Goal: Task Accomplishment & Management: Complete application form

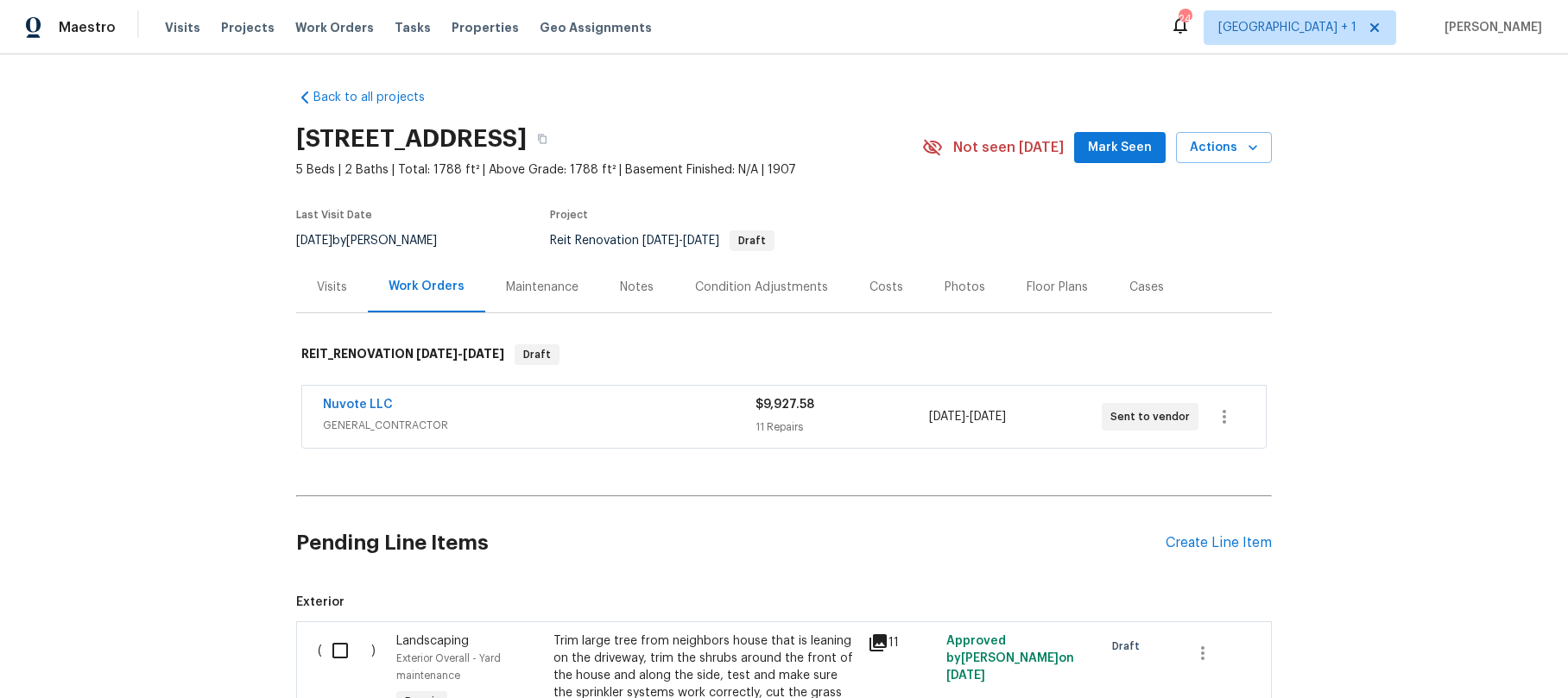
click at [164, 185] on div "Back to all projects 2256 W 28th St, Los Angeles, CA 90018 5 Beds | 2 Baths | T…" at bounding box center [784, 376] width 1568 height 644
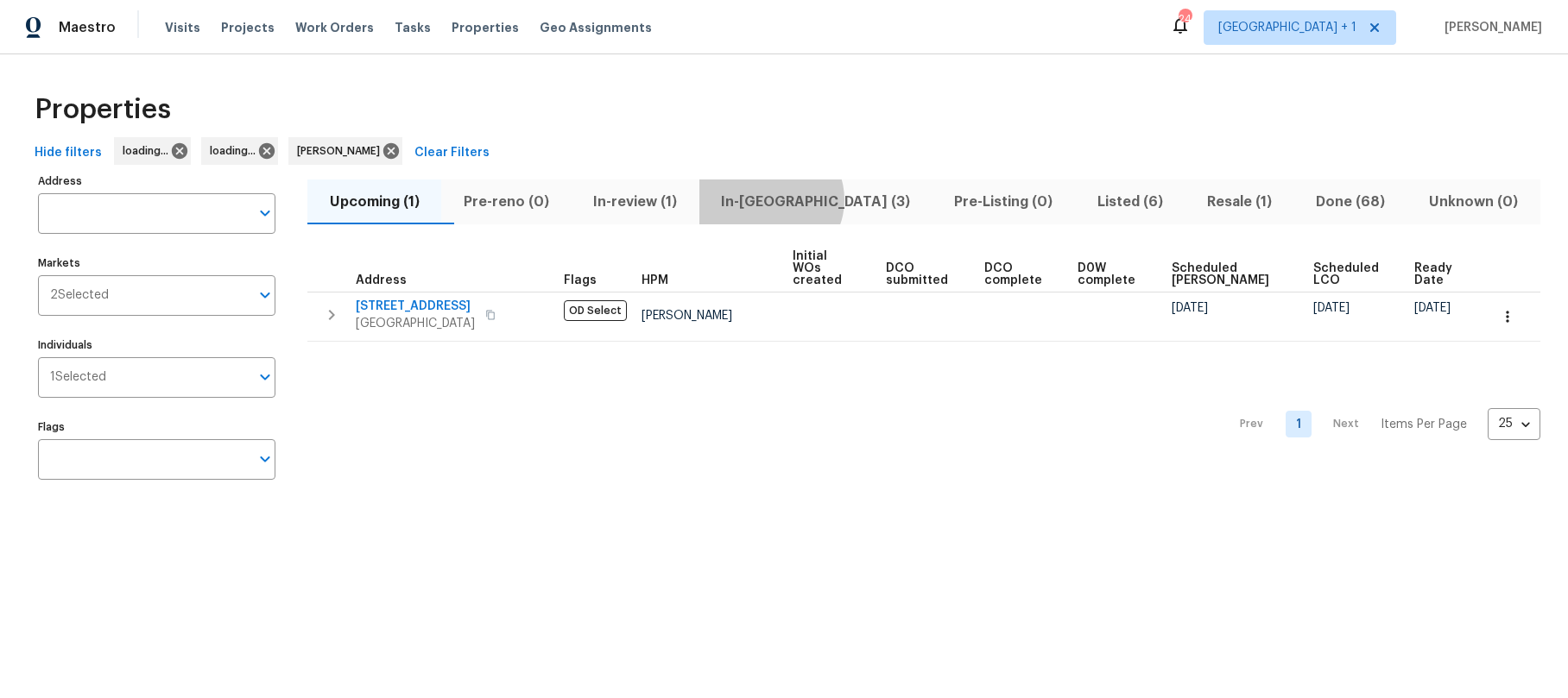
click at [804, 199] on span "In-reno (3)" at bounding box center [815, 202] width 212 height 24
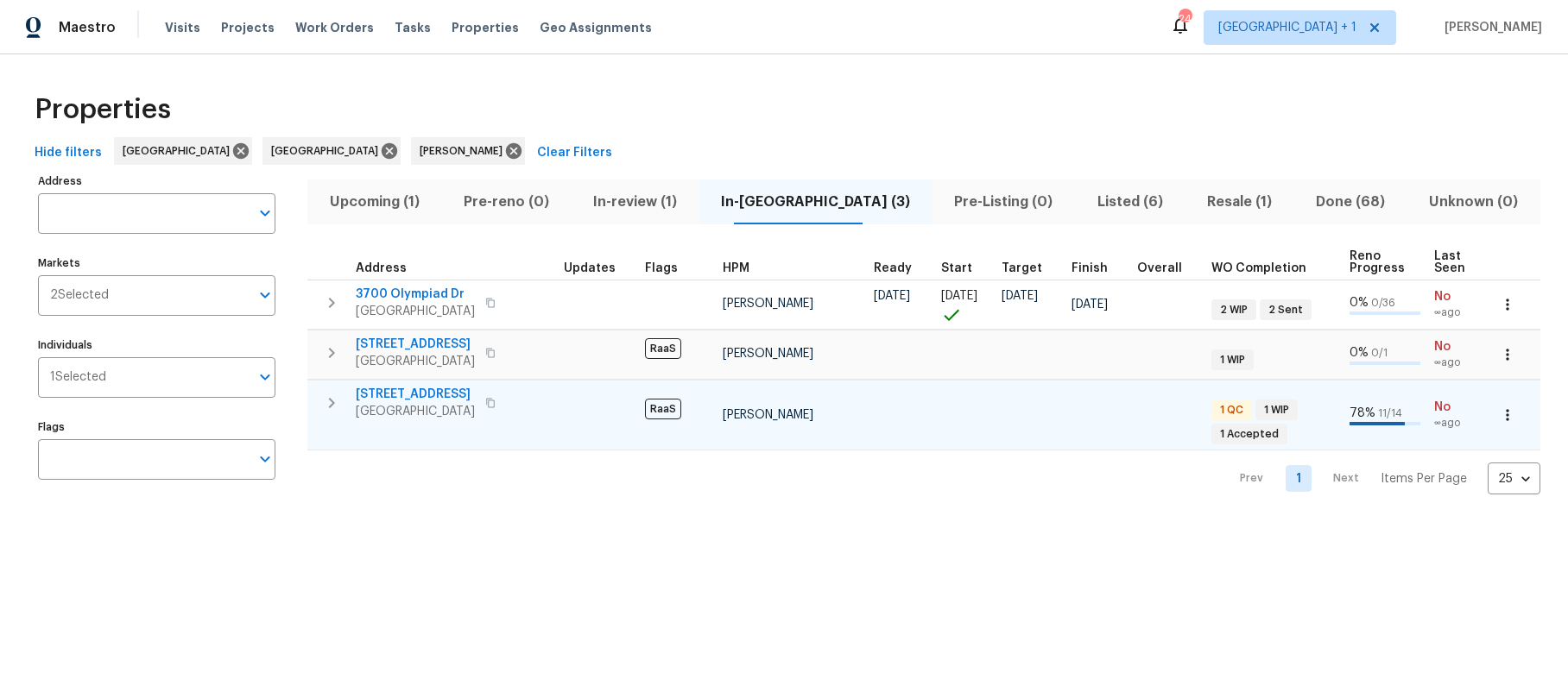
click at [389, 395] on span "[STREET_ADDRESS]" at bounding box center [415, 395] width 119 height 17
click at [457, 400] on span "[STREET_ADDRESS]" at bounding box center [415, 395] width 119 height 17
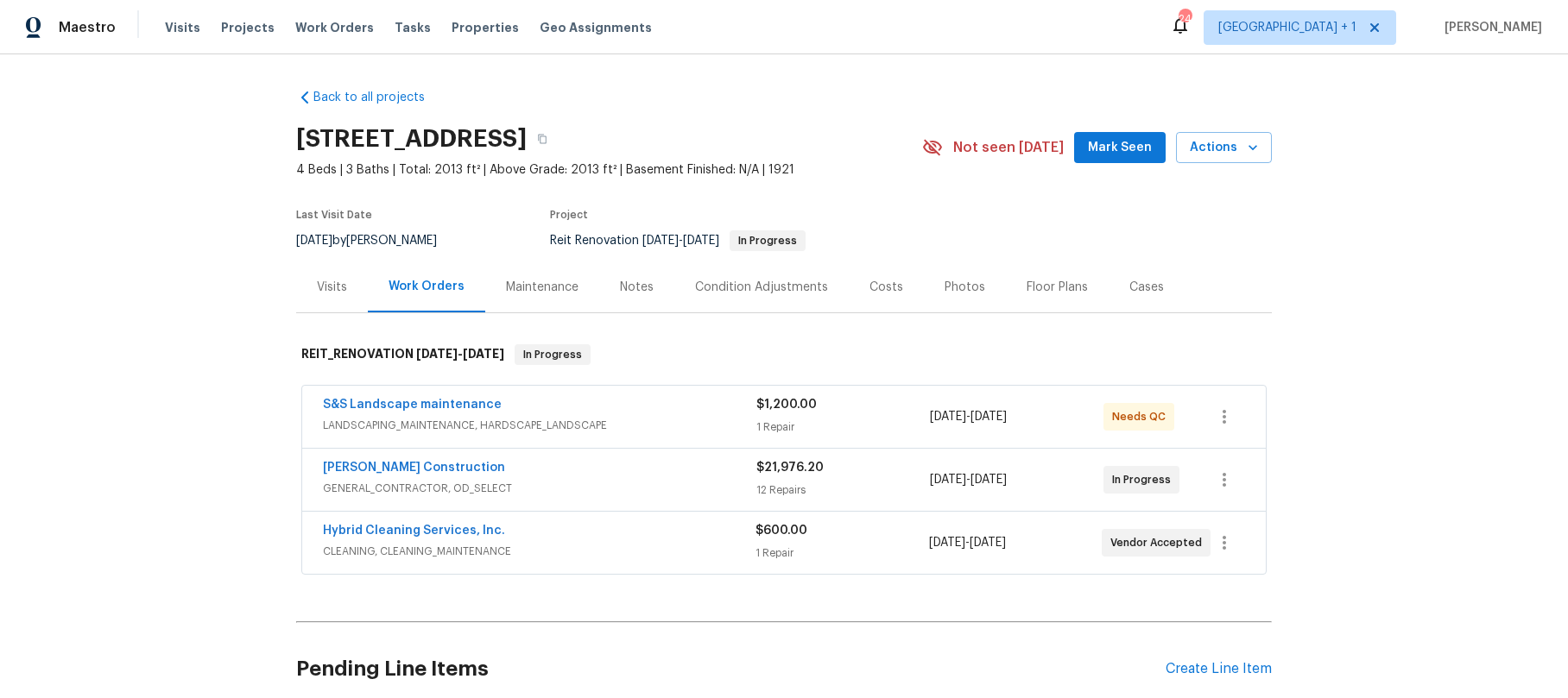
click at [514, 407] on div "S&S Landscape maintenance" at bounding box center [539, 407] width 434 height 21
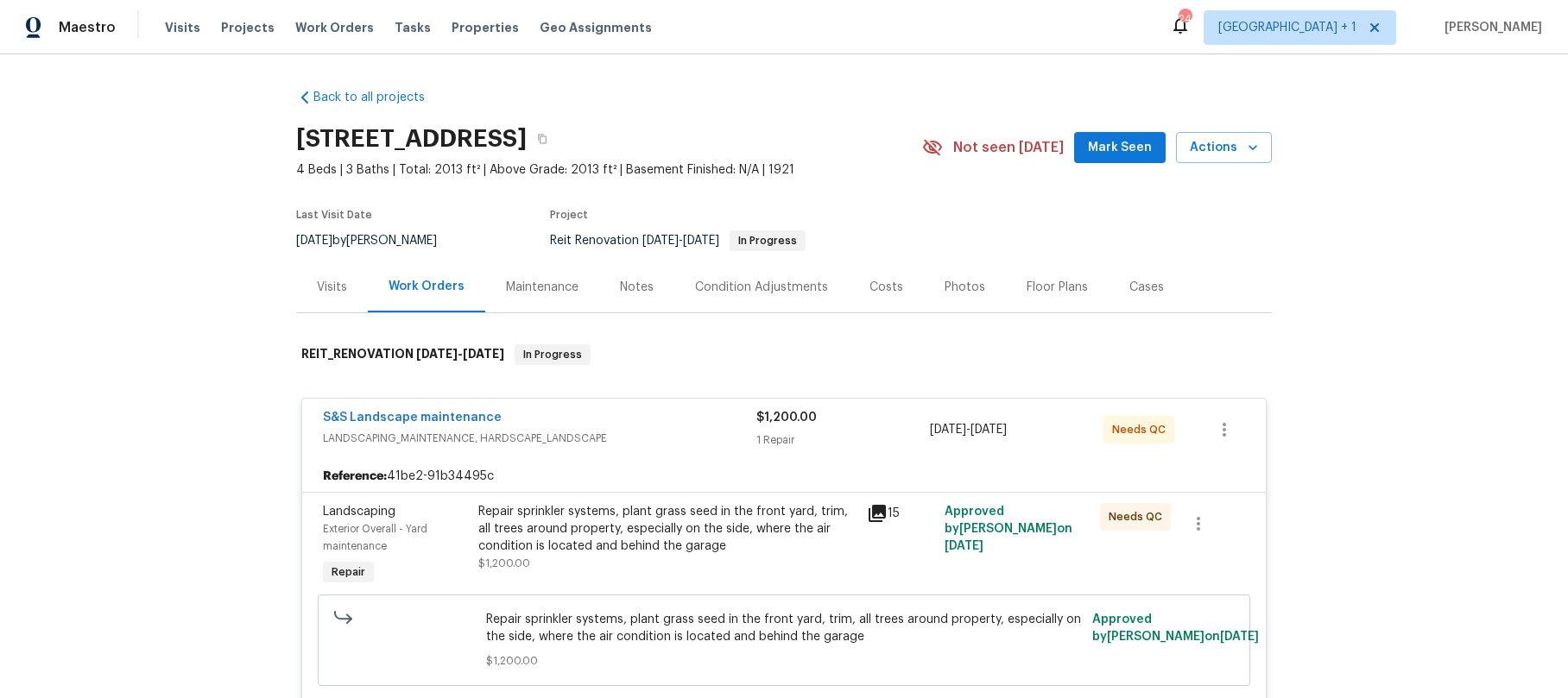
click at [870, 514] on icon at bounding box center [878, 513] width 21 height 21
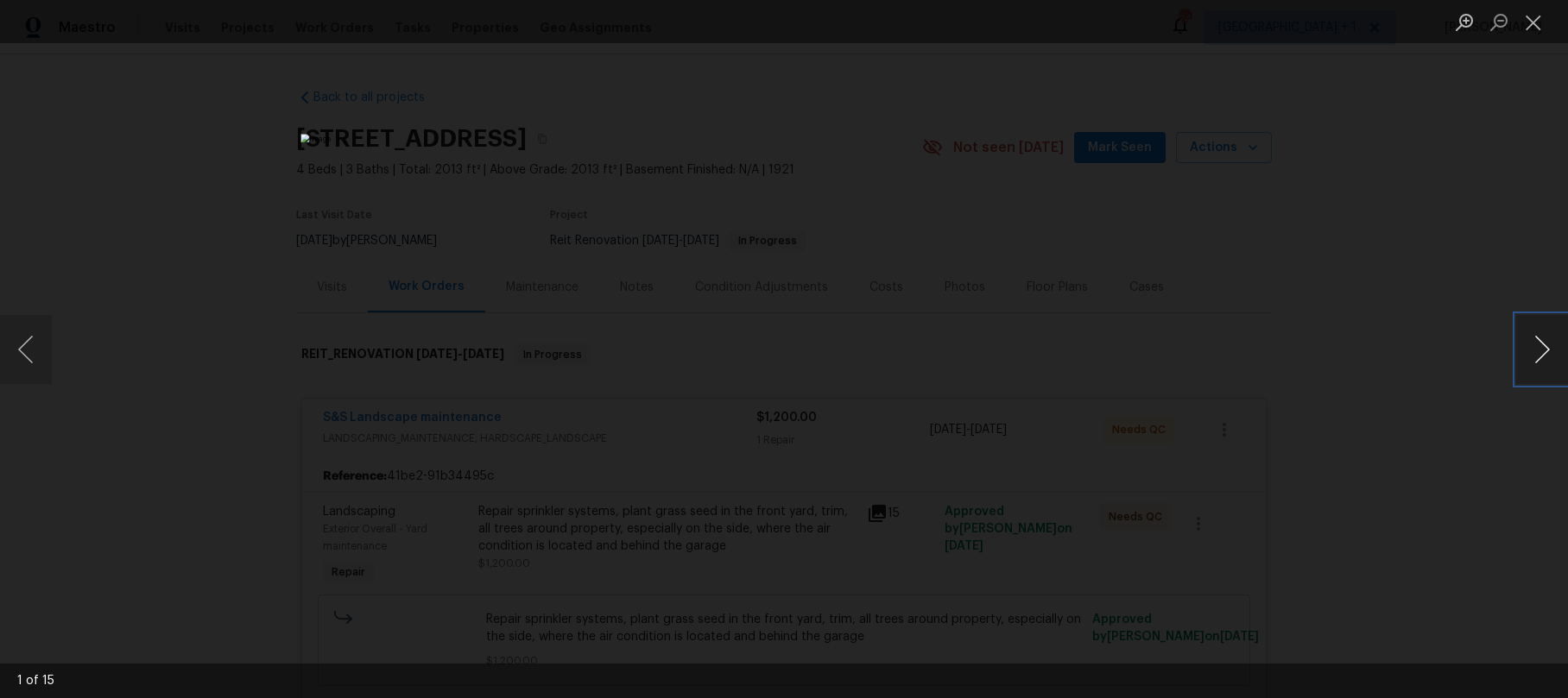
click at [1528, 351] on button "Next image" at bounding box center [1542, 349] width 52 height 69
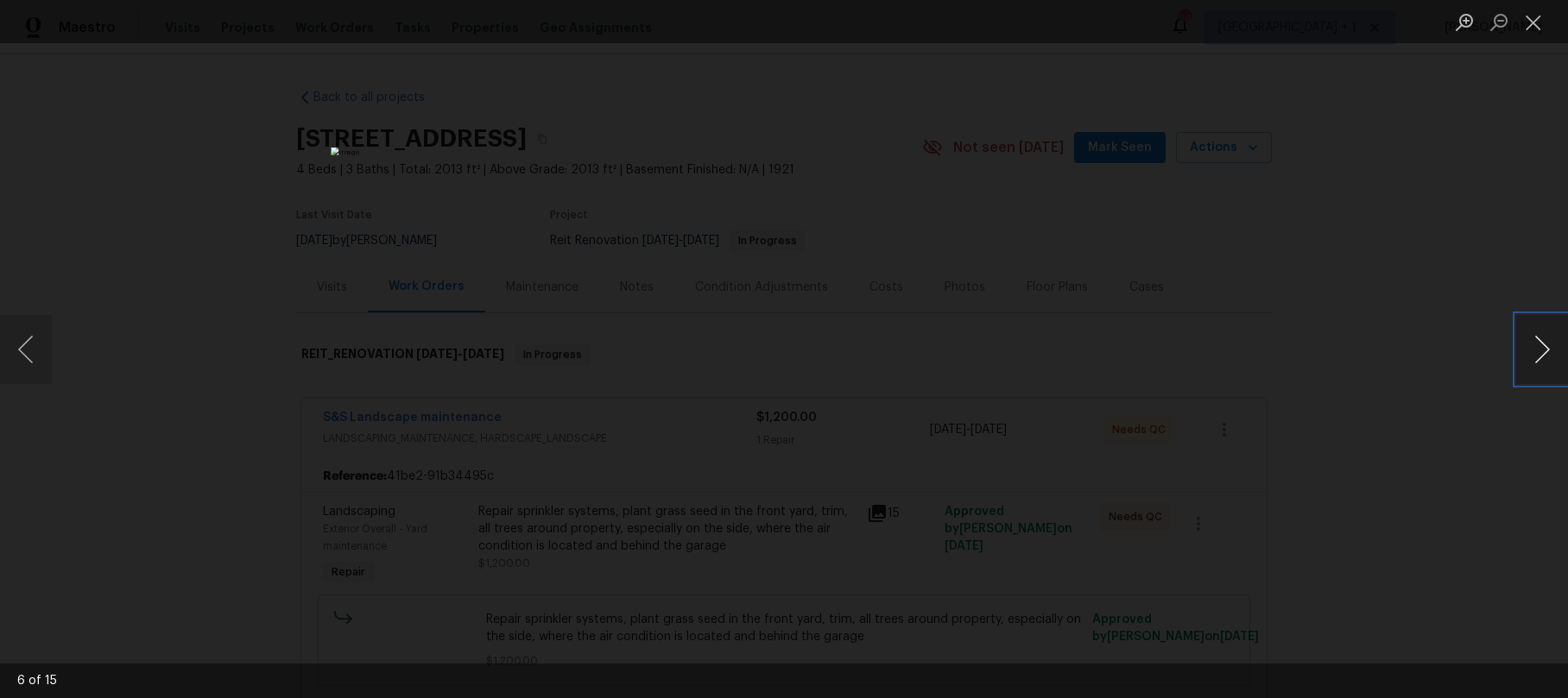
click at [1528, 351] on button "Next image" at bounding box center [1542, 349] width 52 height 69
click at [1529, 349] on button "Next image" at bounding box center [1542, 349] width 52 height 69
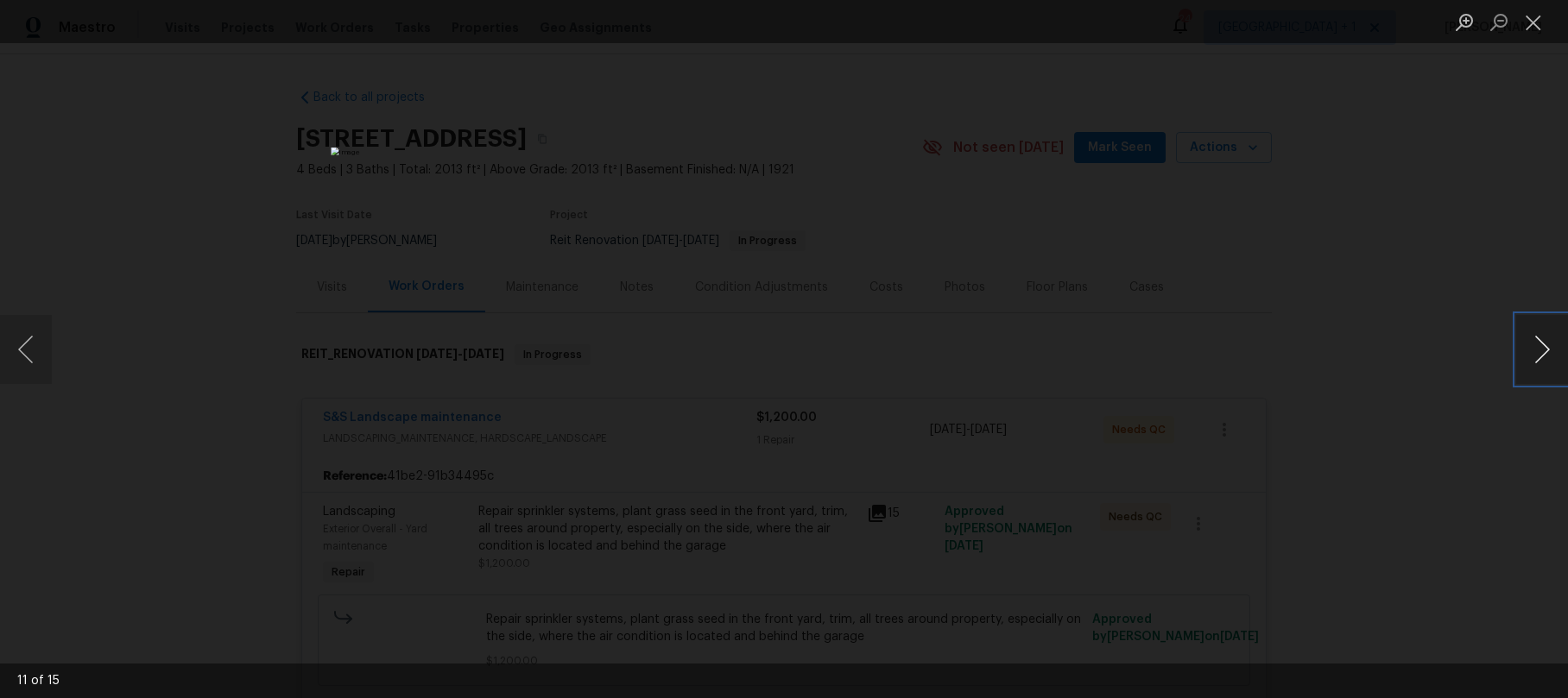
click at [1529, 349] on button "Next image" at bounding box center [1542, 349] width 52 height 69
click at [1528, 20] on button "Close lightbox" at bounding box center [1533, 22] width 35 height 30
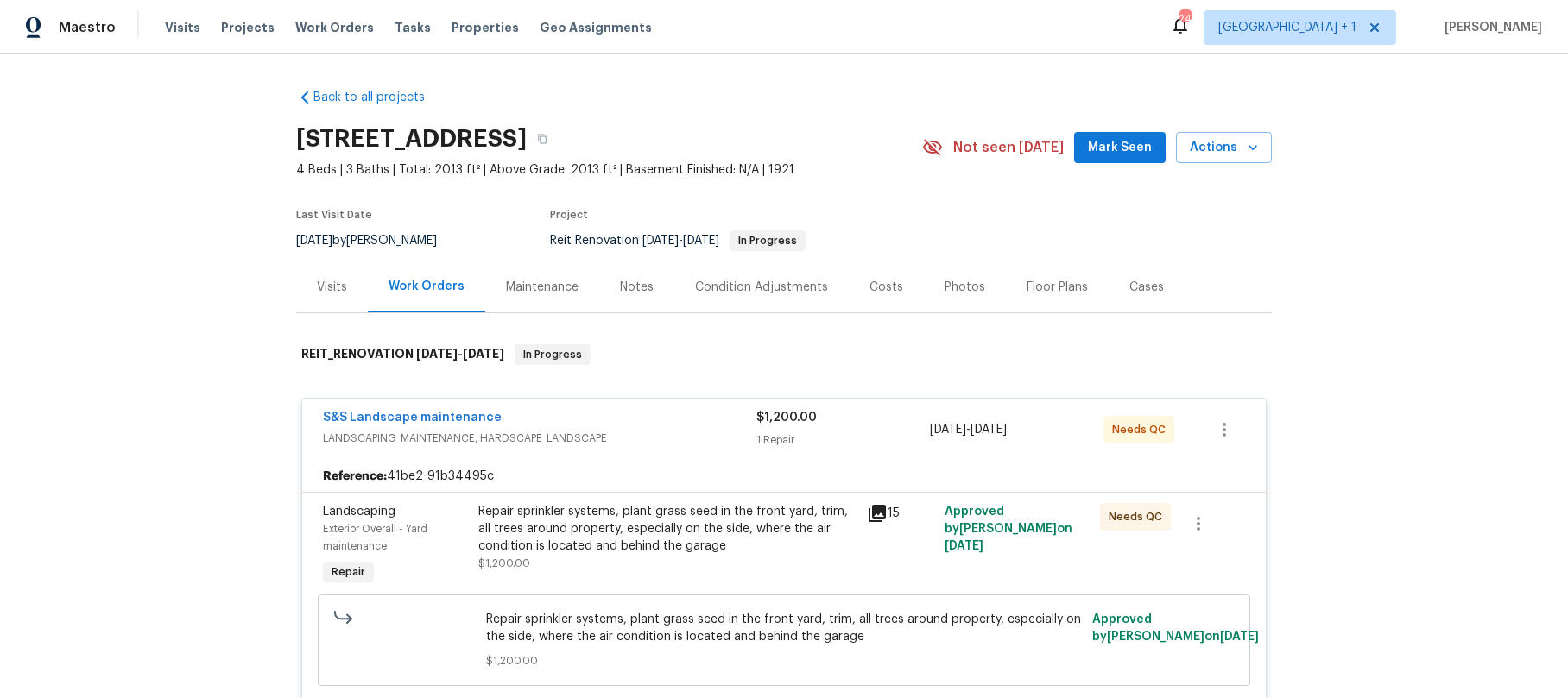
click at [1351, 299] on div "Back to all projects 5012 8th Ave, Los Angeles, CA 90043 4 Beds | 3 Baths | Tot…" at bounding box center [784, 376] width 1568 height 644
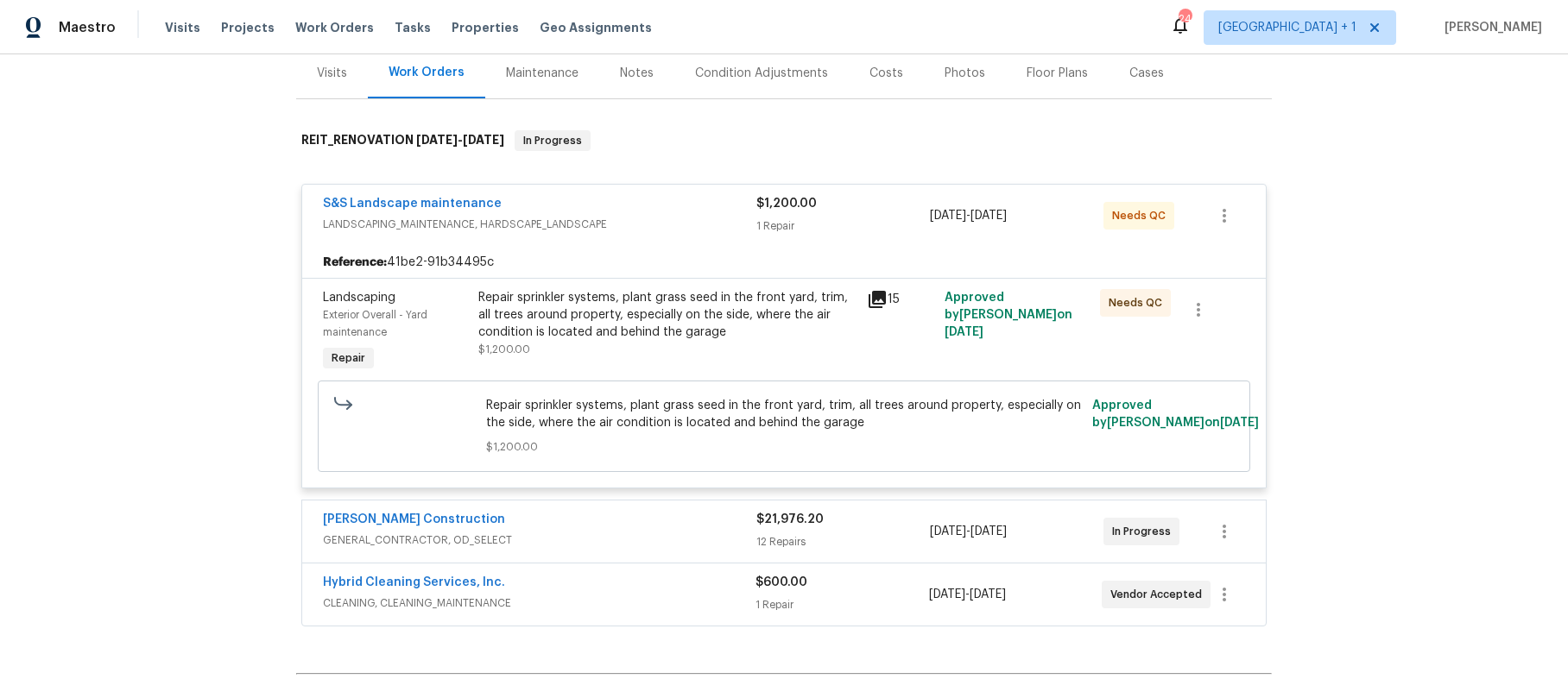
scroll to position [215, 0]
click at [178, 349] on div "Back to all projects 5012 8th Ave, Los Angeles, CA 90043 4 Beds | 3 Baths | Tot…" at bounding box center [784, 376] width 1568 height 644
click at [565, 525] on div "Navarro Construction" at bounding box center [539, 520] width 434 height 21
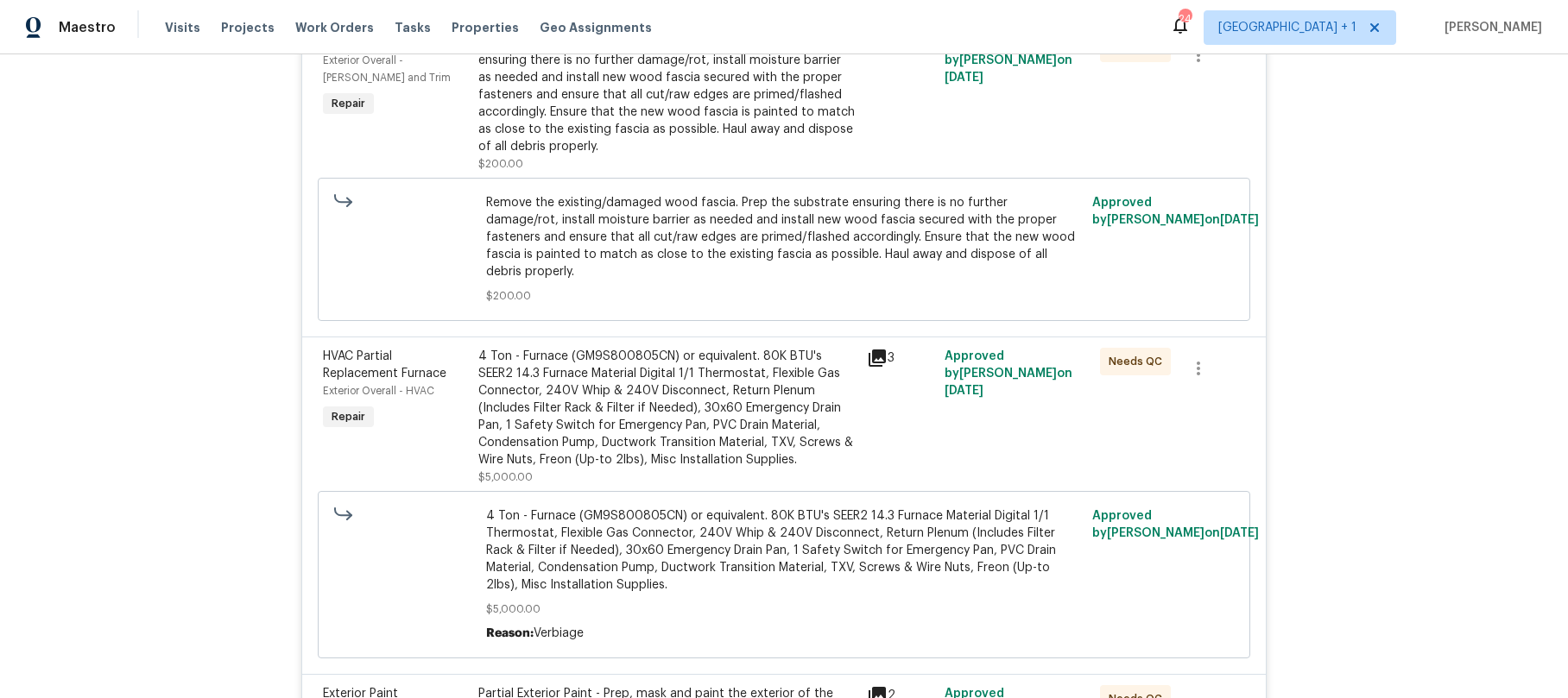
scroll to position [1082, 0]
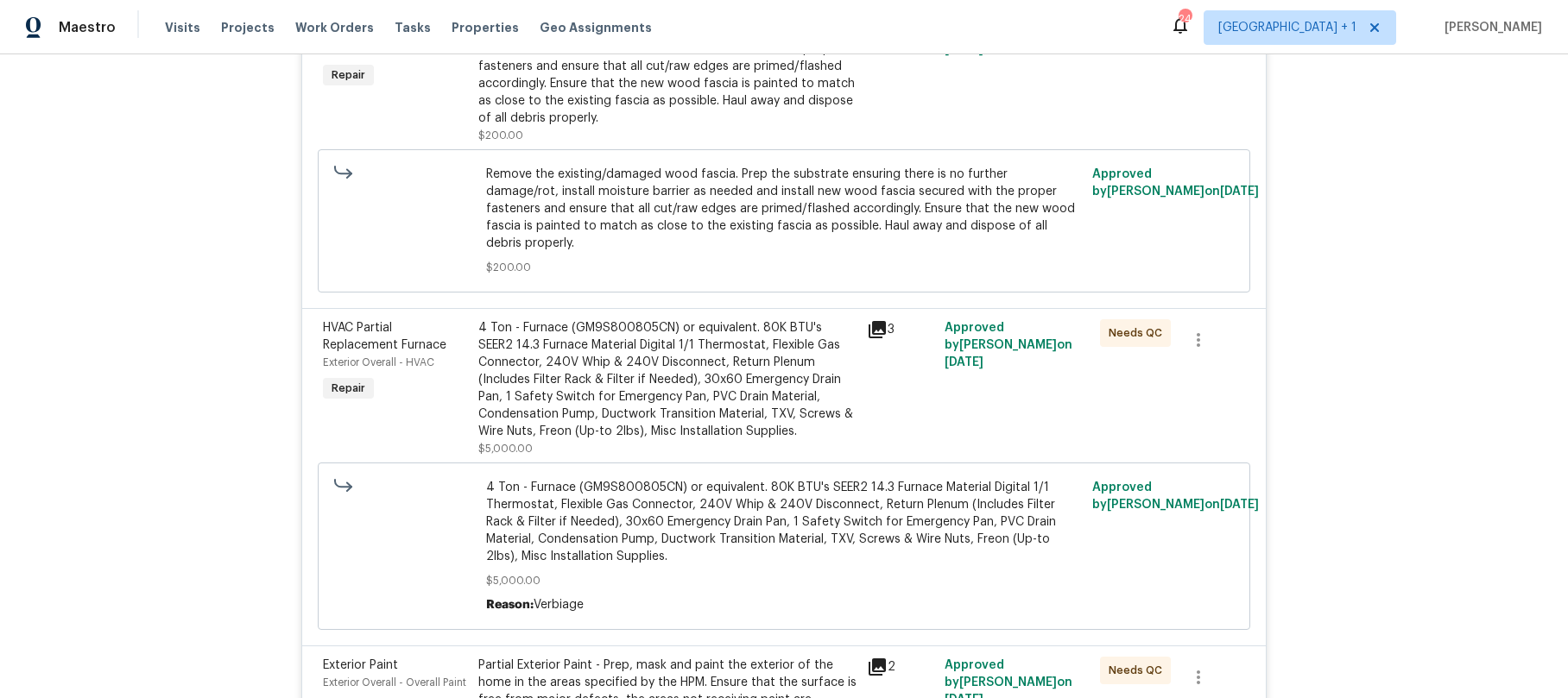
click at [600, 390] on div "4 Ton - Furnace (GM9S800805CN) or equivalent. 80K BTU's SEER2 14.3 Furnace Mate…" at bounding box center [668, 379] width 378 height 121
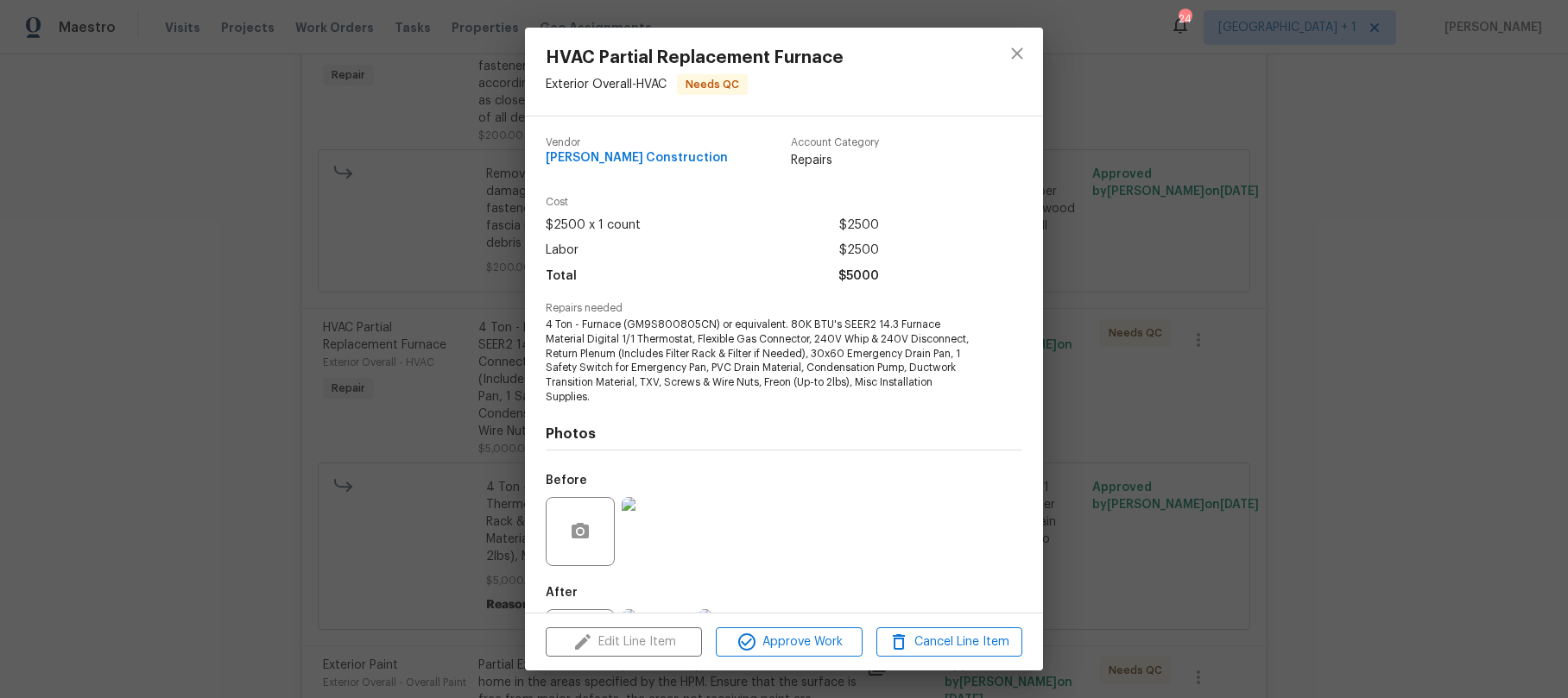
click at [643, 657] on div "Edit Line Item Approve Work Cancel Line Item" at bounding box center [783, 643] width 518 height 58
click at [781, 491] on div "Before" at bounding box center [784, 520] width 477 height 112
click at [970, 209] on div "Cost $2500 x 1 count $2500 Labor $2500 Total $5000" at bounding box center [784, 250] width 477 height 106
click at [1027, 59] on icon "close" at bounding box center [1017, 54] width 21 height 21
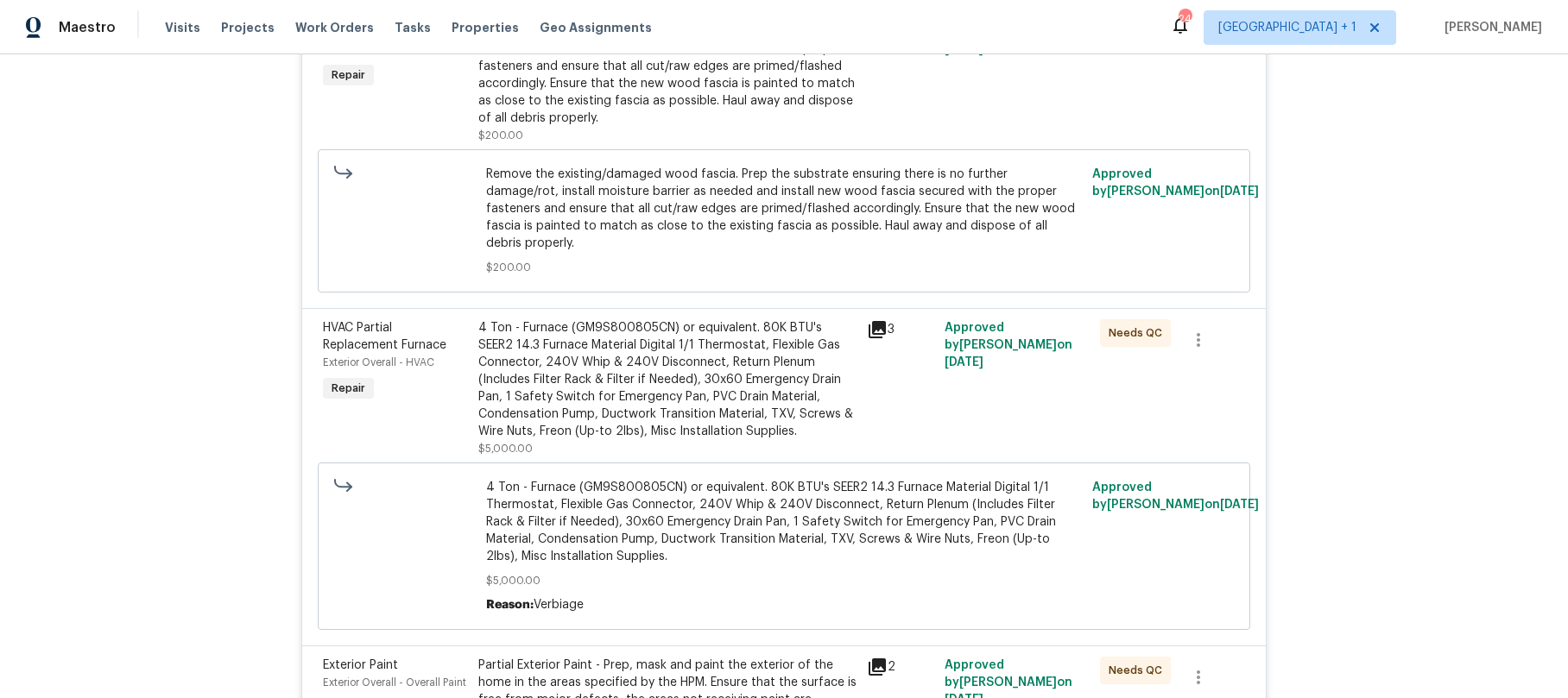
click at [696, 491] on span "4 Ton - Furnace (GM9S800805CN) or equivalent. 80K BTU's SEER2 14.3 Furnace Mate…" at bounding box center [785, 523] width 597 height 87
click at [606, 392] on div "4 Ton - Furnace (GM9S800805CN) or equivalent. 80K BTU's SEER2 14.3 Furnace Mate…" at bounding box center [668, 379] width 378 height 121
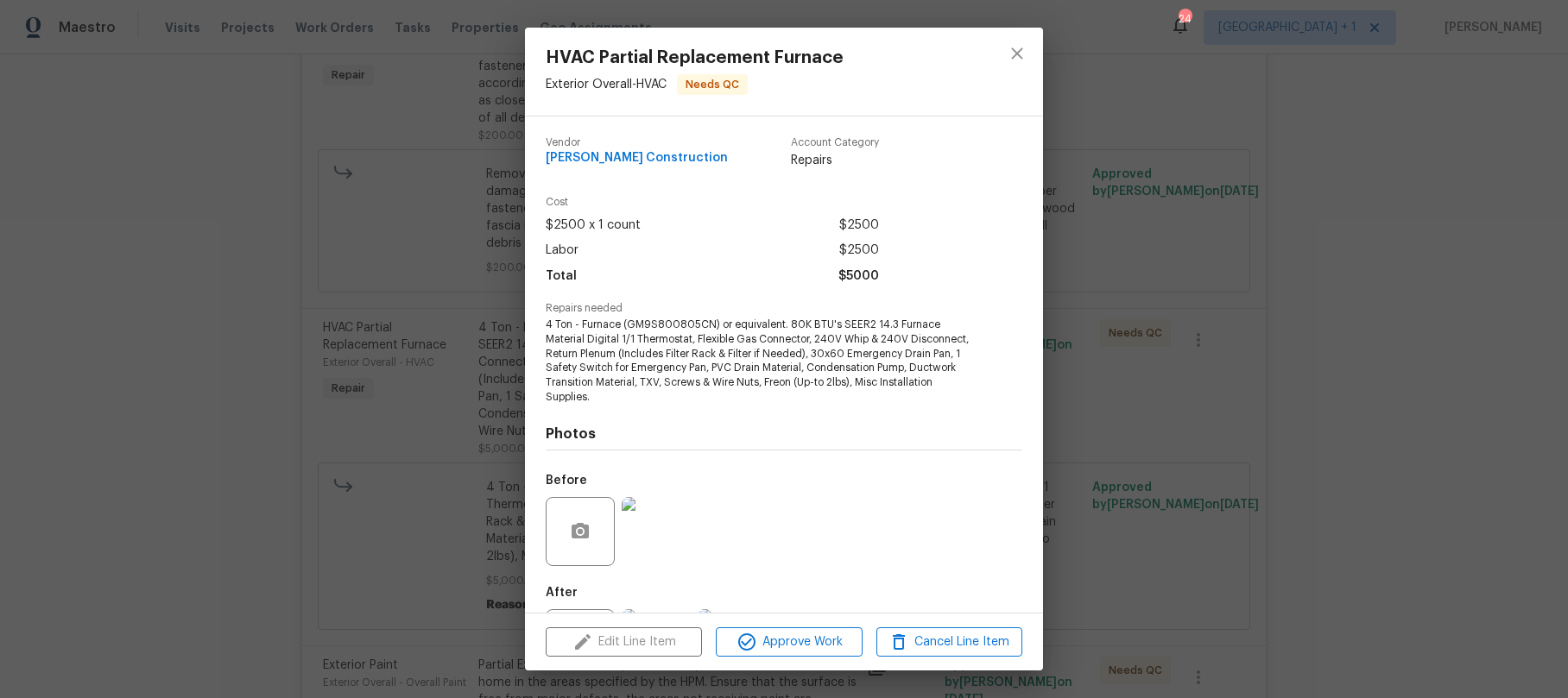
click at [643, 630] on div "Edit Line Item Approve Work Cancel Line Item" at bounding box center [783, 643] width 518 height 58
click at [1014, 57] on icon "close" at bounding box center [1016, 53] width 11 height 11
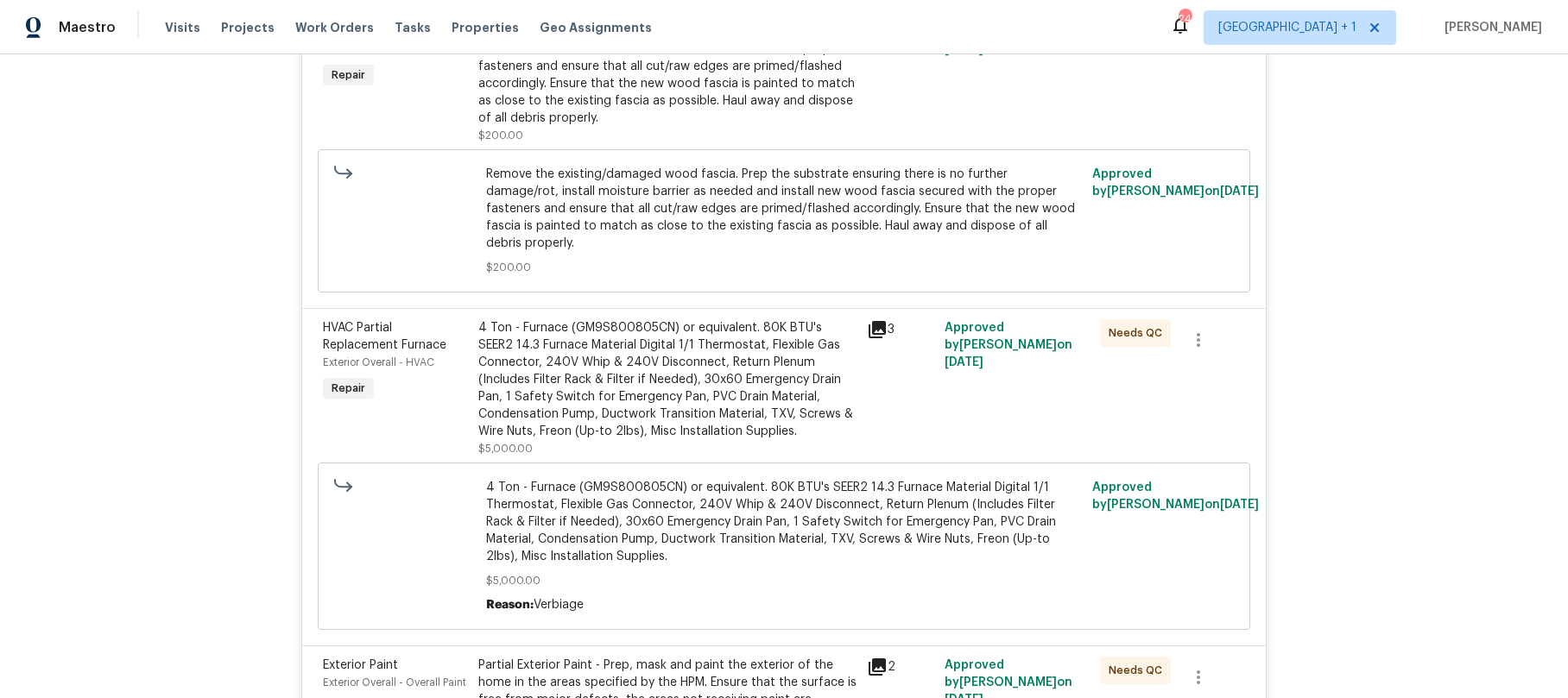
click at [703, 356] on div "4 Ton - Furnace (GM9S800805CN) or equivalent. 80K BTU's SEER2 14.3 Furnace Mate…" at bounding box center [668, 379] width 378 height 121
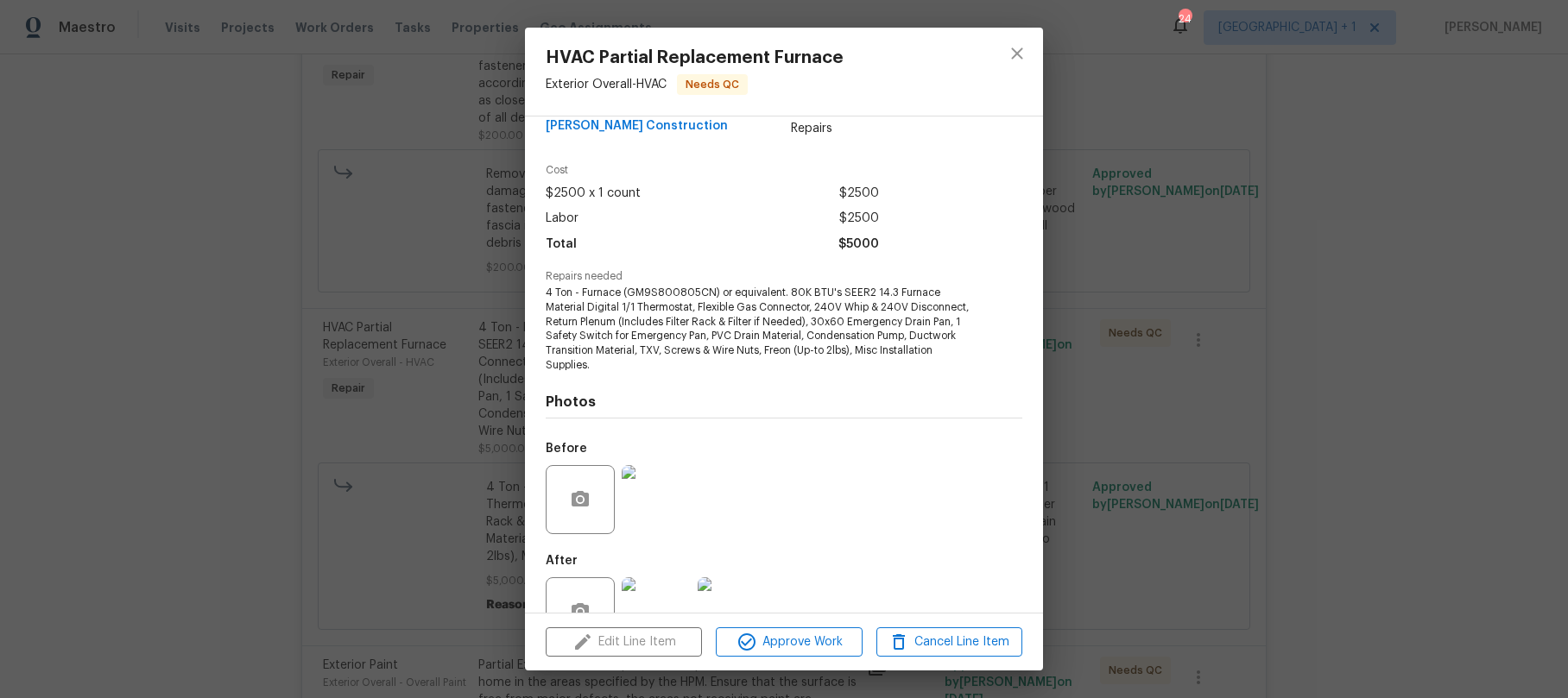
scroll to position [83, 0]
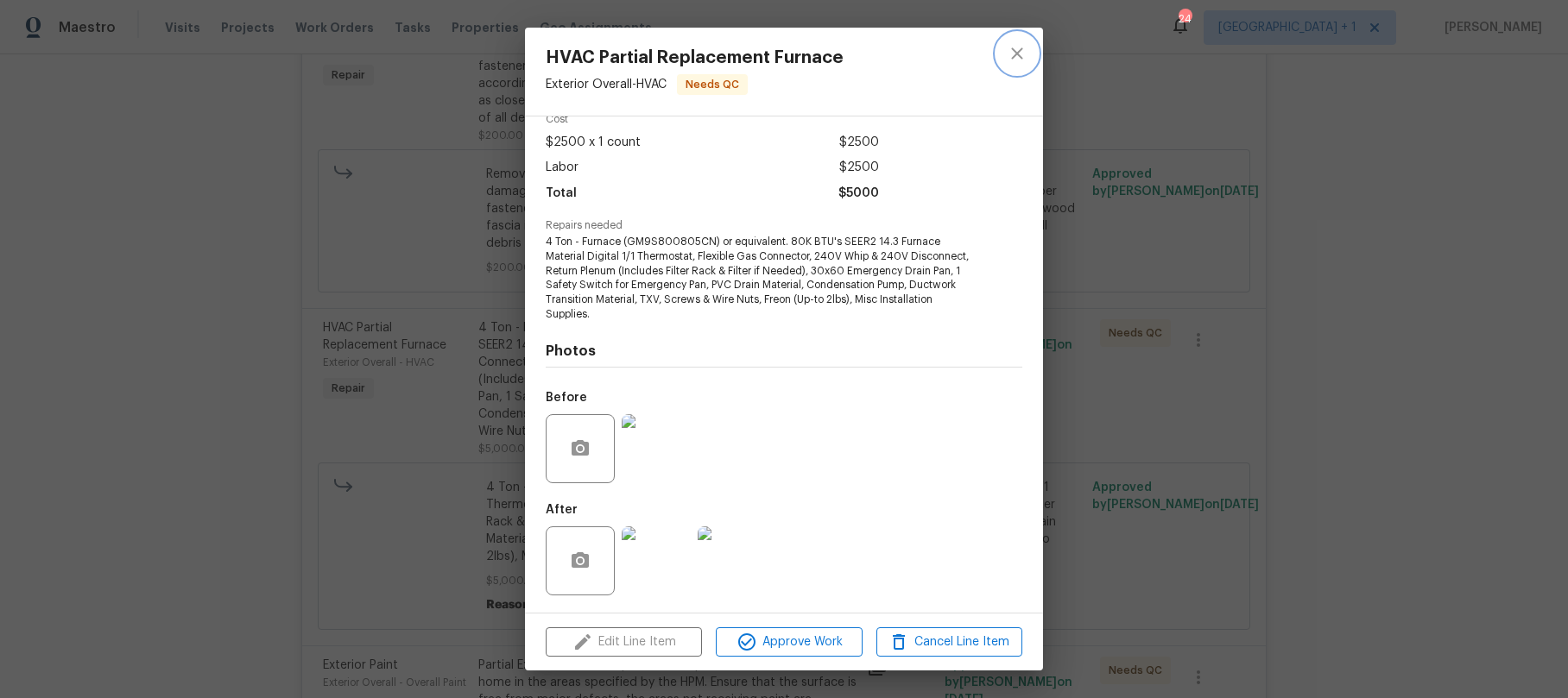
click at [1024, 50] on icon "close" at bounding box center [1017, 54] width 21 height 21
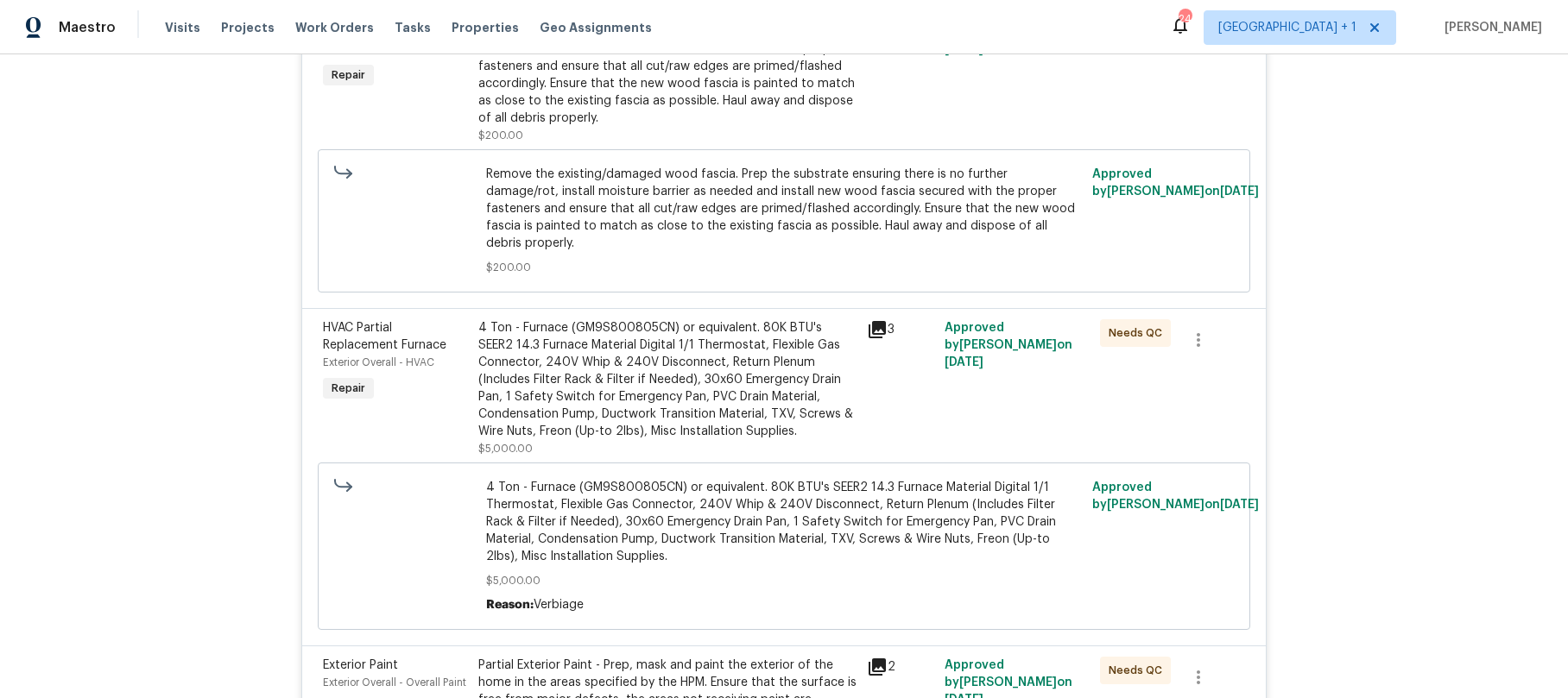
click at [1456, 360] on div "Back to all projects 5012 8th Ave, Los Angeles, CA 90043 4 Beds | 3 Baths | Tot…" at bounding box center [784, 376] width 1568 height 644
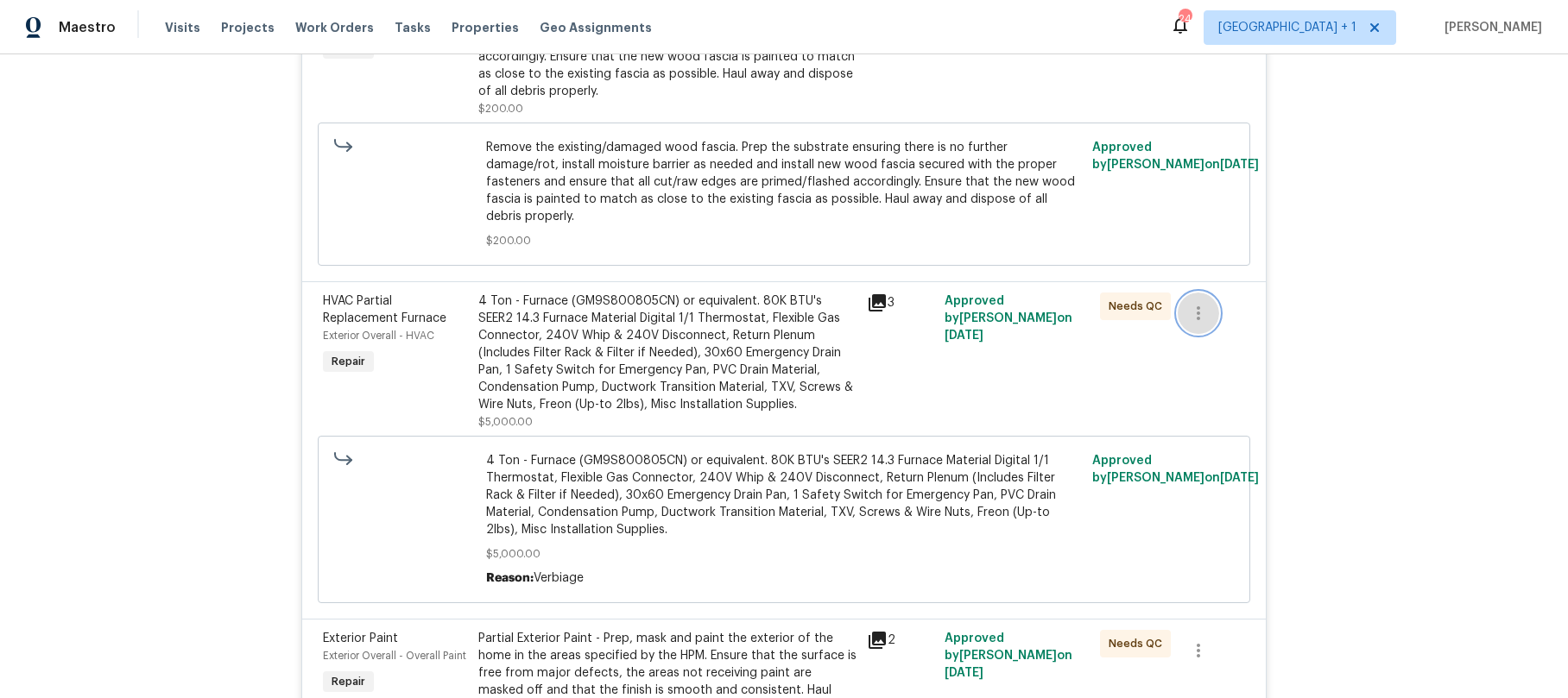
click at [1199, 303] on icon "button" at bounding box center [1199, 313] width 21 height 21
click at [683, 351] on div at bounding box center [784, 349] width 1568 height 698
click at [674, 348] on div "4 Ton - Furnace (GM9S800805CN) or equivalent. 80K BTU's SEER2 14.3 Furnace Mate…" at bounding box center [668, 352] width 378 height 121
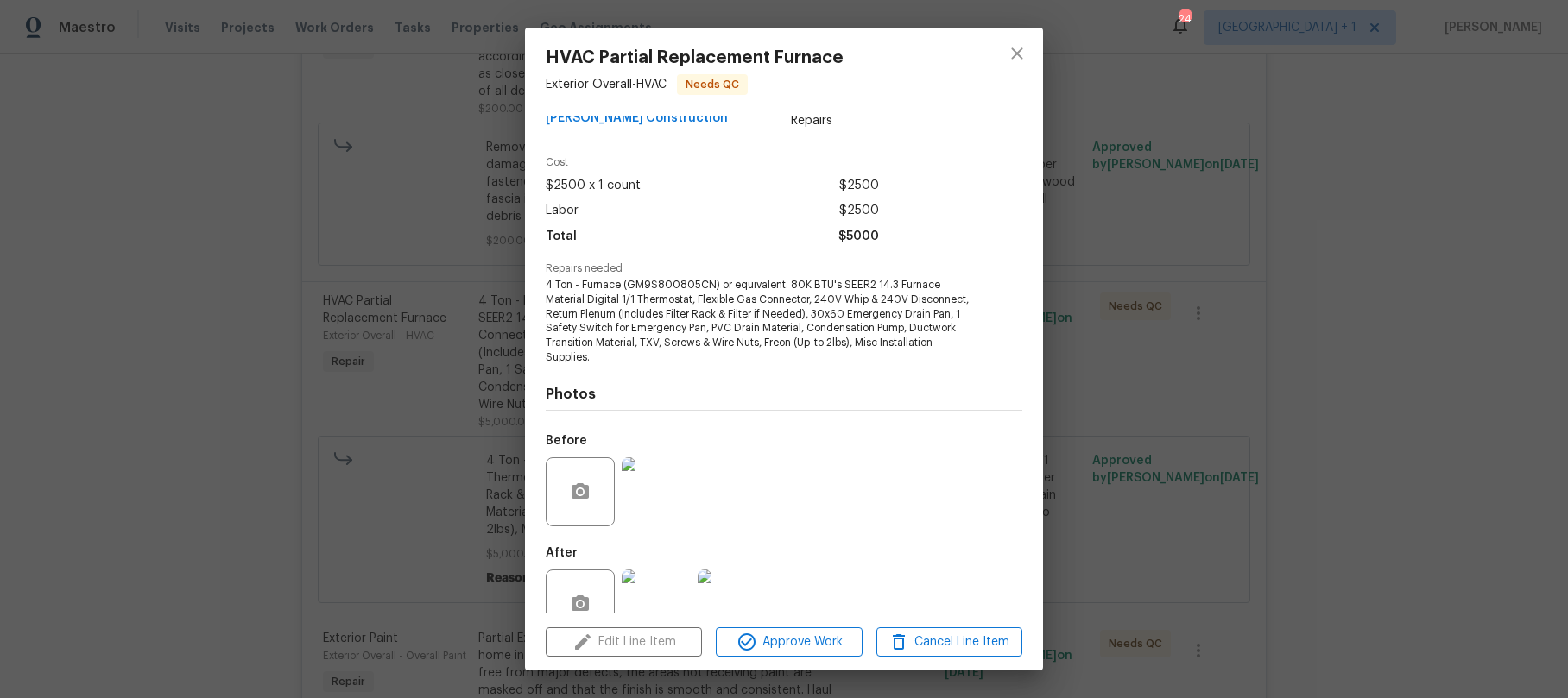
scroll to position [83, 0]
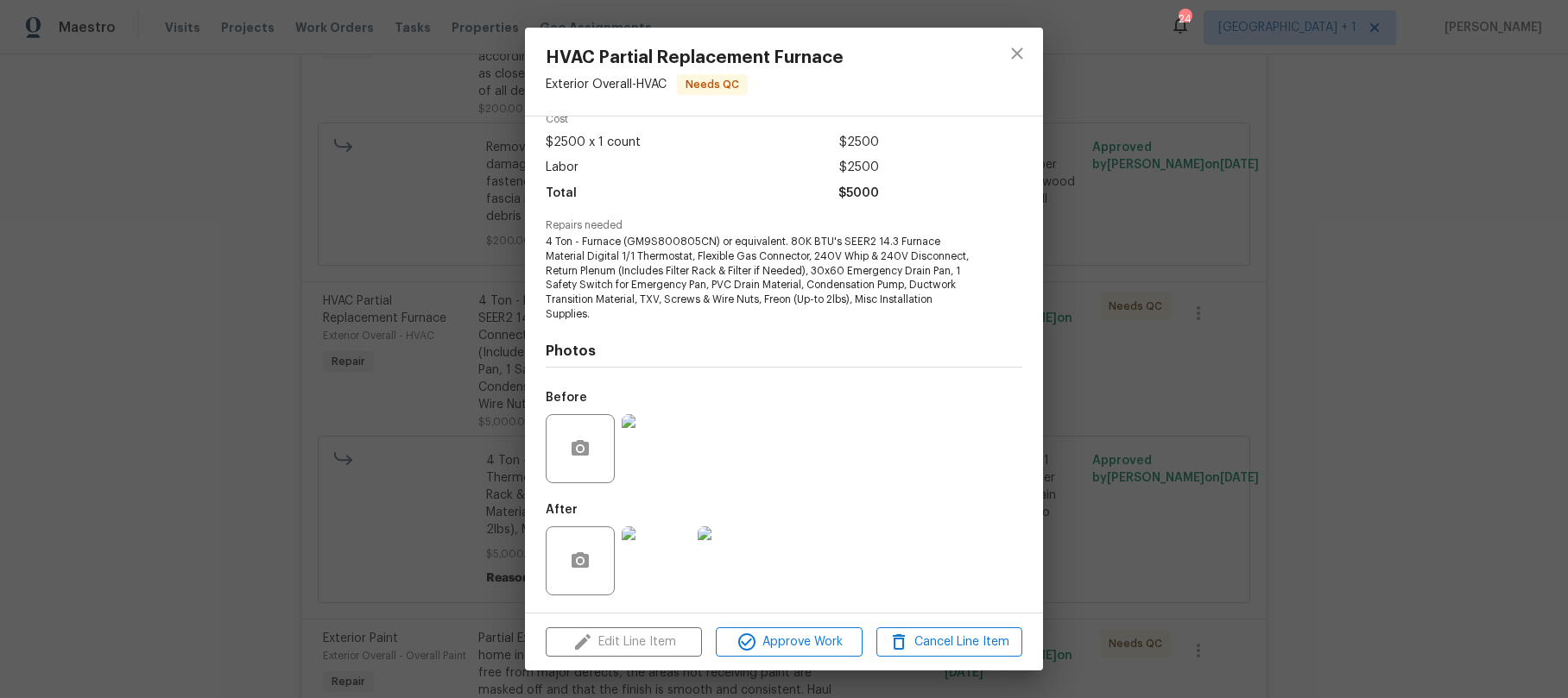
click at [652, 463] on img at bounding box center [657, 449] width 69 height 69
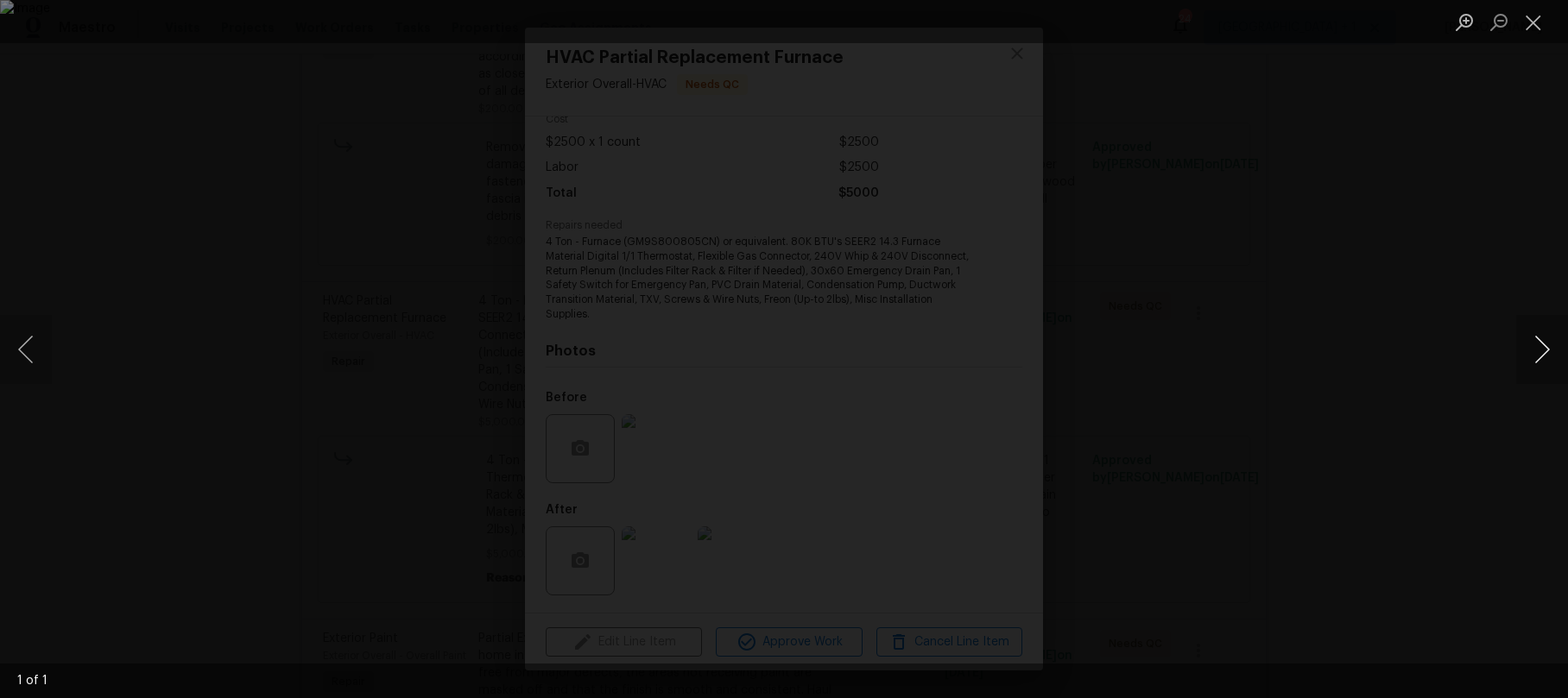
click at [1529, 345] on button "Next image" at bounding box center [1542, 349] width 52 height 69
click at [1532, 347] on button "Next image" at bounding box center [1542, 349] width 52 height 69
click at [1538, 344] on button "Next image" at bounding box center [1542, 349] width 52 height 69
click at [1539, 342] on button "Next image" at bounding box center [1542, 349] width 52 height 69
click at [1538, 31] on button "Close lightbox" at bounding box center [1533, 22] width 35 height 30
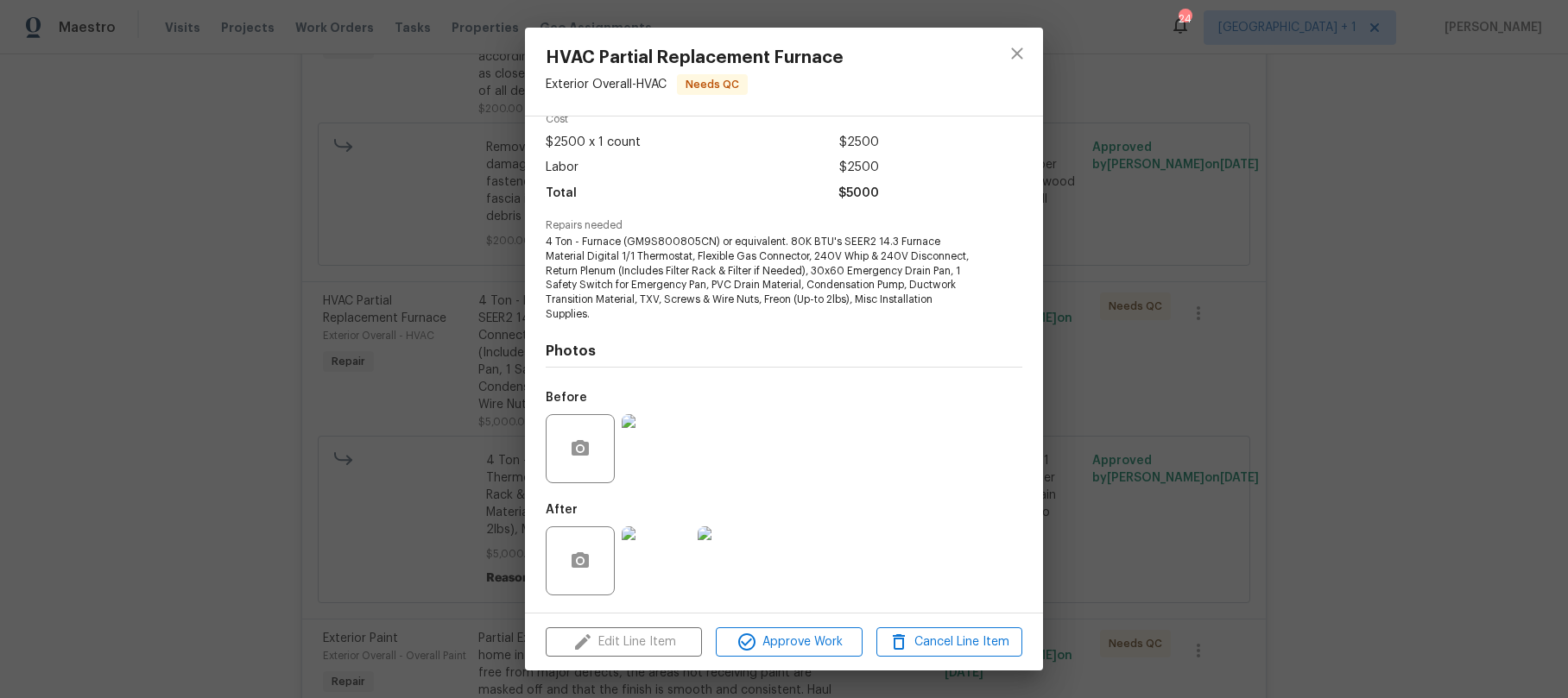
click at [76, 235] on div "HVAC Partial Replacement Furnace Exterior Overall - HVAC Needs QC Vendor Navarr…" at bounding box center [784, 349] width 1568 height 698
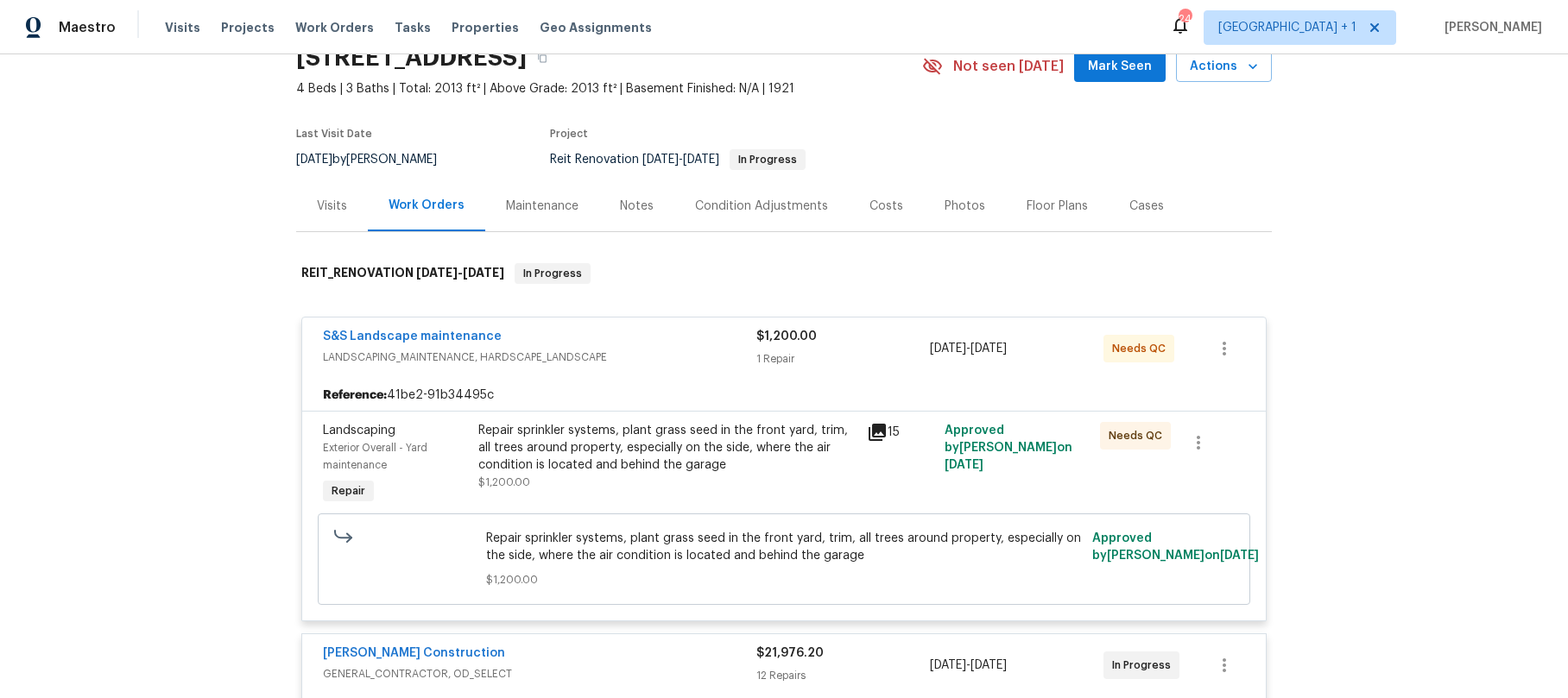
scroll to position [181, 0]
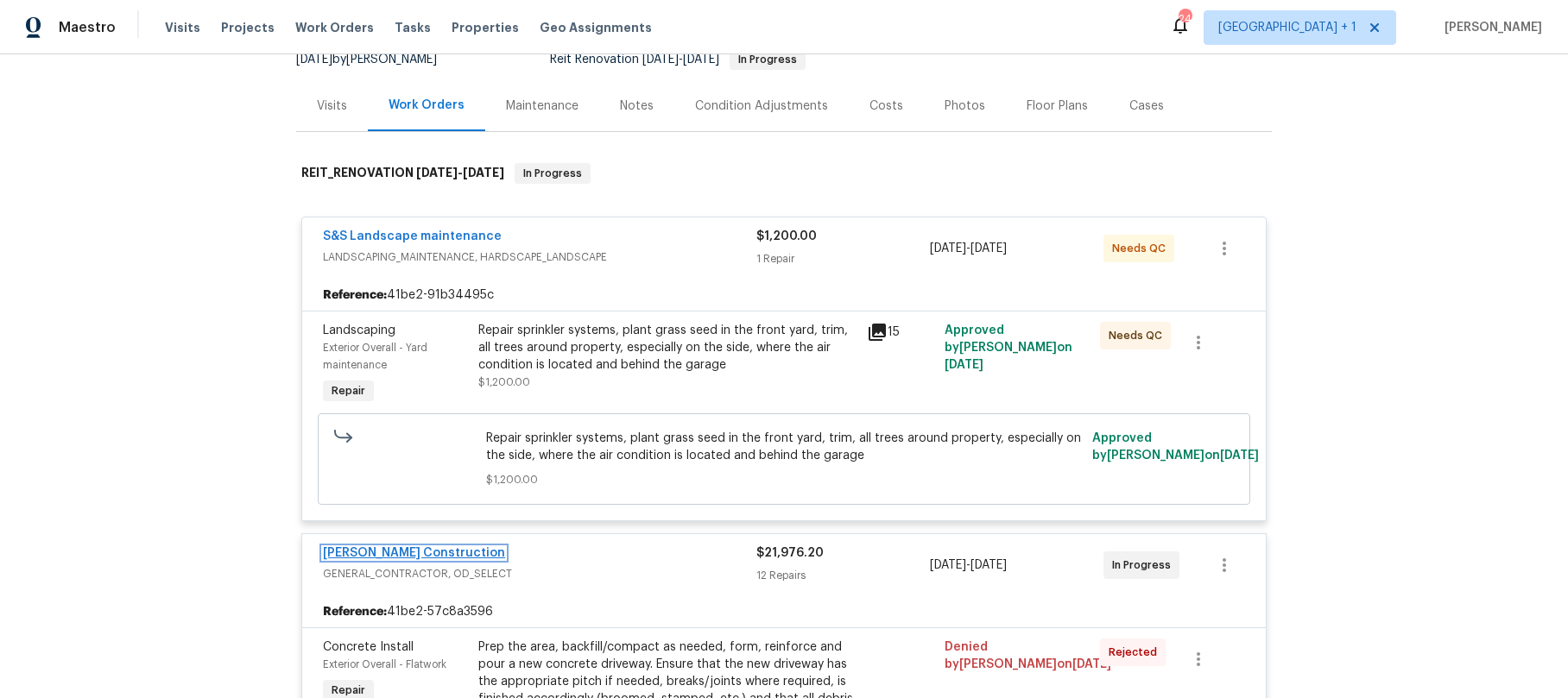
click at [418, 548] on link "Navarro Construction" at bounding box center [414, 553] width 182 height 12
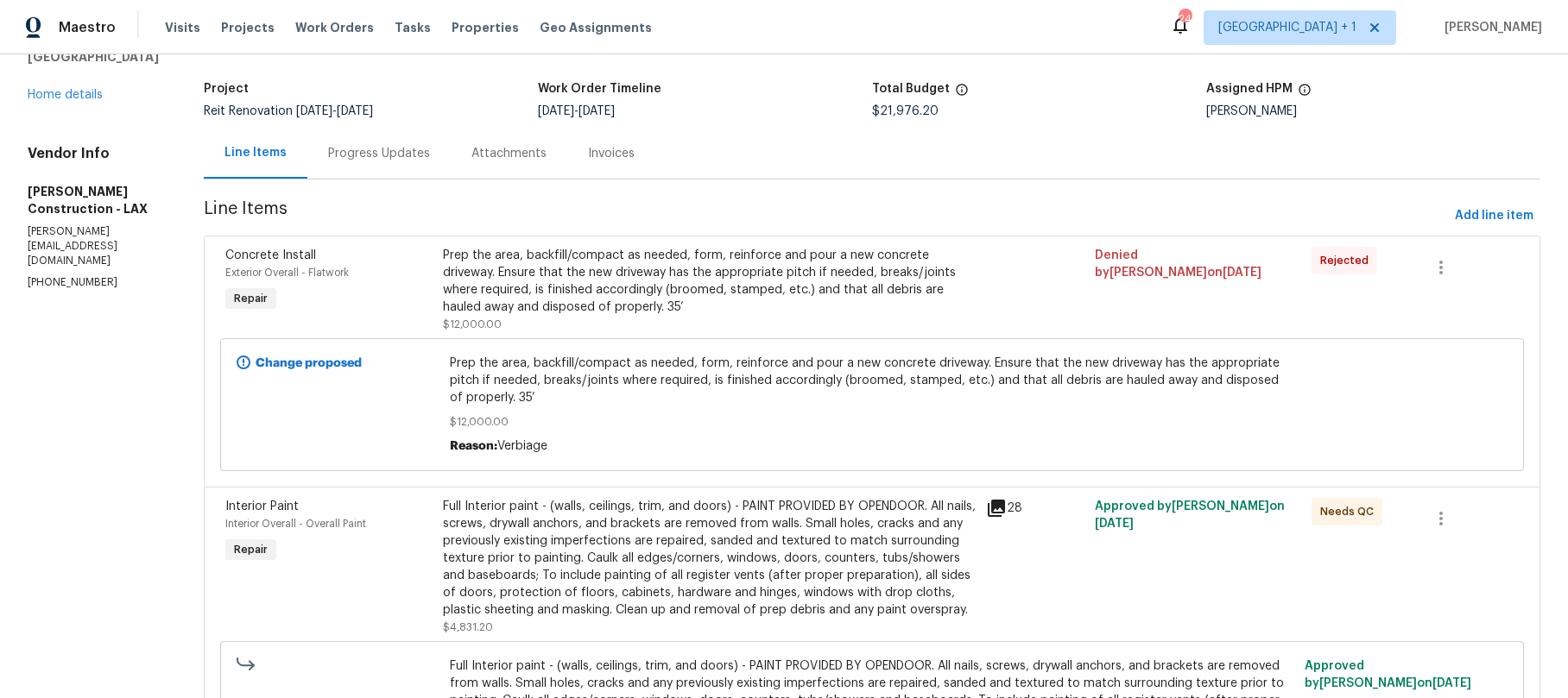
scroll to position [129, 0]
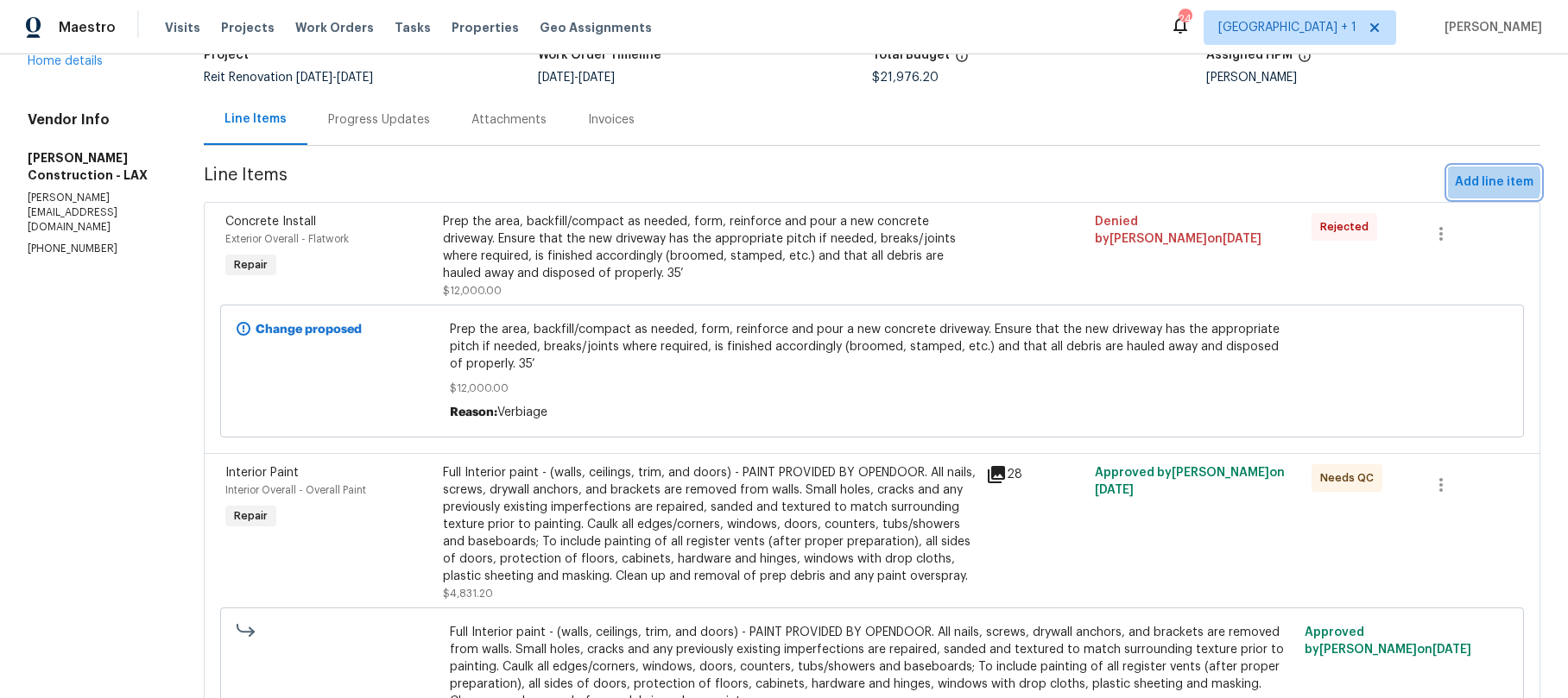
click at [1475, 183] on span "Add line item" at bounding box center [1494, 182] width 79 height 22
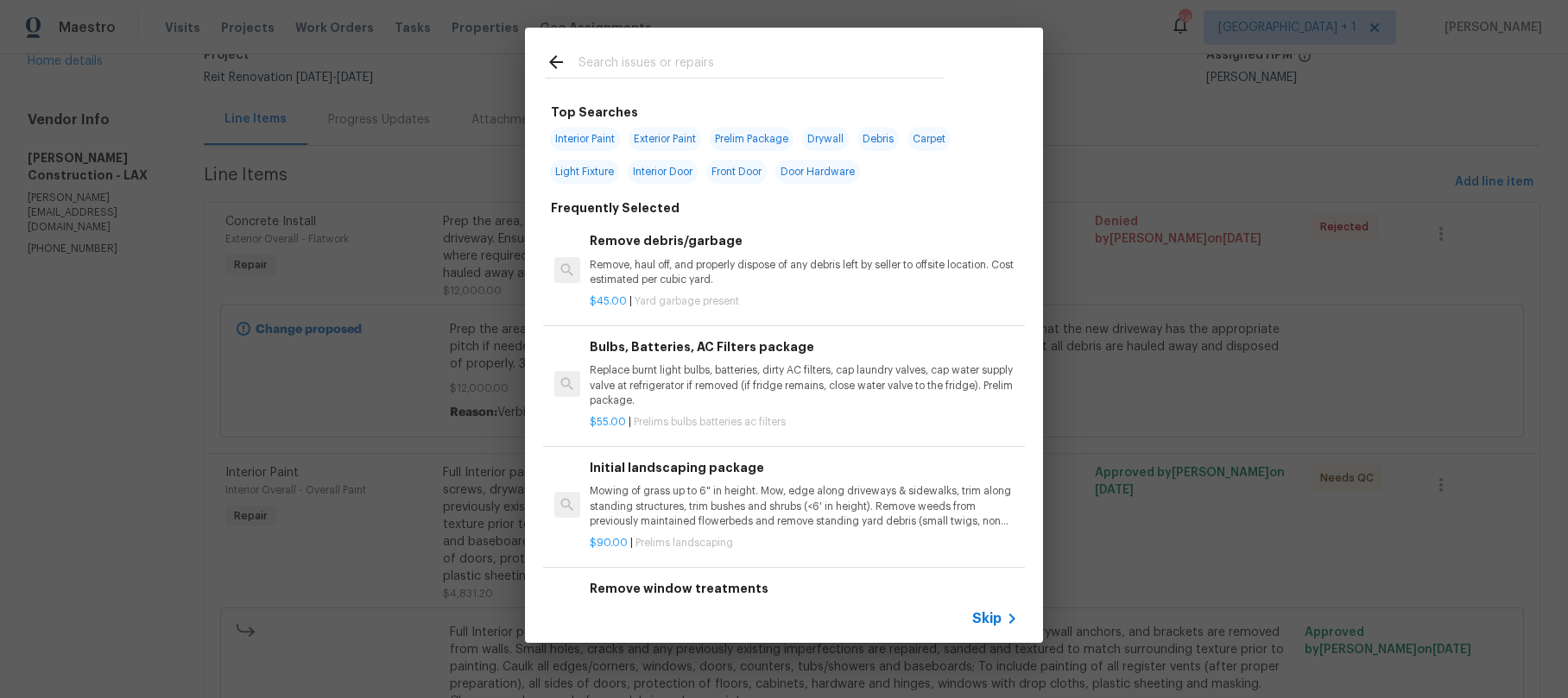
click at [621, 63] on input "text" at bounding box center [761, 65] width 366 height 26
type input "H"
click at [999, 621] on span "Skip" at bounding box center [987, 619] width 29 height 17
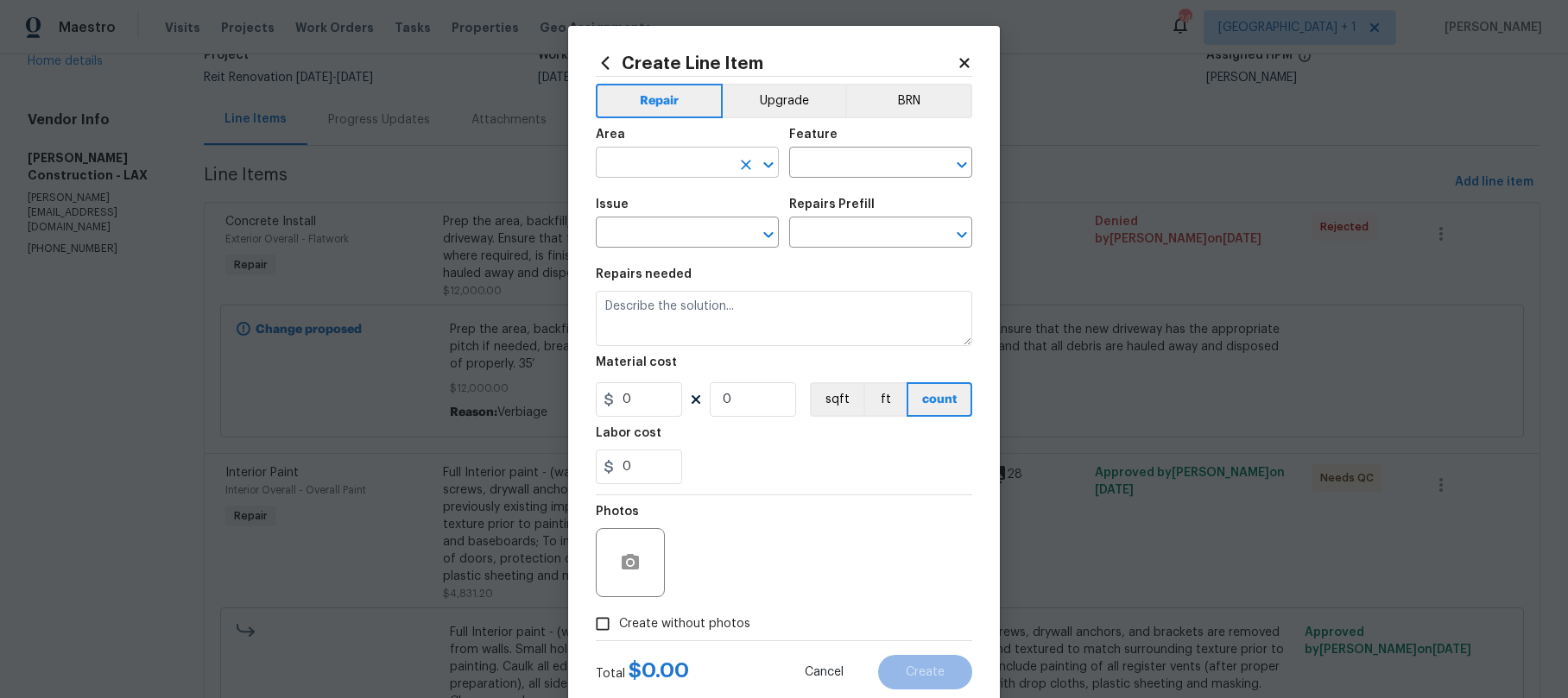
click at [643, 164] on input "text" at bounding box center [663, 164] width 134 height 27
click at [662, 234] on li "Exterior Overall" at bounding box center [681, 231] width 183 height 29
type input "Exterior Overall"
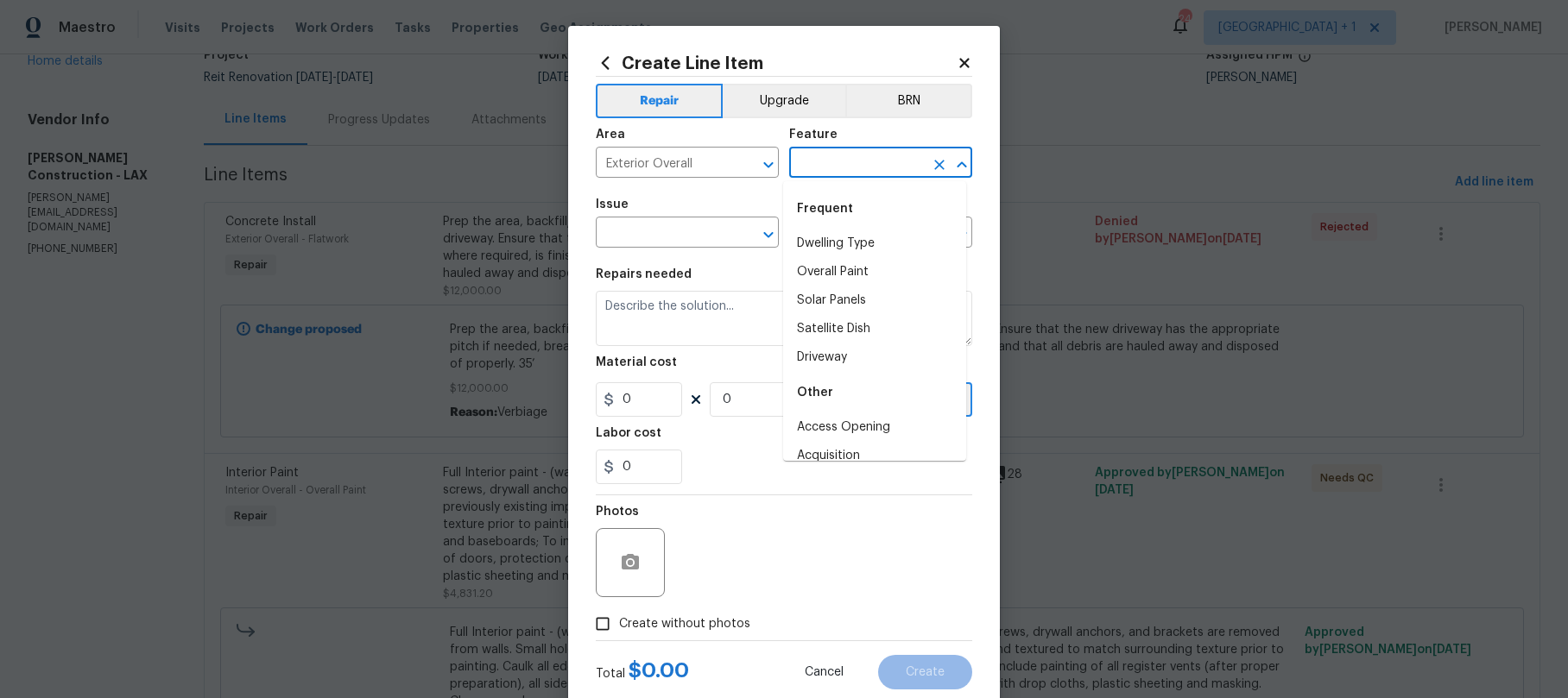
click at [822, 156] on input "text" at bounding box center [856, 164] width 134 height 27
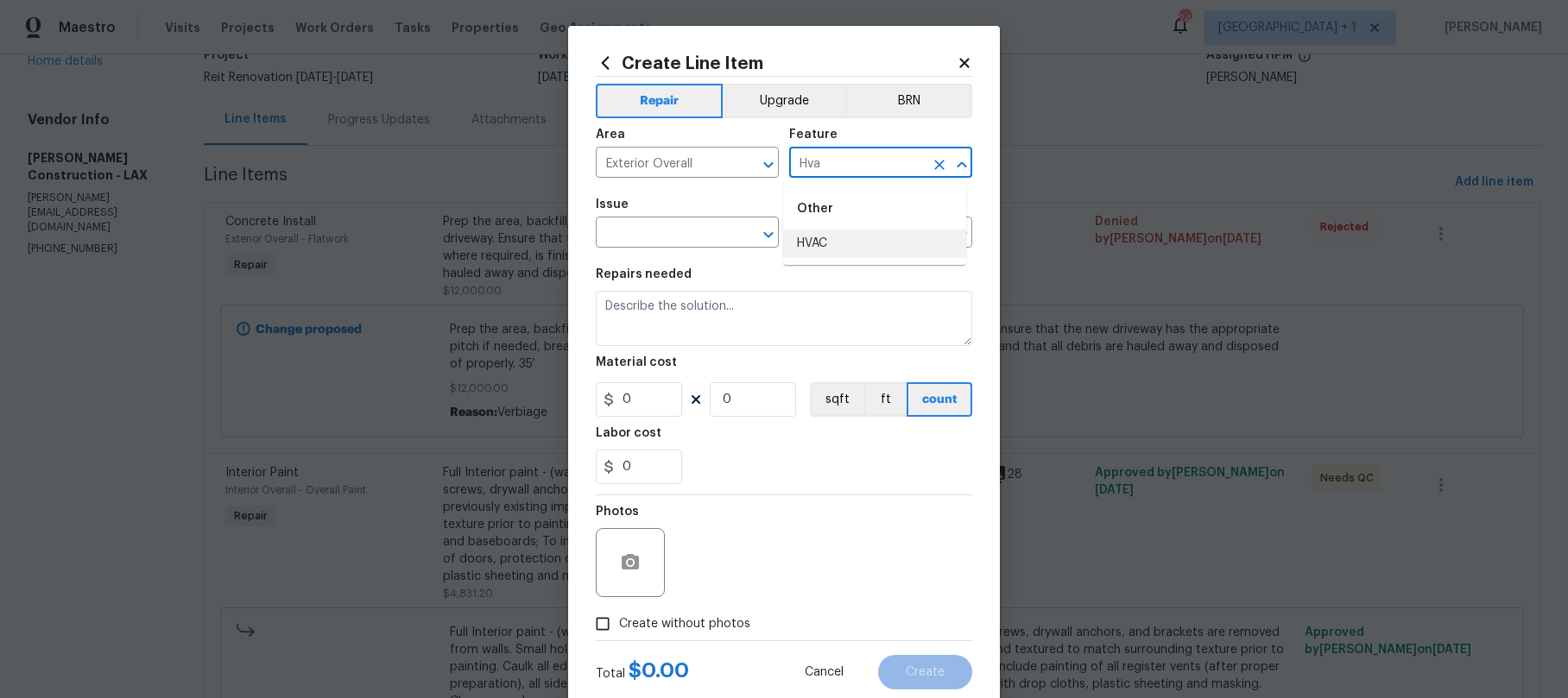
click at [811, 249] on li "HVAC" at bounding box center [874, 244] width 183 height 29
type input "HVAC"
click at [623, 237] on input "text" at bounding box center [663, 234] width 134 height 27
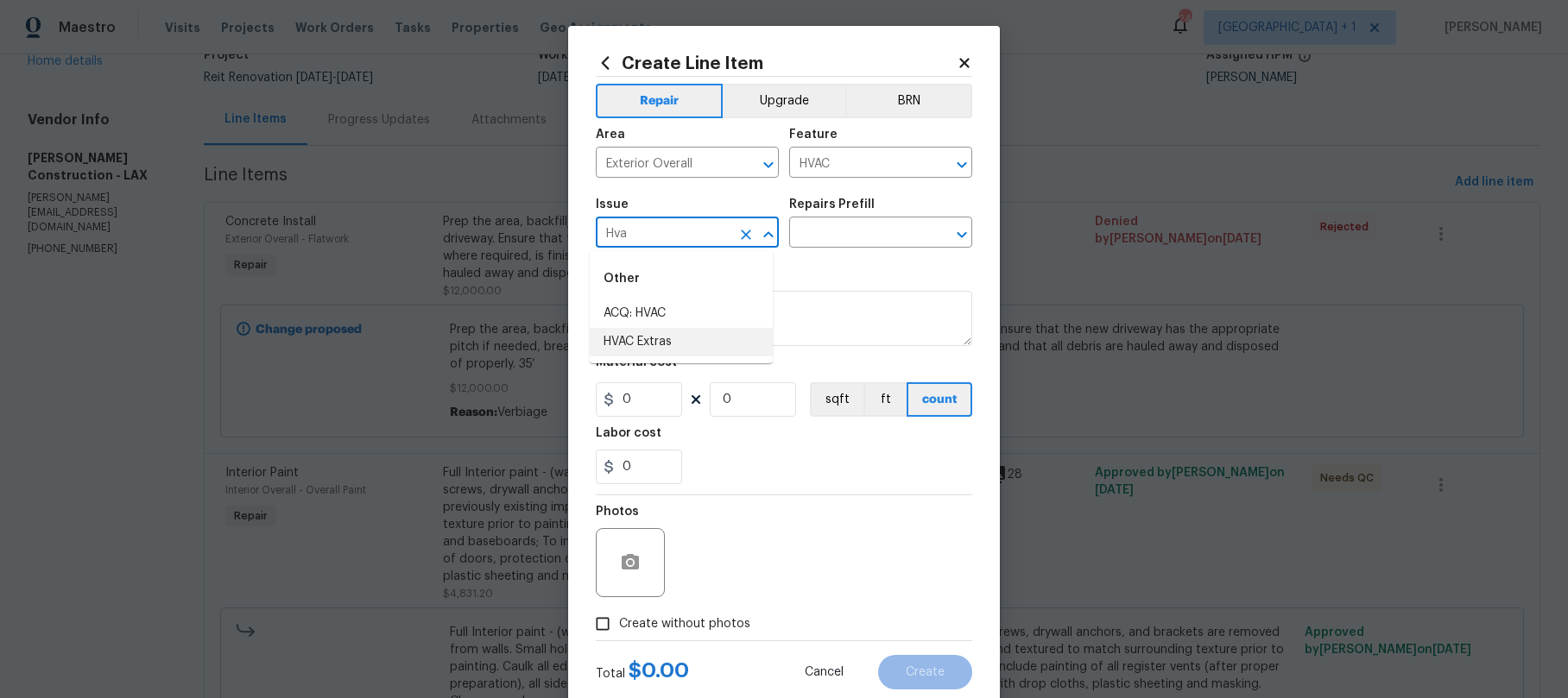
click at [647, 356] on li "HVAC Extras" at bounding box center [681, 342] width 183 height 29
type input "HVAC Extras"
click at [856, 244] on input "text" at bounding box center [856, 234] width 134 height 27
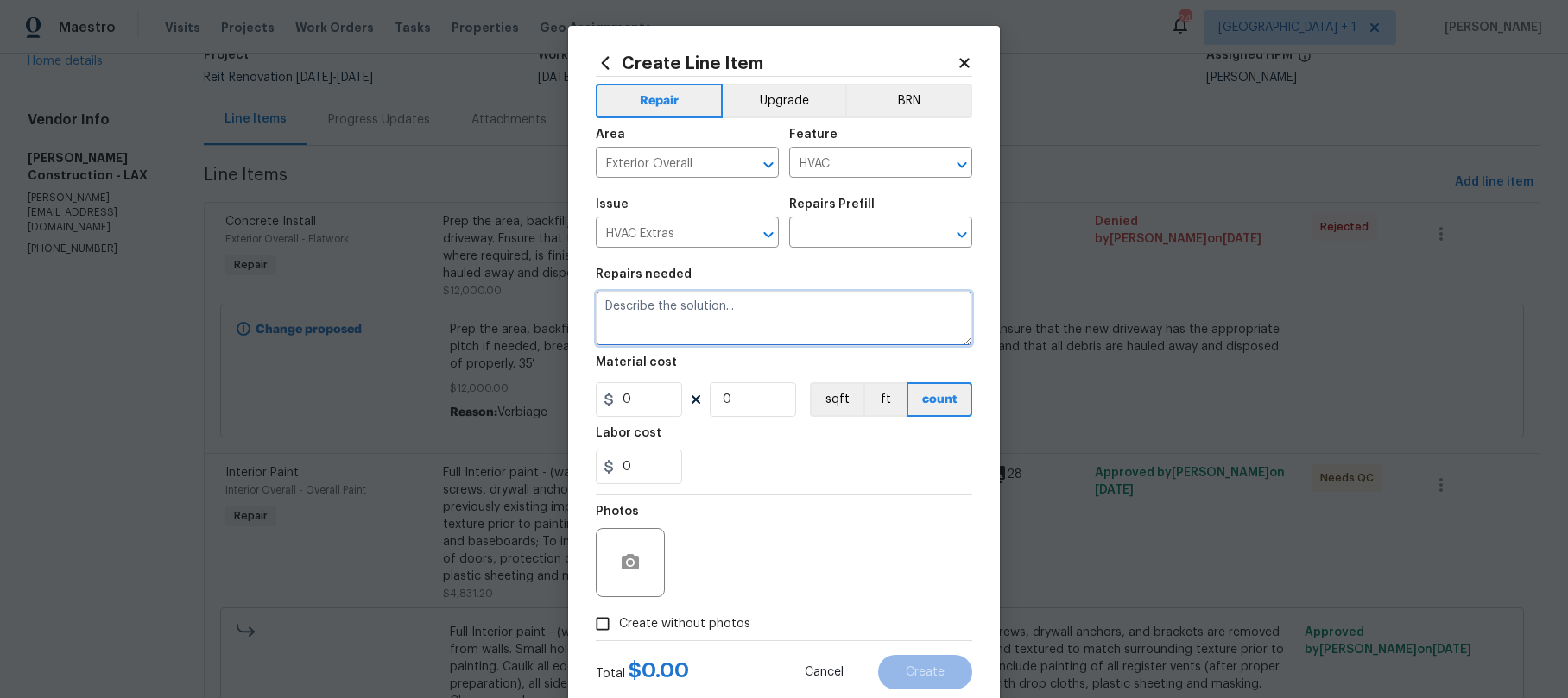
click at [677, 310] on textarea at bounding box center [784, 319] width 376 height 55
type textarea "HVAC inspection - changed the capacitor and added freon."
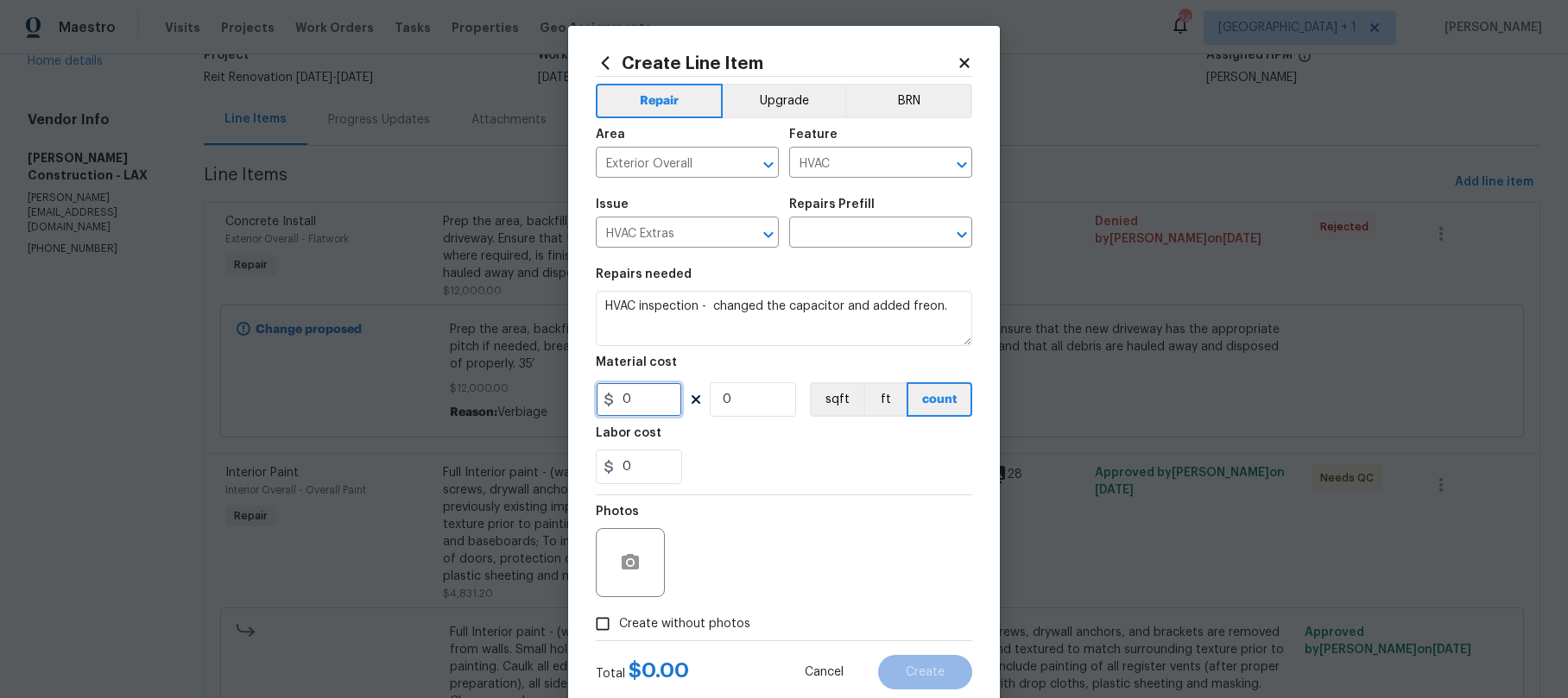
drag, startPoint x: 655, startPoint y: 403, endPoint x: 581, endPoint y: 403, distance: 74.0
click at [581, 403] on div "Create Line Item Repair Upgrade BRN Area Exterior Overall ​ Feature HVAC ​ Issu…" at bounding box center [784, 371] width 432 height 691
type input "800"
click at [750, 560] on div "Photos" at bounding box center [784, 551] width 376 height 112
click at [601, 628] on input "Create without photos" at bounding box center [603, 624] width 33 height 33
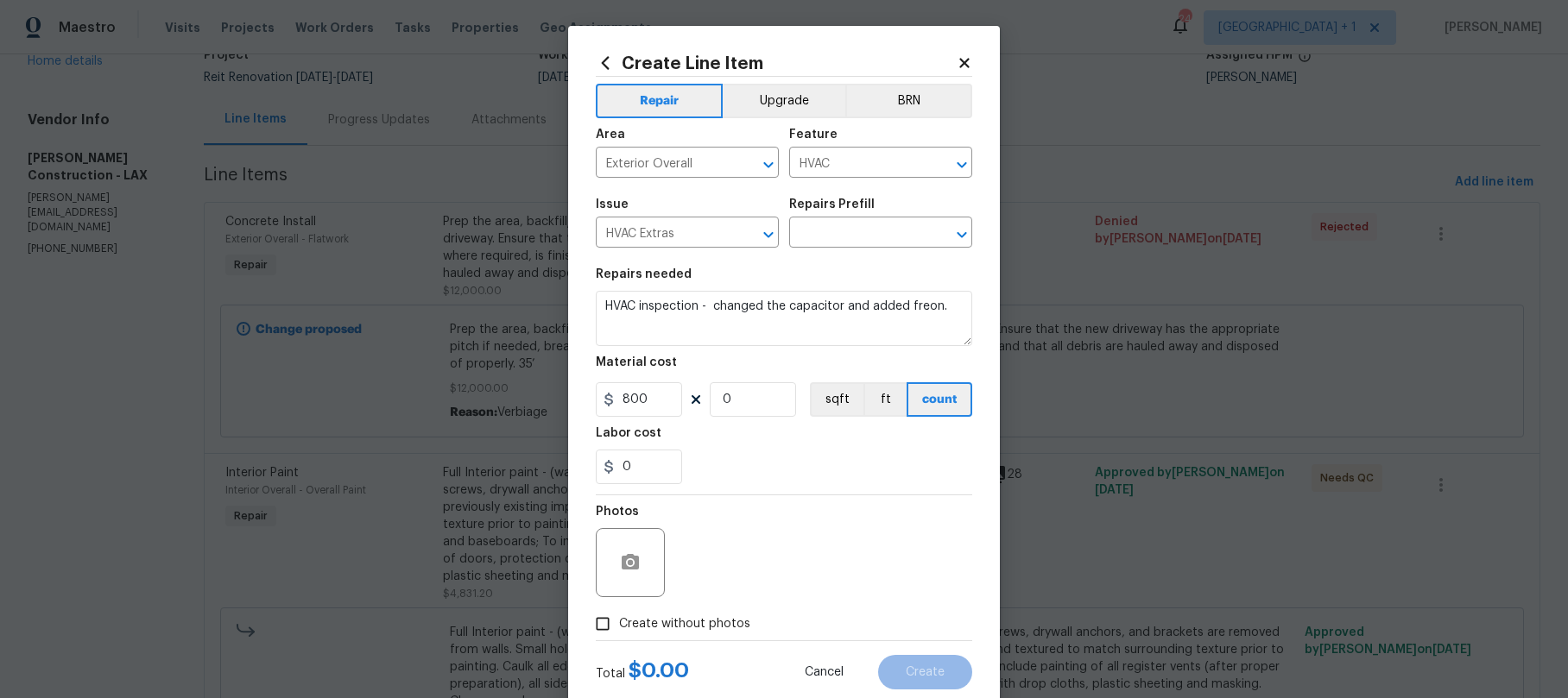
checkbox input "true"
click at [708, 549] on textarea at bounding box center [826, 563] width 293 height 69
click at [757, 564] on textarea at bounding box center [826, 563] width 293 height 69
click at [768, 580] on textarea "." at bounding box center [826, 563] width 293 height 69
click at [726, 564] on textarea "." at bounding box center [826, 563] width 293 height 69
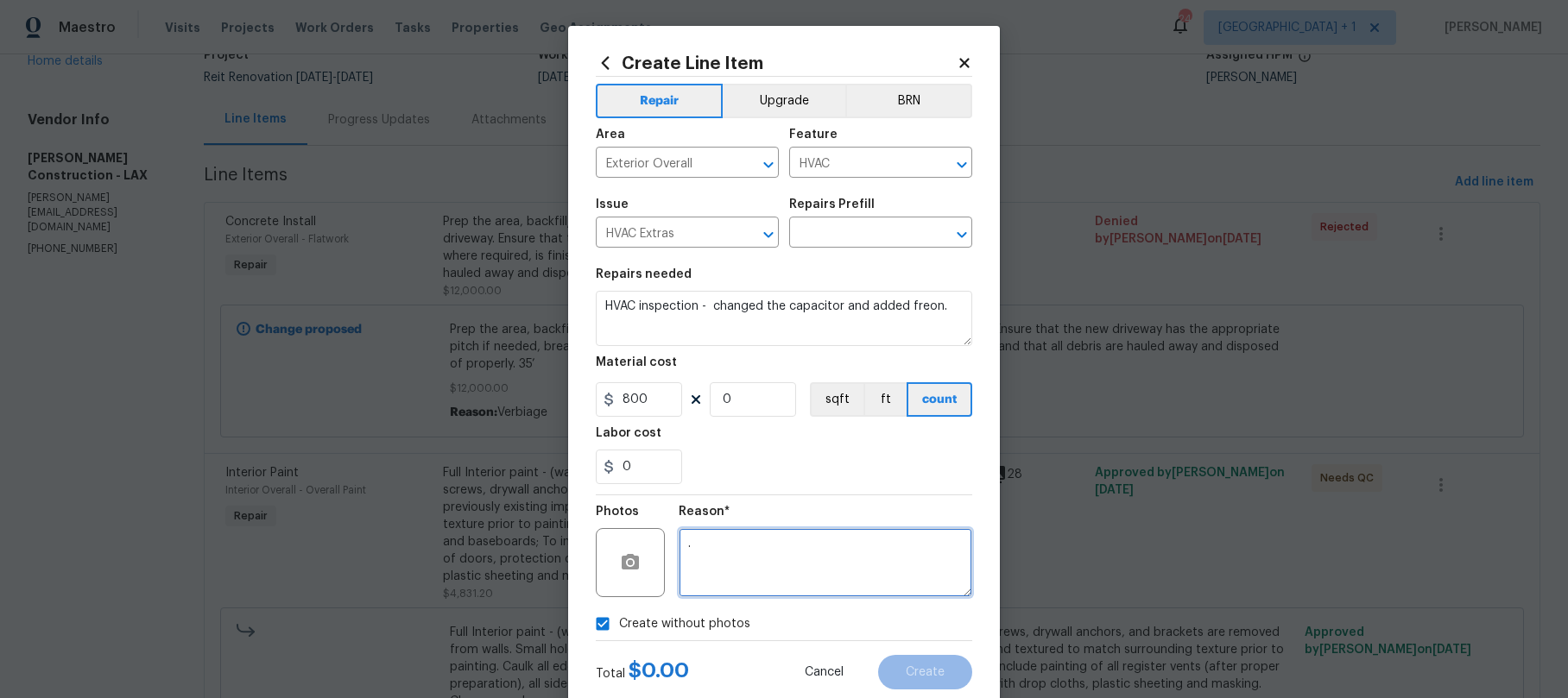
click at [721, 539] on textarea "." at bounding box center [826, 563] width 293 height 69
type textarea "."
click at [721, 396] on input "0" at bounding box center [753, 400] width 87 height 35
drag, startPoint x: 728, startPoint y: 398, endPoint x: 692, endPoint y: 395, distance: 36.1
click at [694, 398] on div "800 0 sqft ft count" at bounding box center [784, 400] width 376 height 35
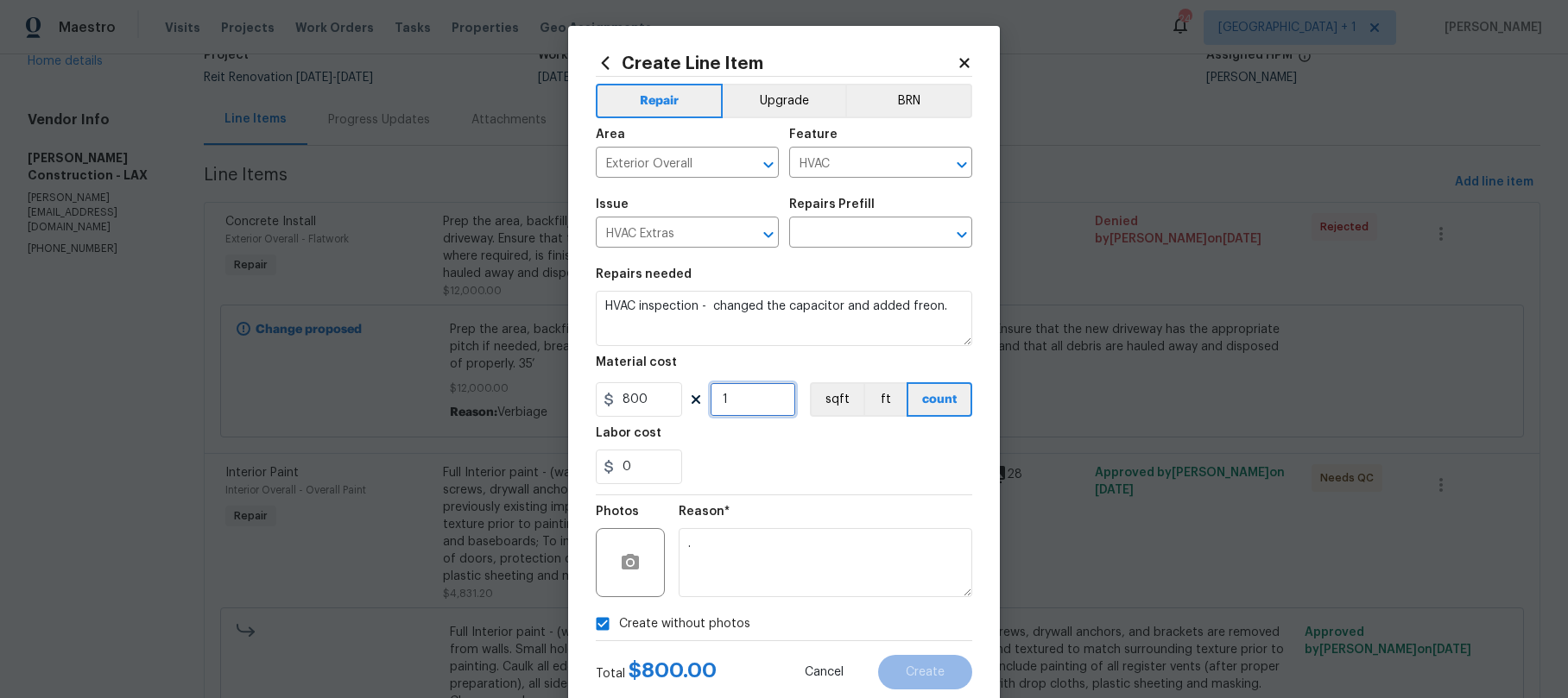
type input "1"
click at [758, 568] on textarea "." at bounding box center [826, 563] width 293 height 69
click at [797, 569] on textarea "." at bounding box center [826, 563] width 293 height 69
click at [957, 238] on icon "Open" at bounding box center [962, 235] width 21 height 21
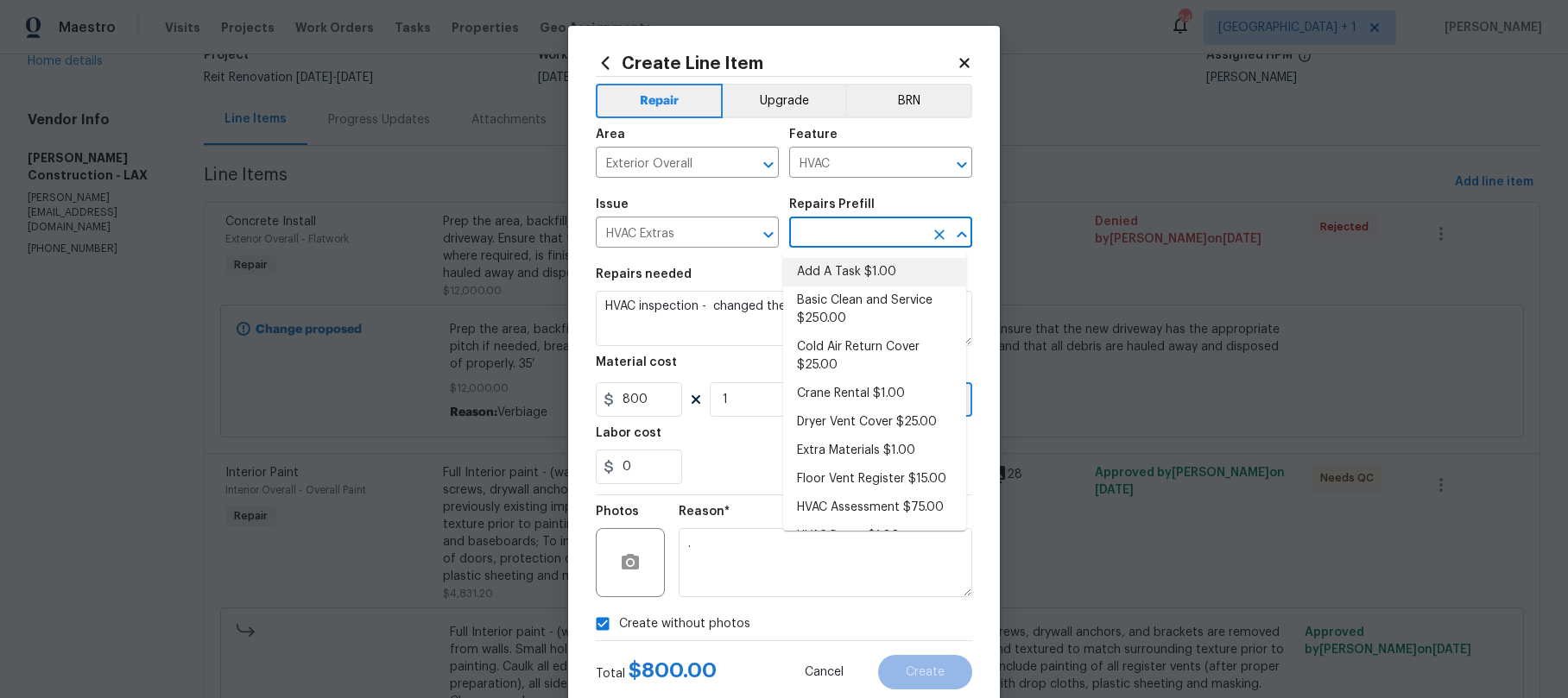
click at [850, 270] on li "Add A Task $1.00" at bounding box center [874, 272] width 183 height 29
type input "Add A Task $1.00"
type textarea "HPM to detail"
type input "1"
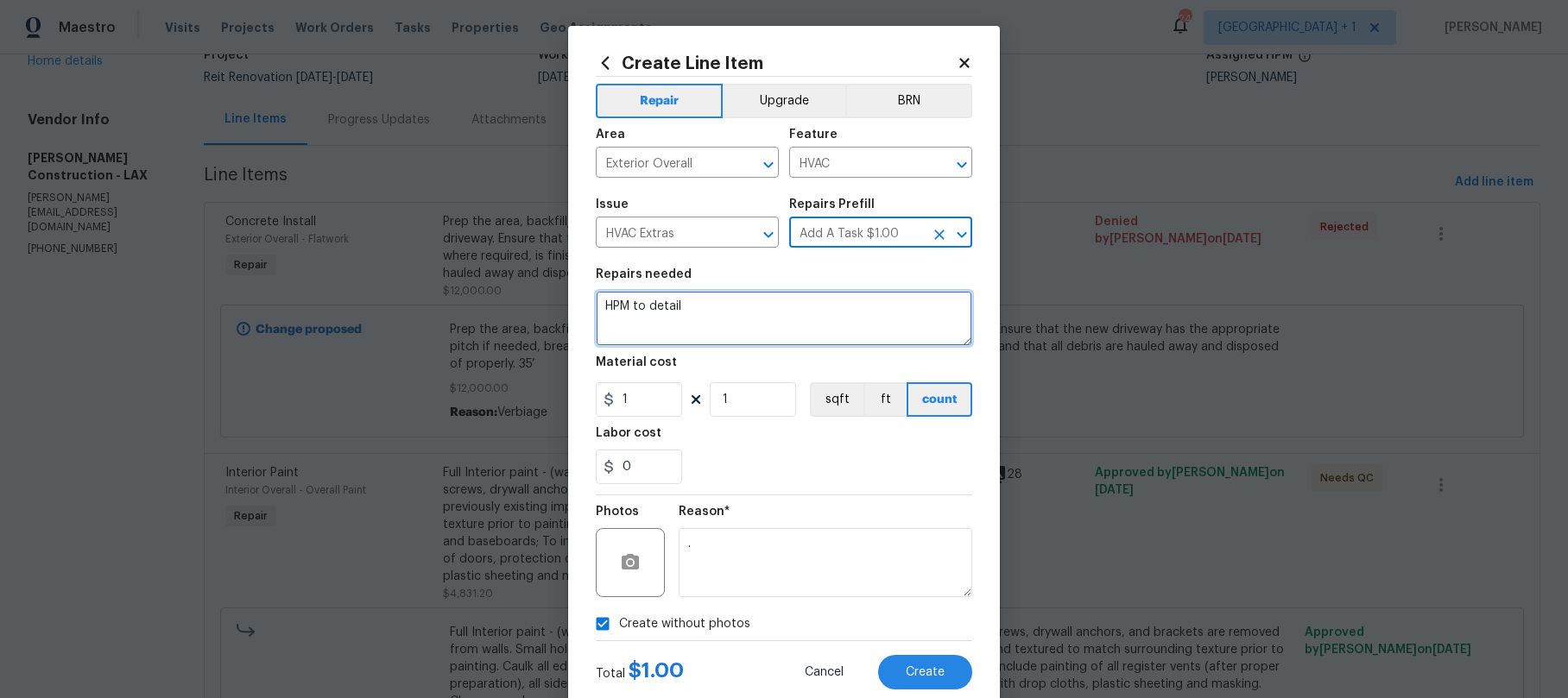
click at [724, 302] on textarea "HPM to detail" at bounding box center [784, 319] width 376 height 55
drag, startPoint x: 724, startPoint y: 302, endPoint x: 595, endPoint y: 323, distance: 130.7
click at [596, 323] on textarea "HPM to detail" at bounding box center [784, 319] width 376 height 55
drag, startPoint x: 683, startPoint y: 308, endPoint x: 565, endPoint y: 305, distance: 118.0
click at [568, 305] on div "Create Line Item Repair Upgrade BRN Area Exterior Overall ​ Feature HVAC ​ Issu…" at bounding box center [784, 371] width 432 height 691
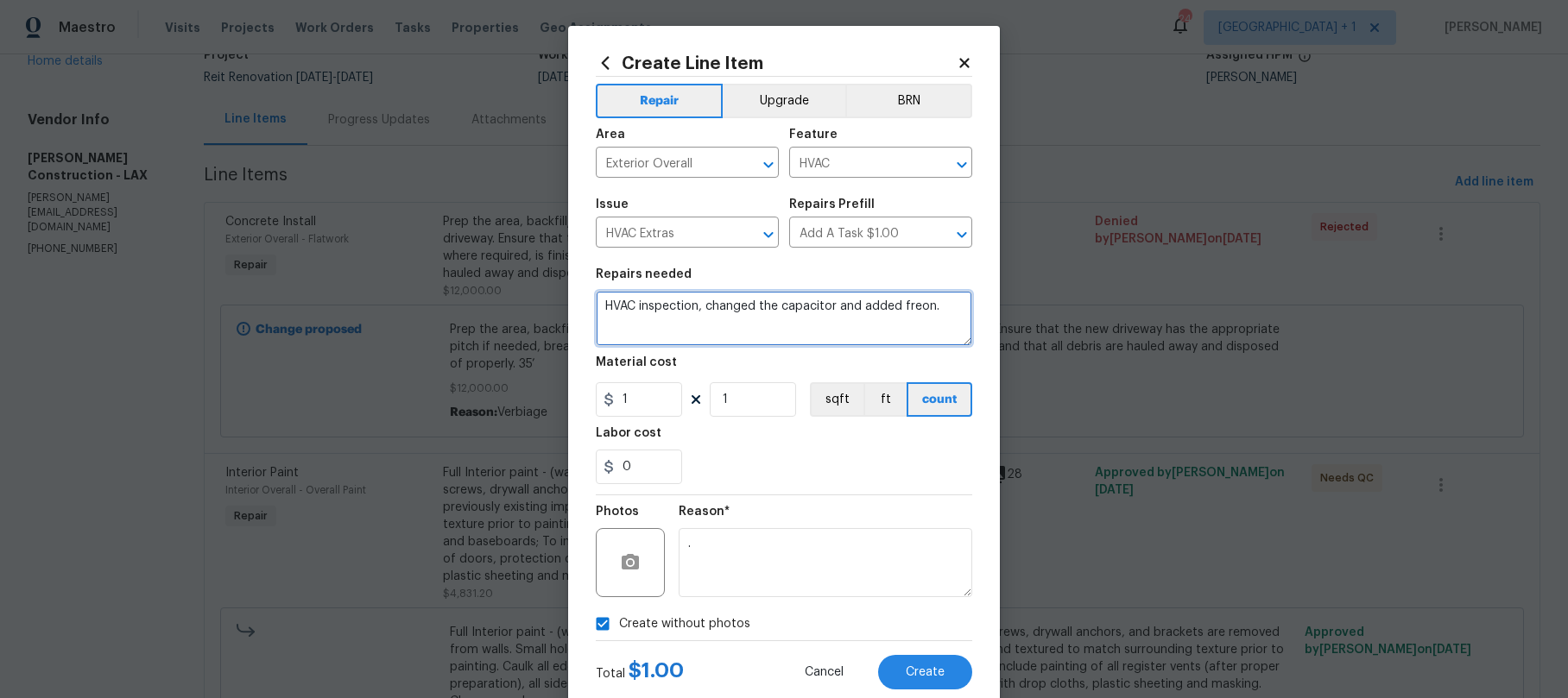
type textarea "HVAC inspection, changed the capacitor and added freon."
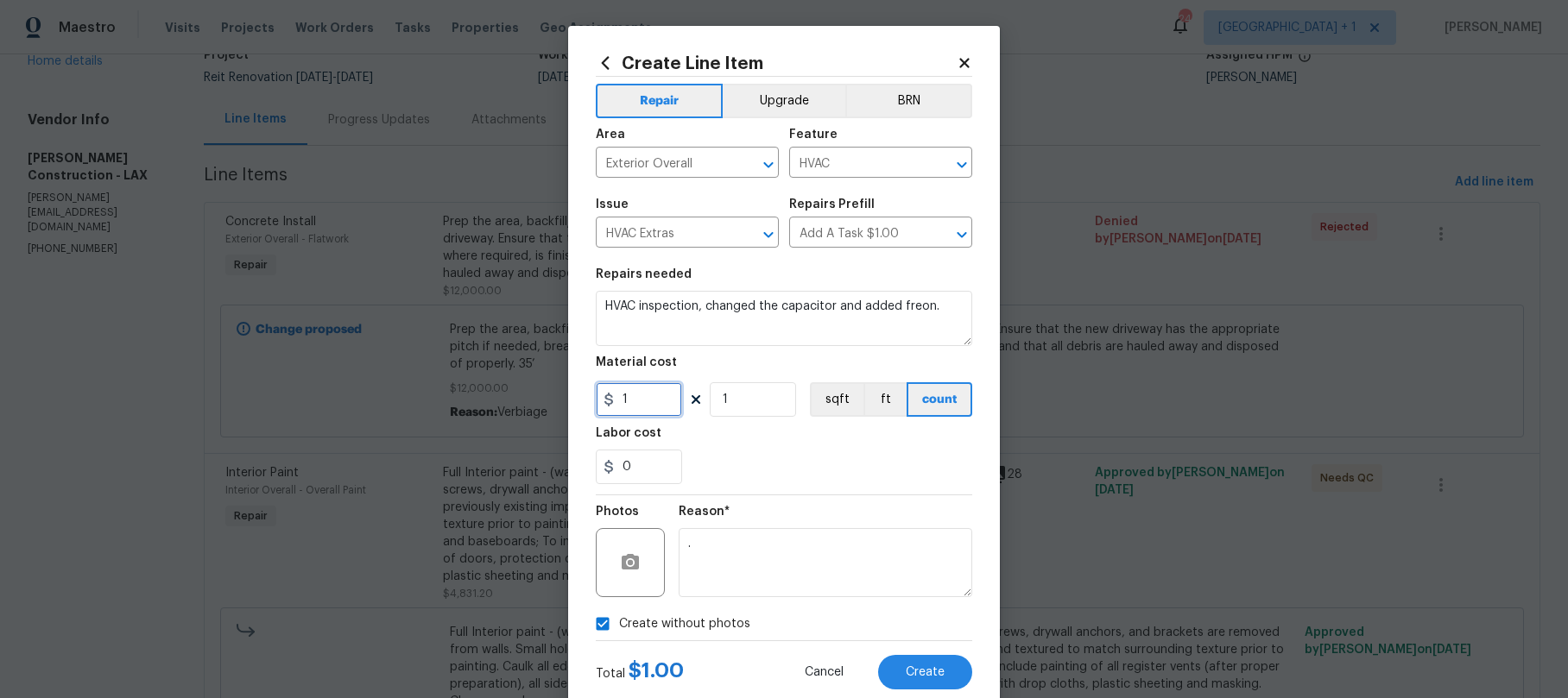
drag, startPoint x: 626, startPoint y: 396, endPoint x: 611, endPoint y: 398, distance: 15.1
click at [611, 398] on input "1" at bounding box center [639, 400] width 87 height 35
type input "800"
click at [766, 556] on textarea "." at bounding box center [826, 563] width 293 height 69
click at [921, 663] on button "Create" at bounding box center [924, 673] width 95 height 35
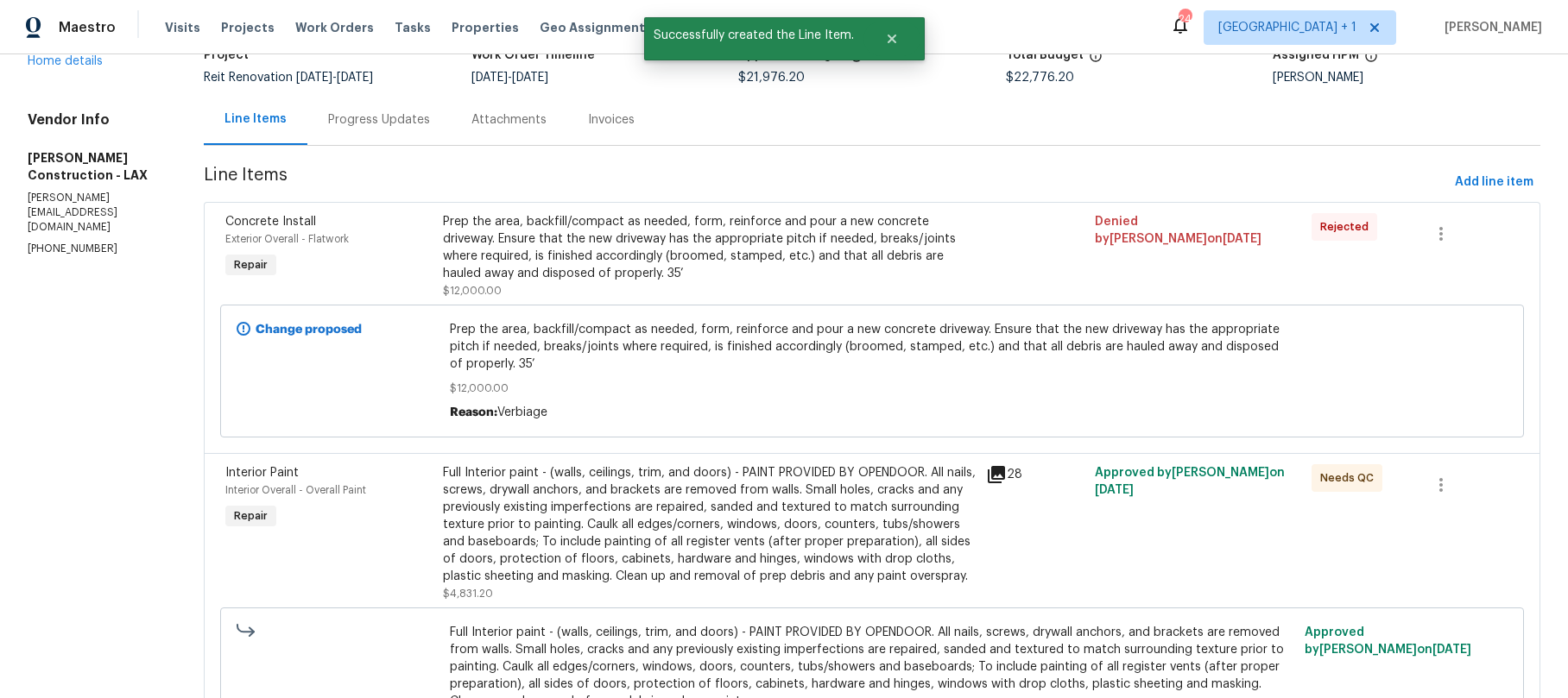
scroll to position [0, 0]
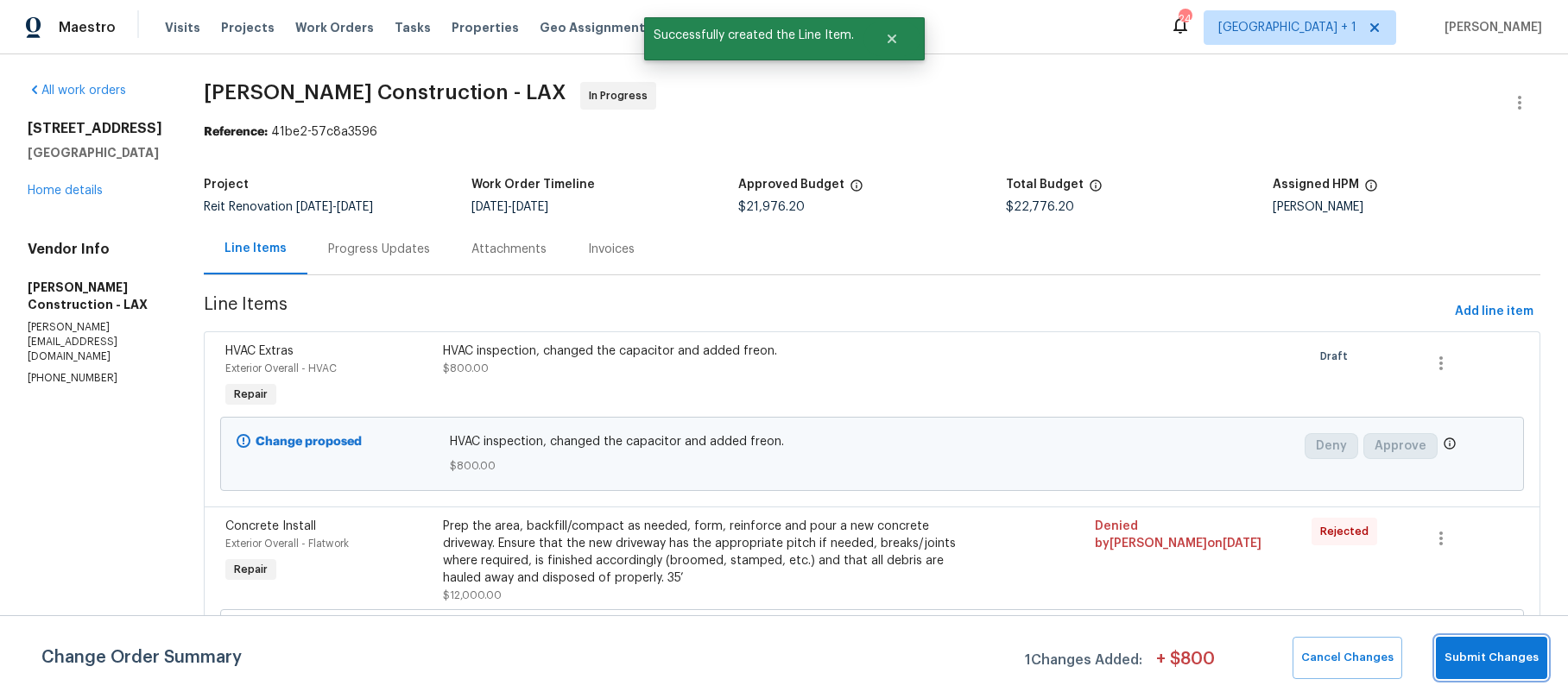
click at [1488, 662] on span "Submit Changes" at bounding box center [1492, 658] width 95 height 20
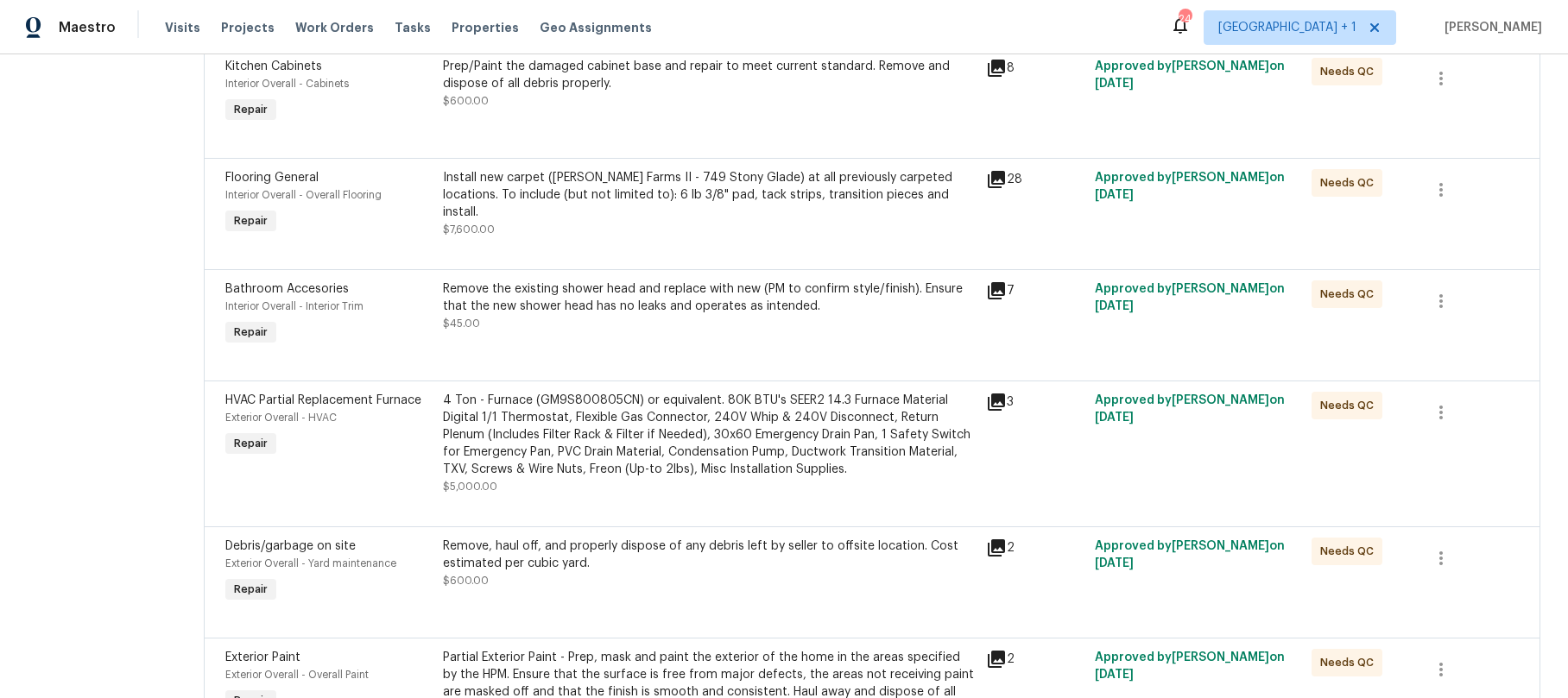
scroll to position [993, 0]
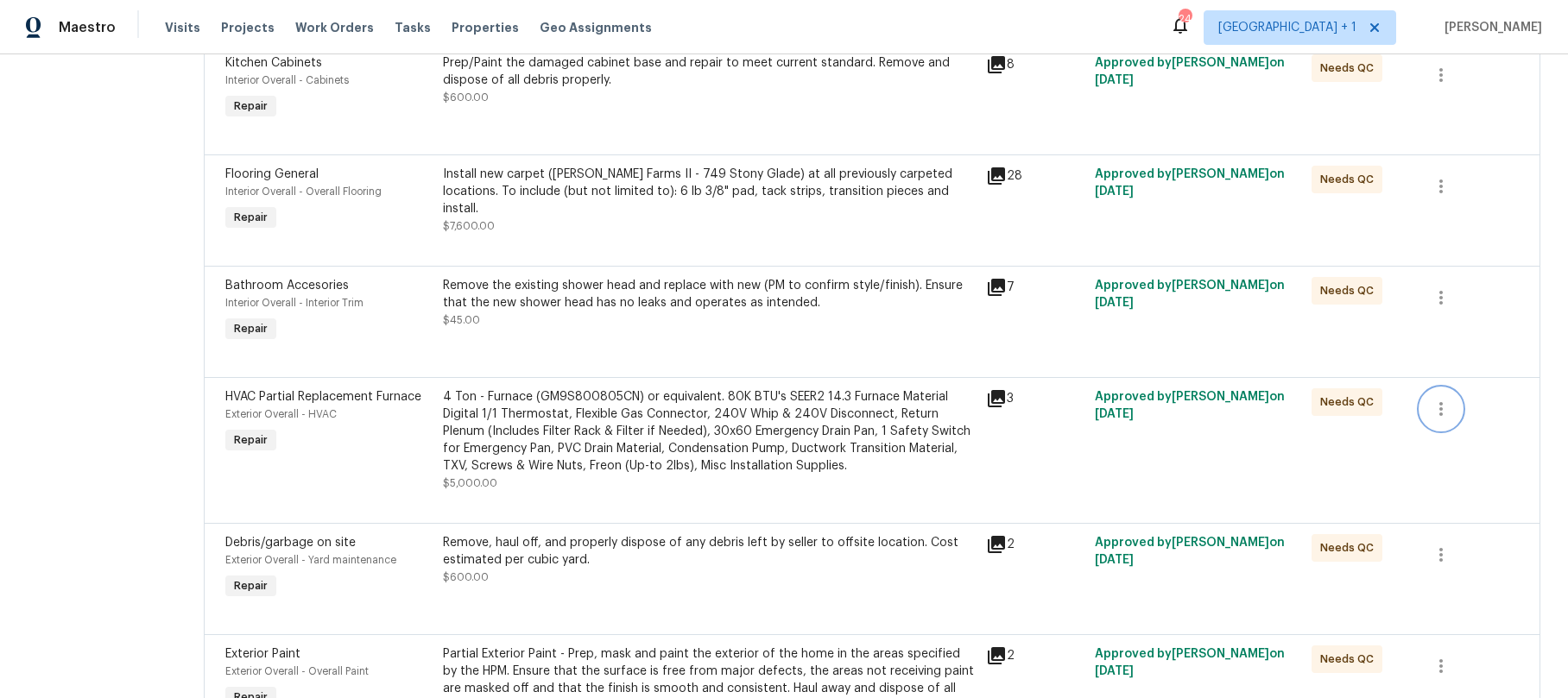
click at [1433, 420] on icon "button" at bounding box center [1441, 409] width 21 height 21
click at [1438, 430] on li "Cancel" at bounding box center [1446, 427] width 67 height 29
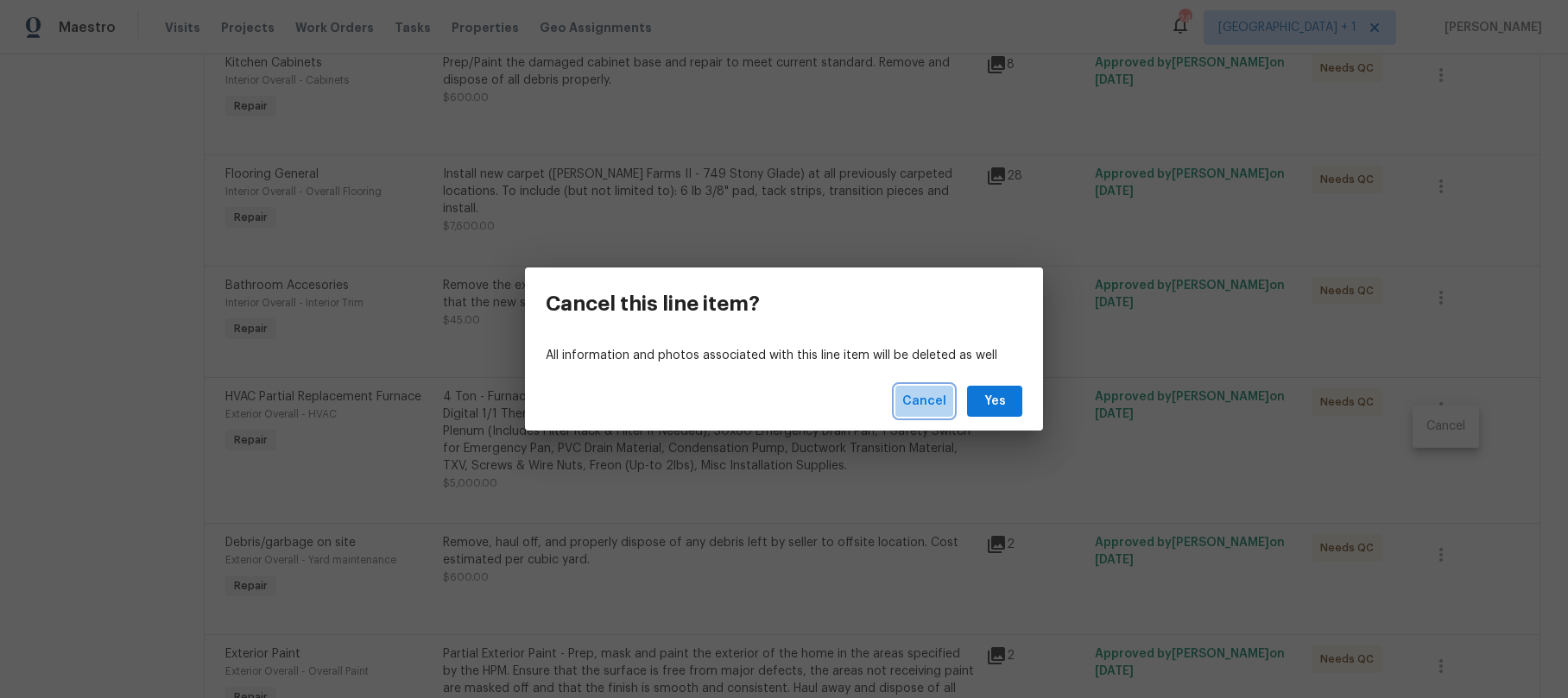
click at [933, 398] on span "Cancel" at bounding box center [924, 401] width 44 height 22
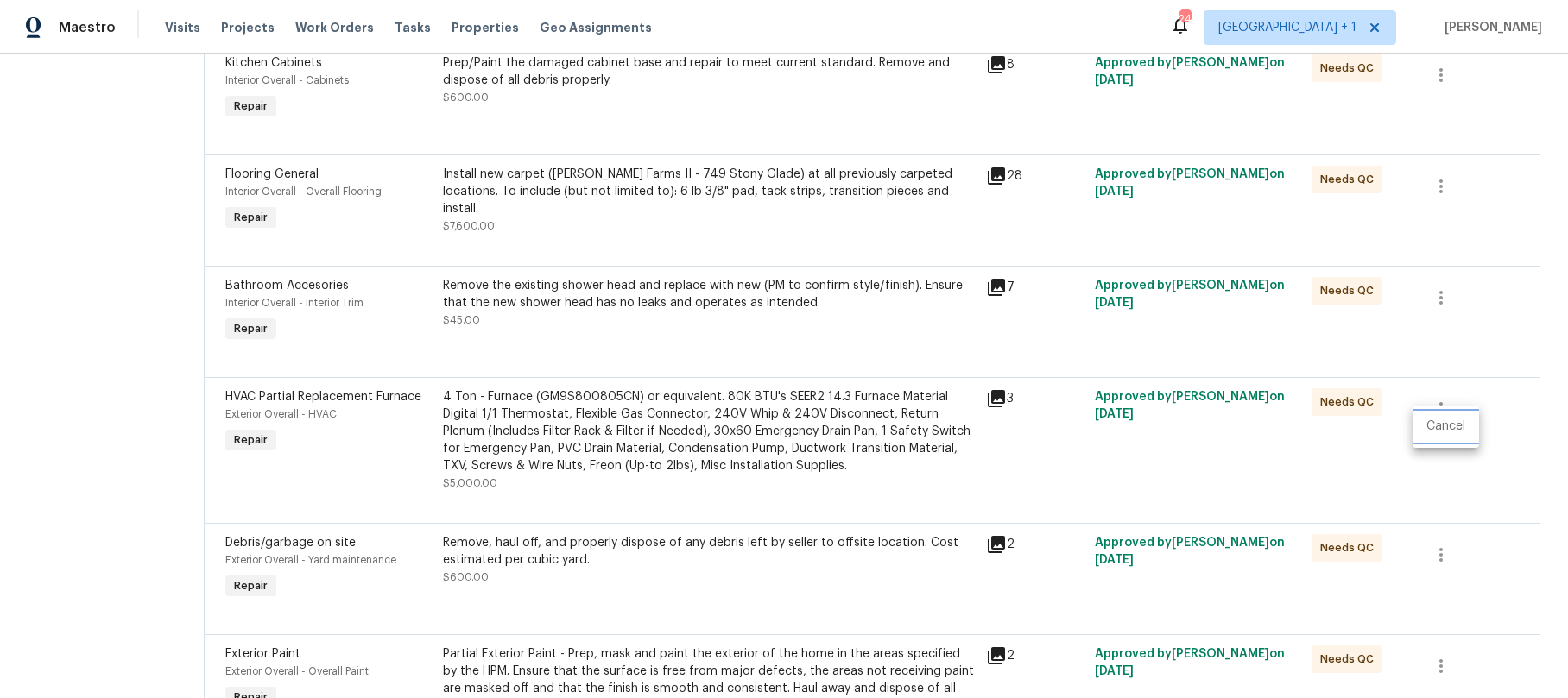
click at [1447, 427] on li "Cancel" at bounding box center [1446, 427] width 67 height 29
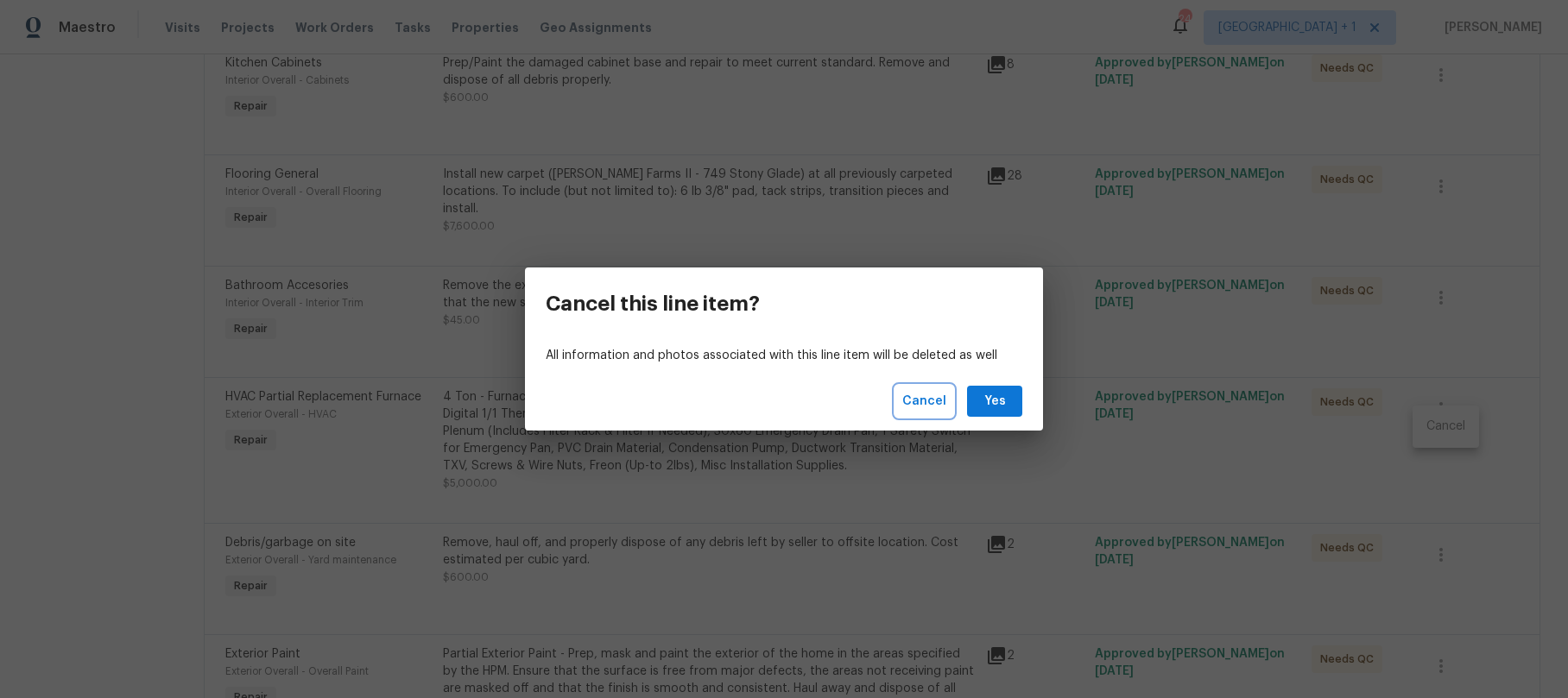
click at [919, 395] on span "Cancel" at bounding box center [924, 401] width 44 height 22
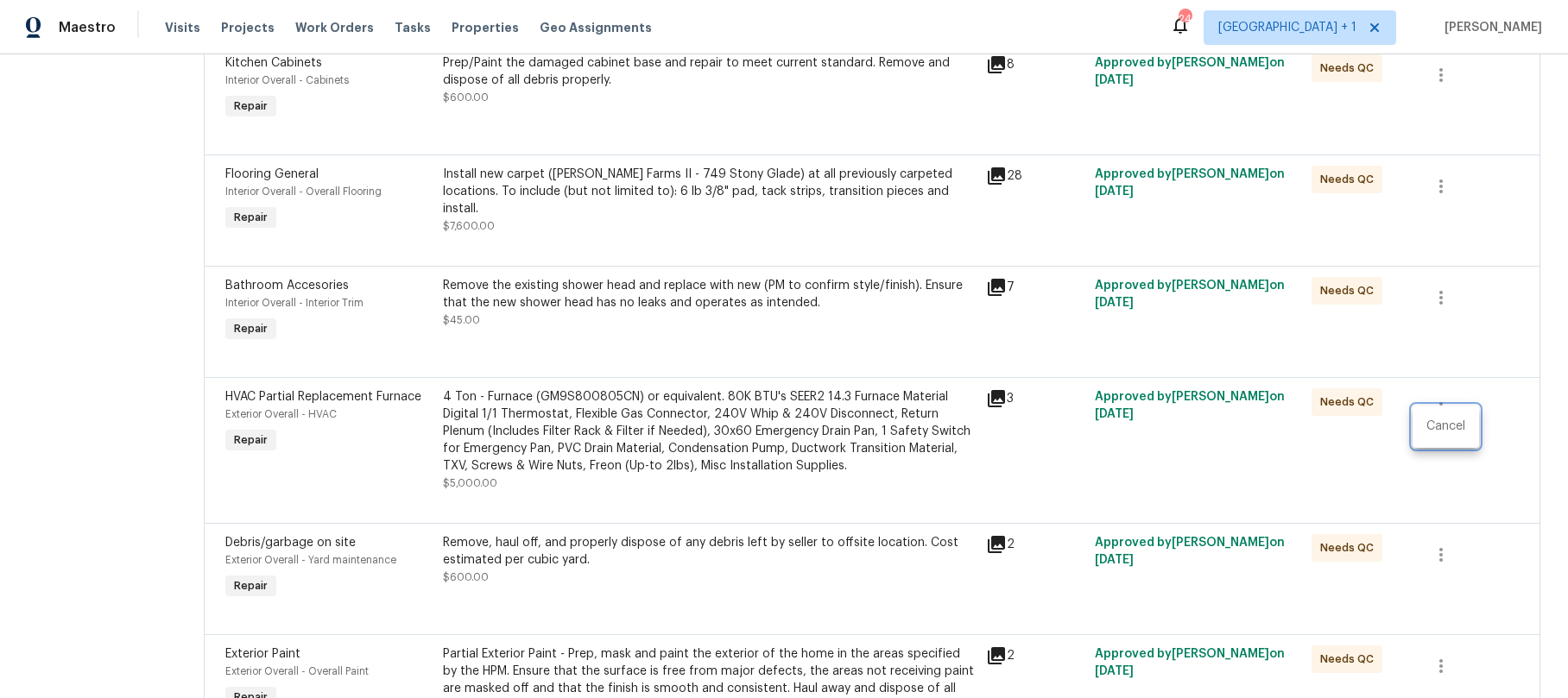
click at [97, 352] on div at bounding box center [784, 349] width 1568 height 698
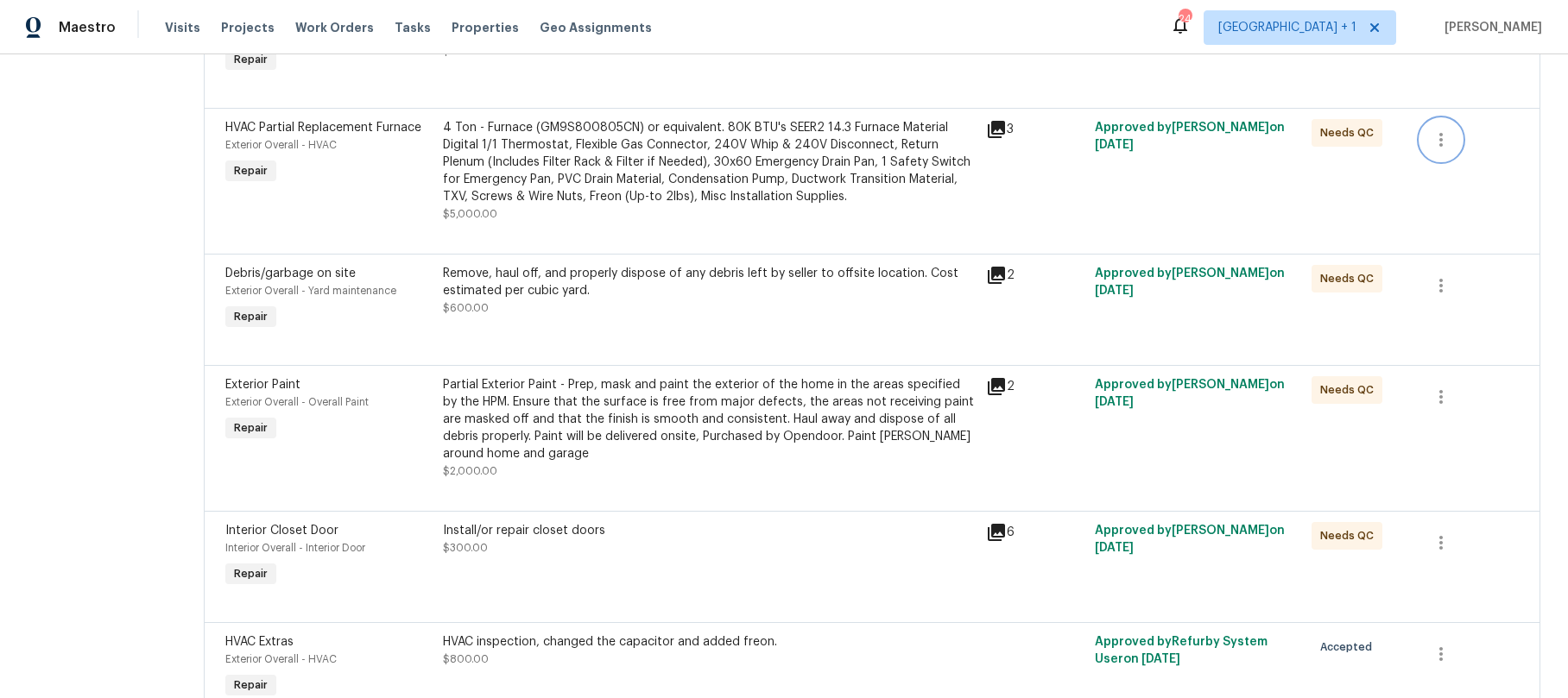
scroll to position [1257, 0]
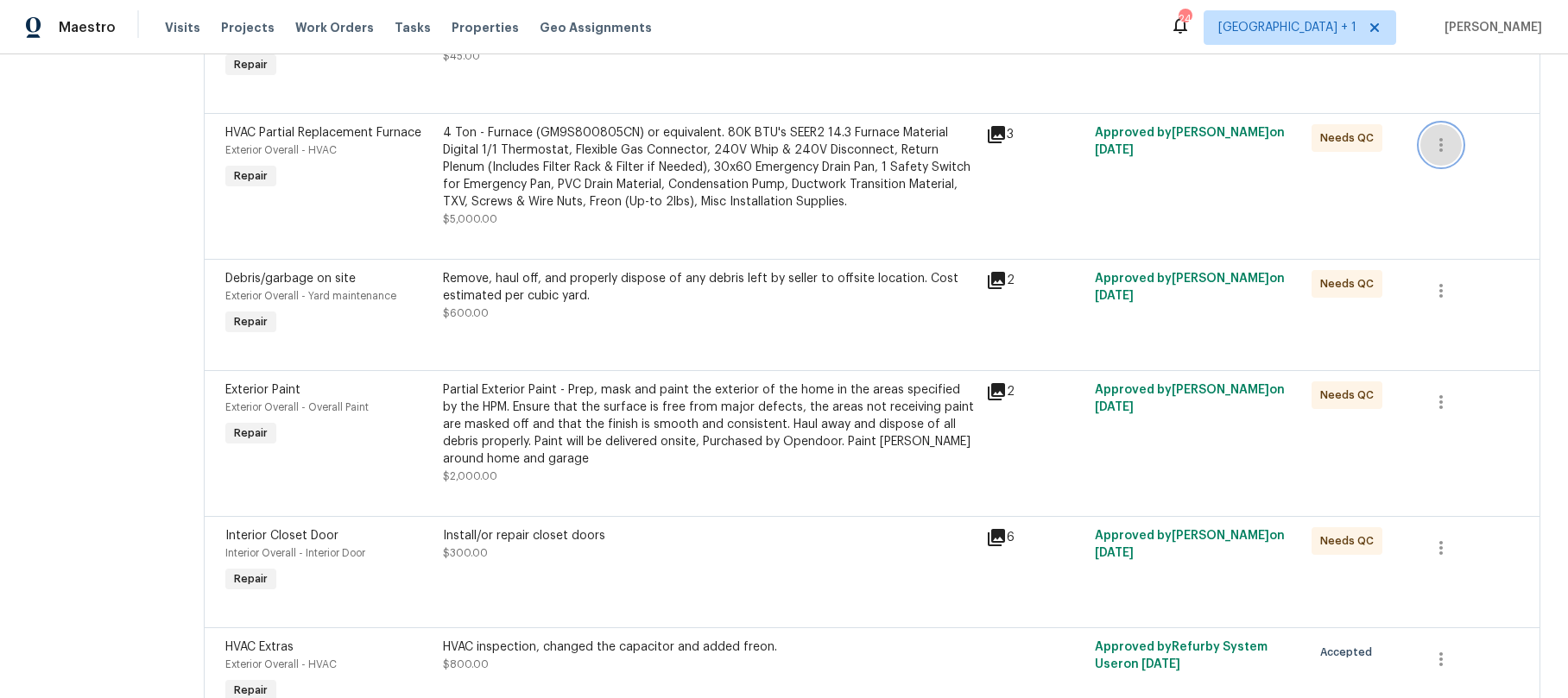
click at [1443, 155] on icon "button" at bounding box center [1441, 145] width 21 height 21
click at [1443, 160] on li "Cancel" at bounding box center [1446, 162] width 67 height 29
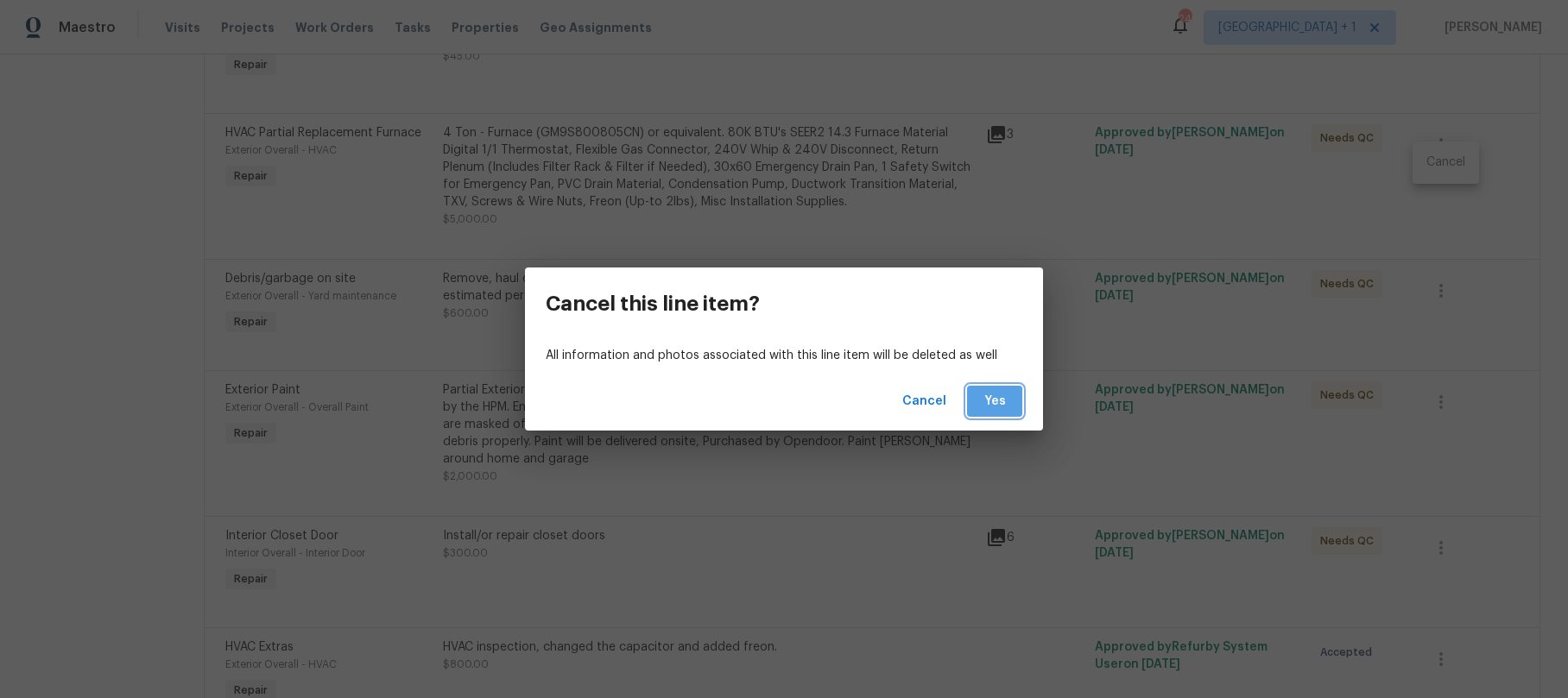
click at [987, 401] on span "Yes" at bounding box center [995, 401] width 28 height 22
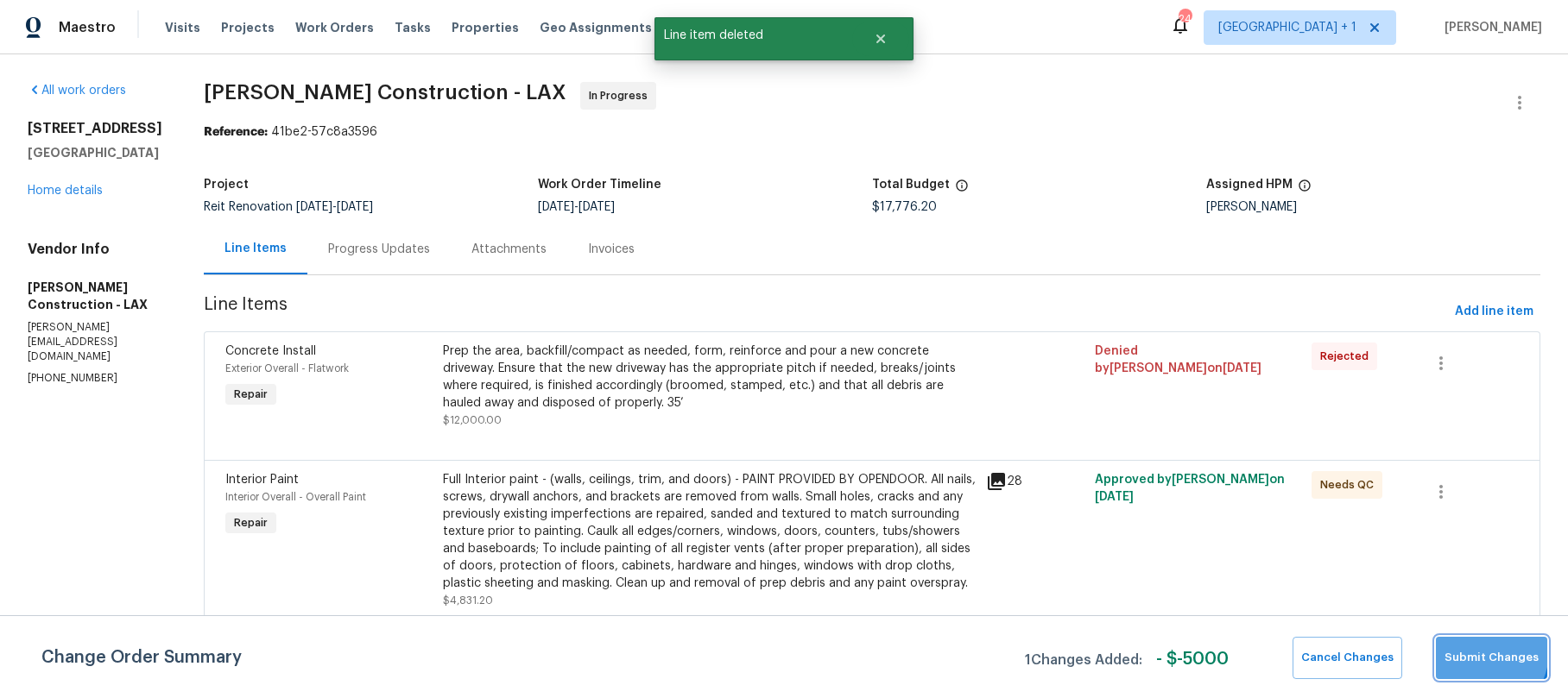
click at [1477, 651] on span "Submit Changes" at bounding box center [1492, 658] width 95 height 20
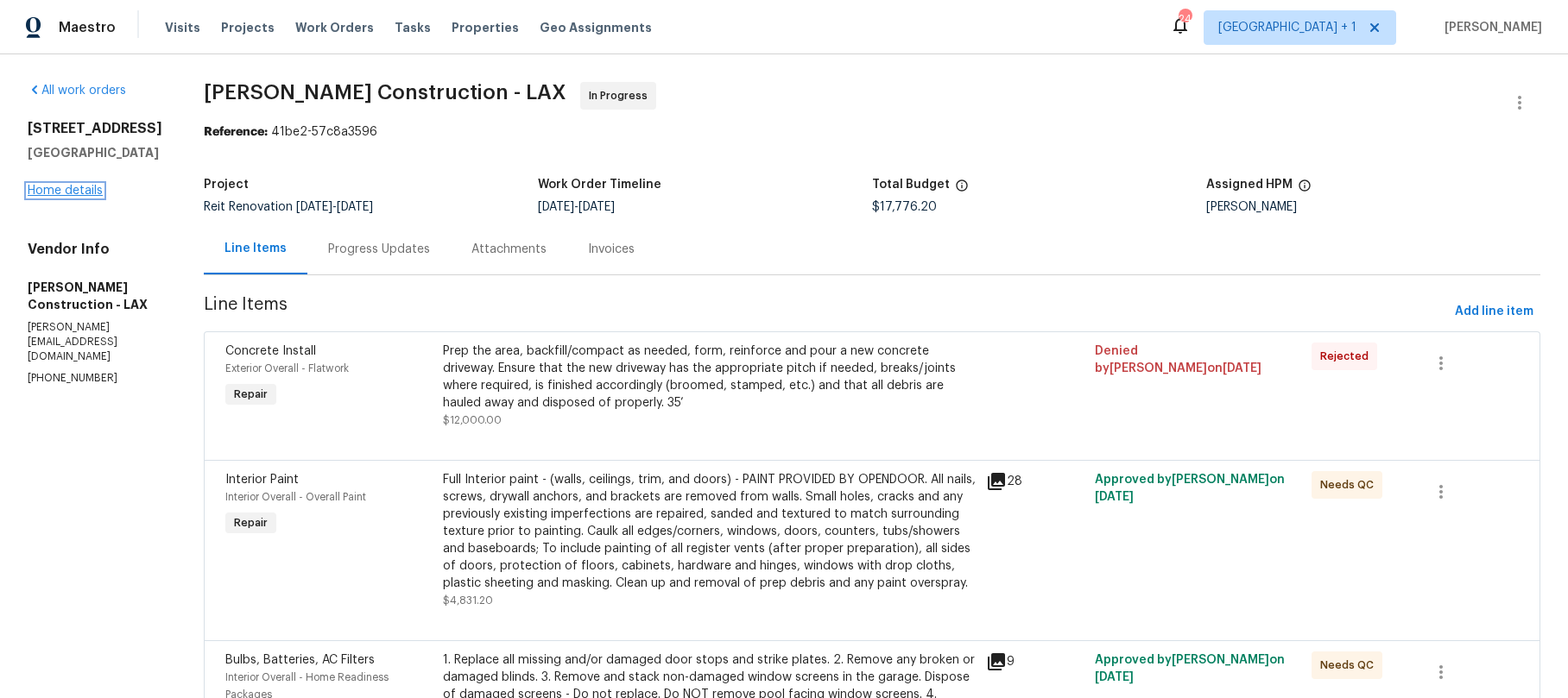
click at [65, 193] on link "Home details" at bounding box center [65, 191] width 75 height 12
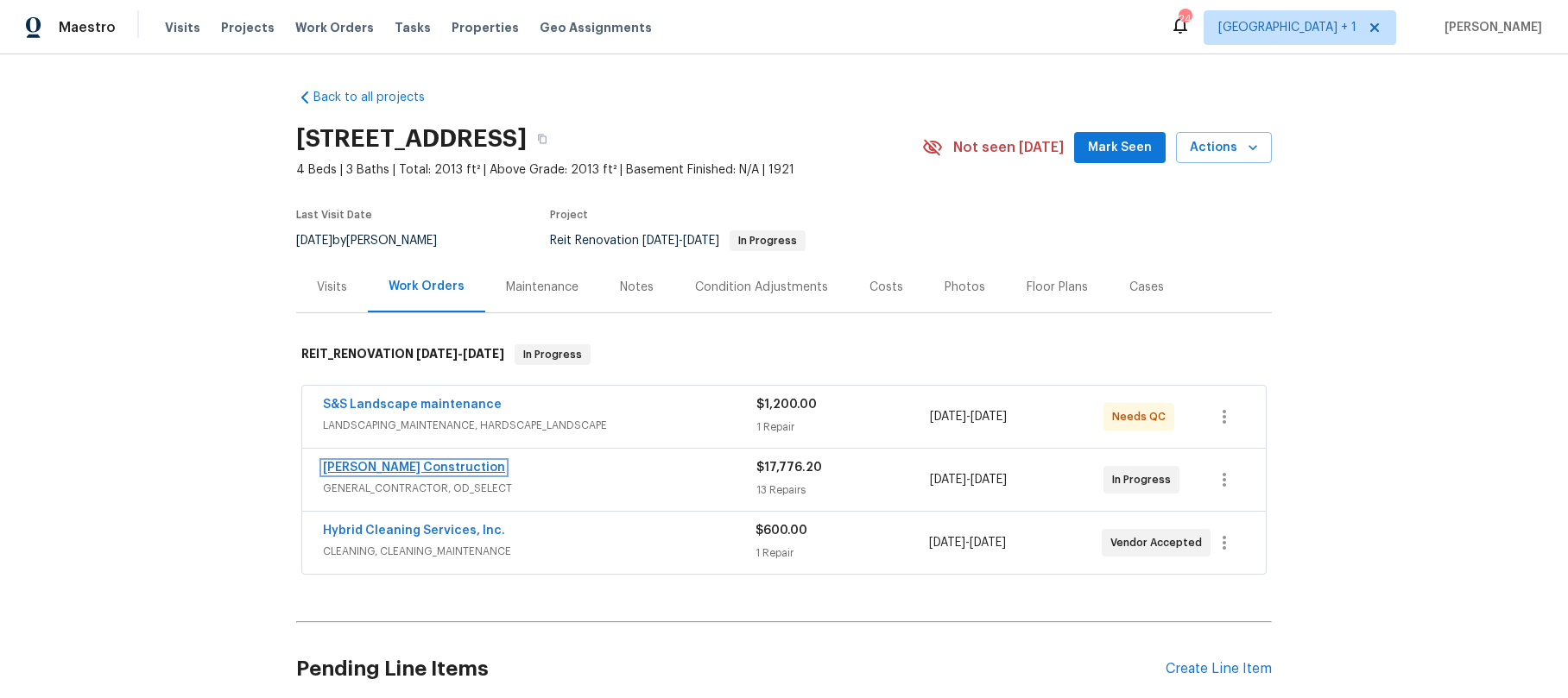
click at [405, 462] on link "Navarro Construction" at bounding box center [414, 468] width 182 height 12
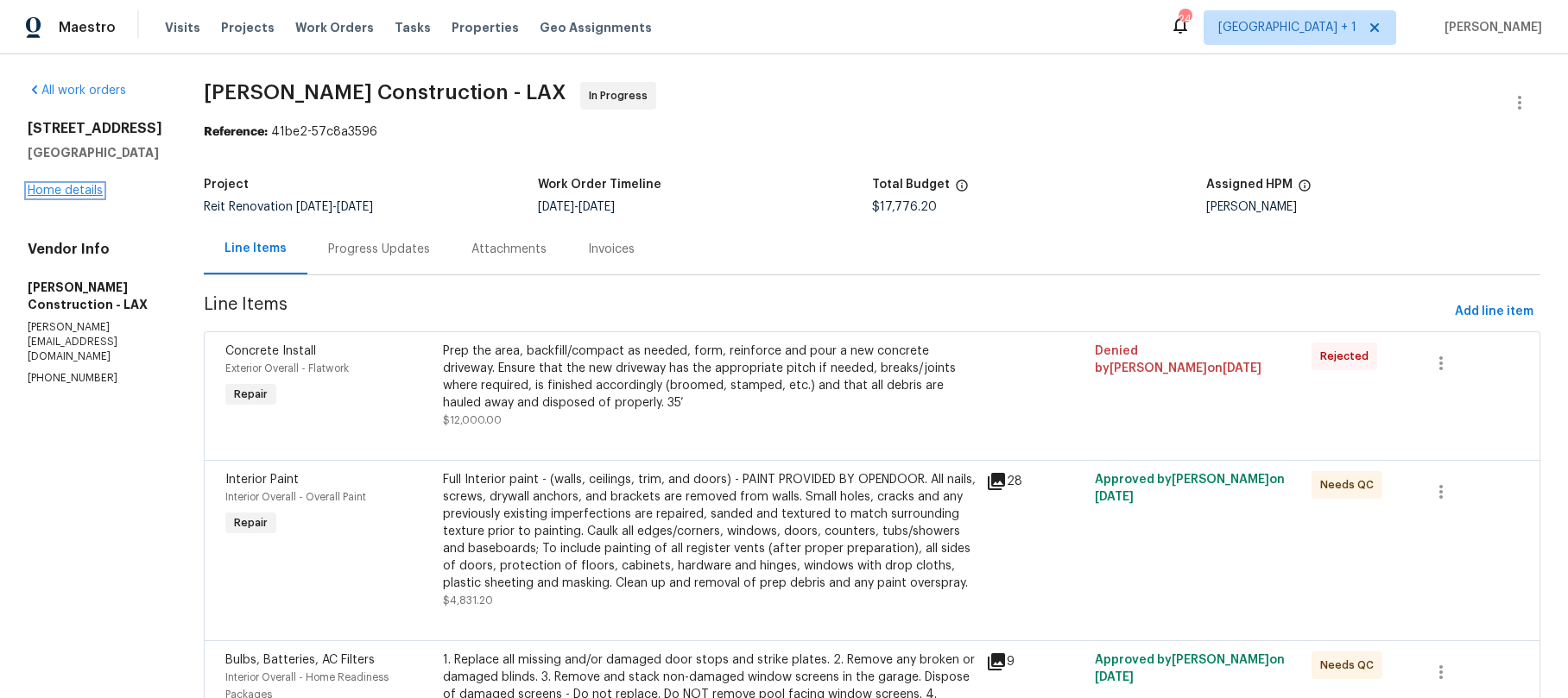
click at [95, 188] on link "Home details" at bounding box center [65, 191] width 75 height 12
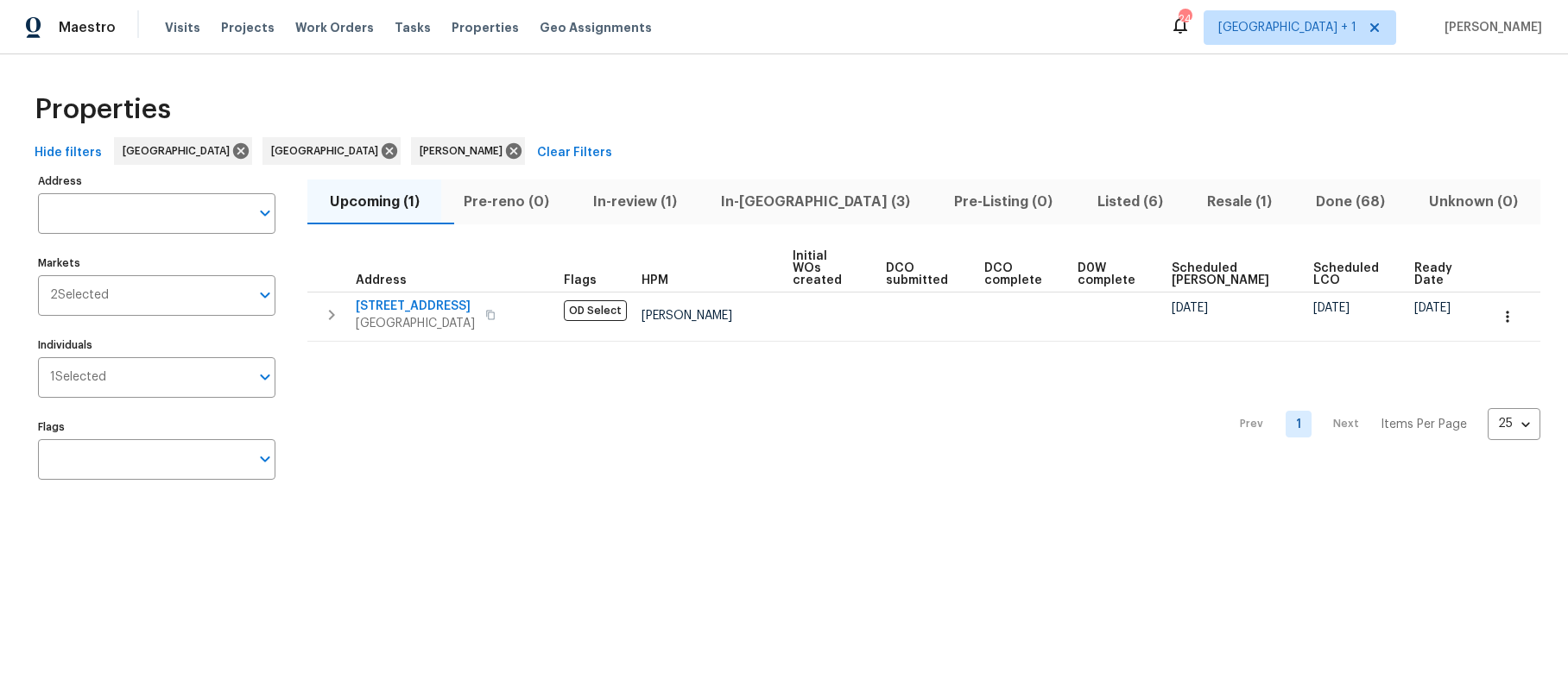
click at [787, 108] on div "Properties" at bounding box center [784, 110] width 1512 height 55
click at [791, 204] on span "In-[GEOGRAPHIC_DATA] (3)" at bounding box center [815, 202] width 212 height 24
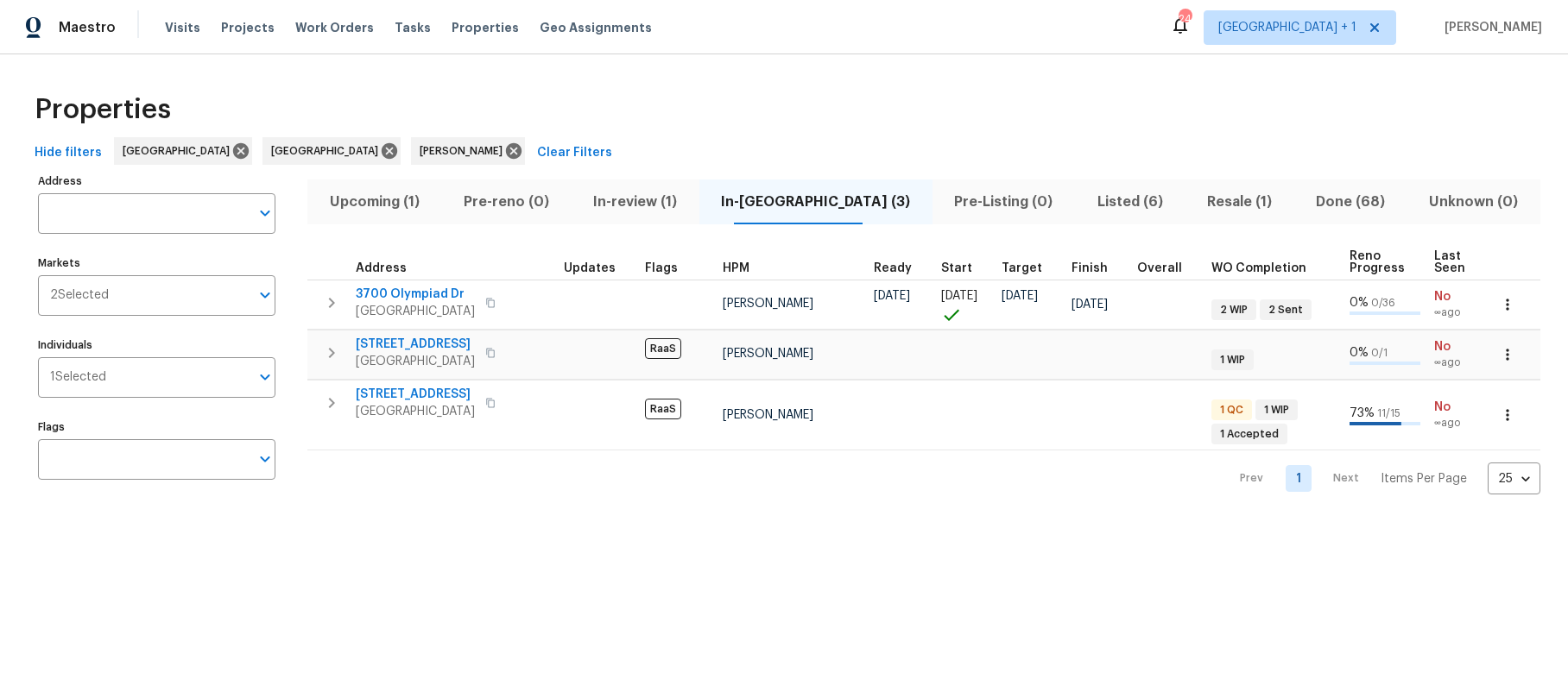
click at [730, 85] on div "Properties" at bounding box center [784, 110] width 1512 height 55
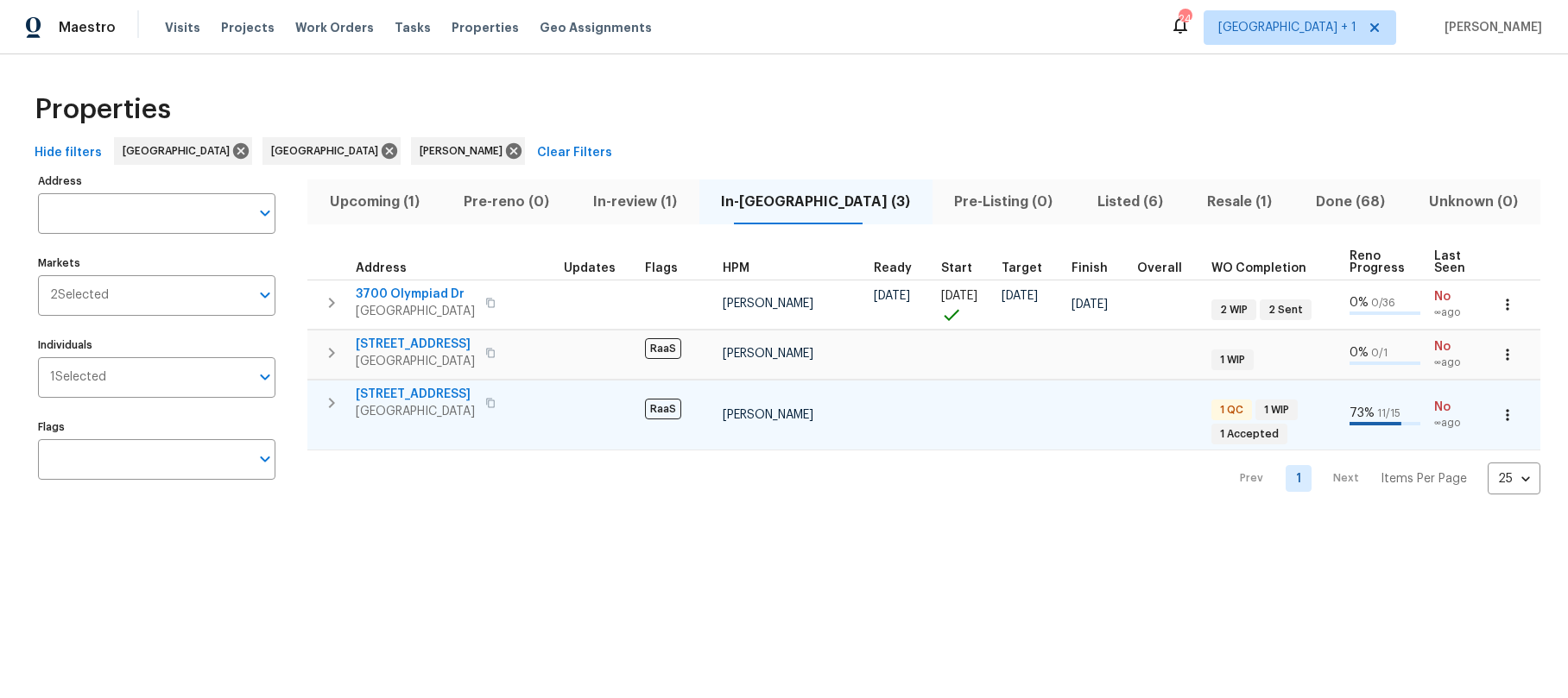
click at [495, 402] on icon "button" at bounding box center [491, 403] width 10 height 10
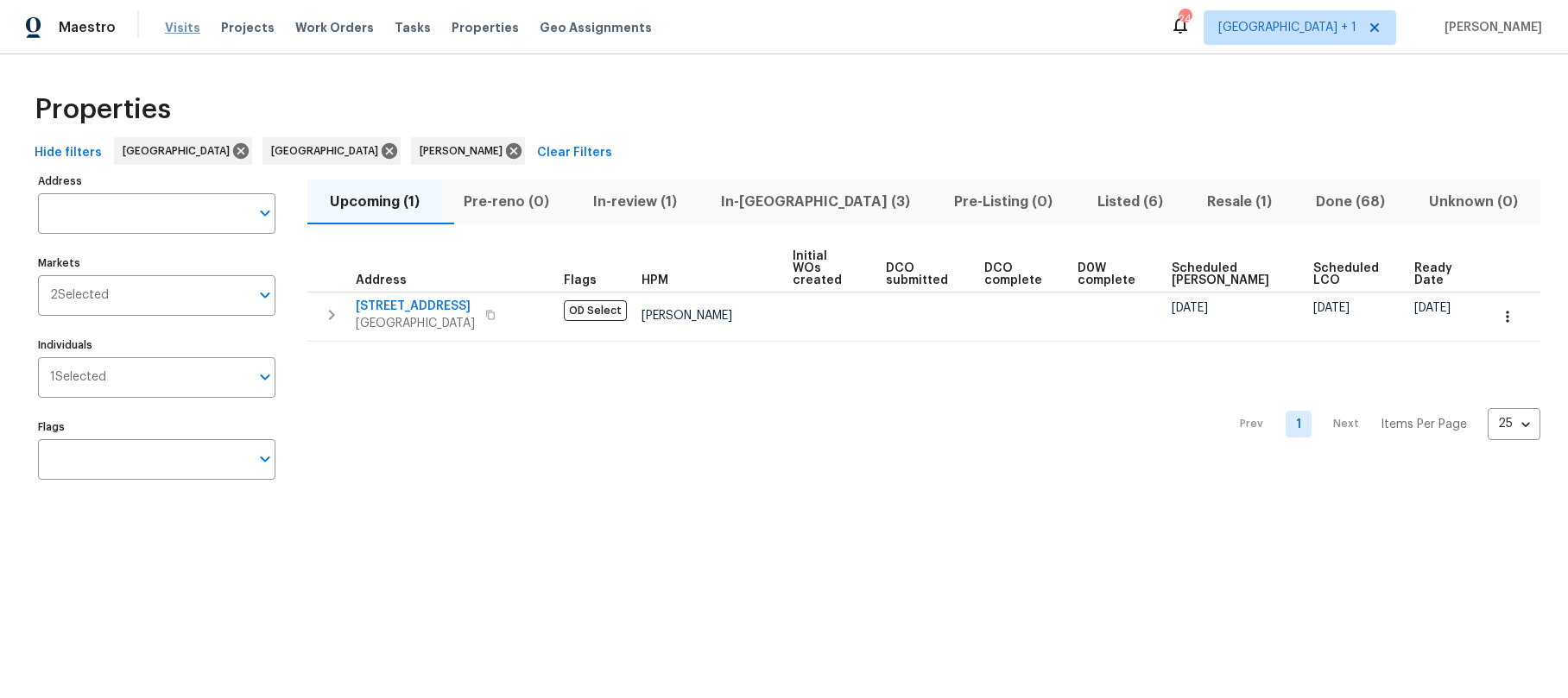
click at [180, 29] on span "Visits" at bounding box center [182, 28] width 36 height 17
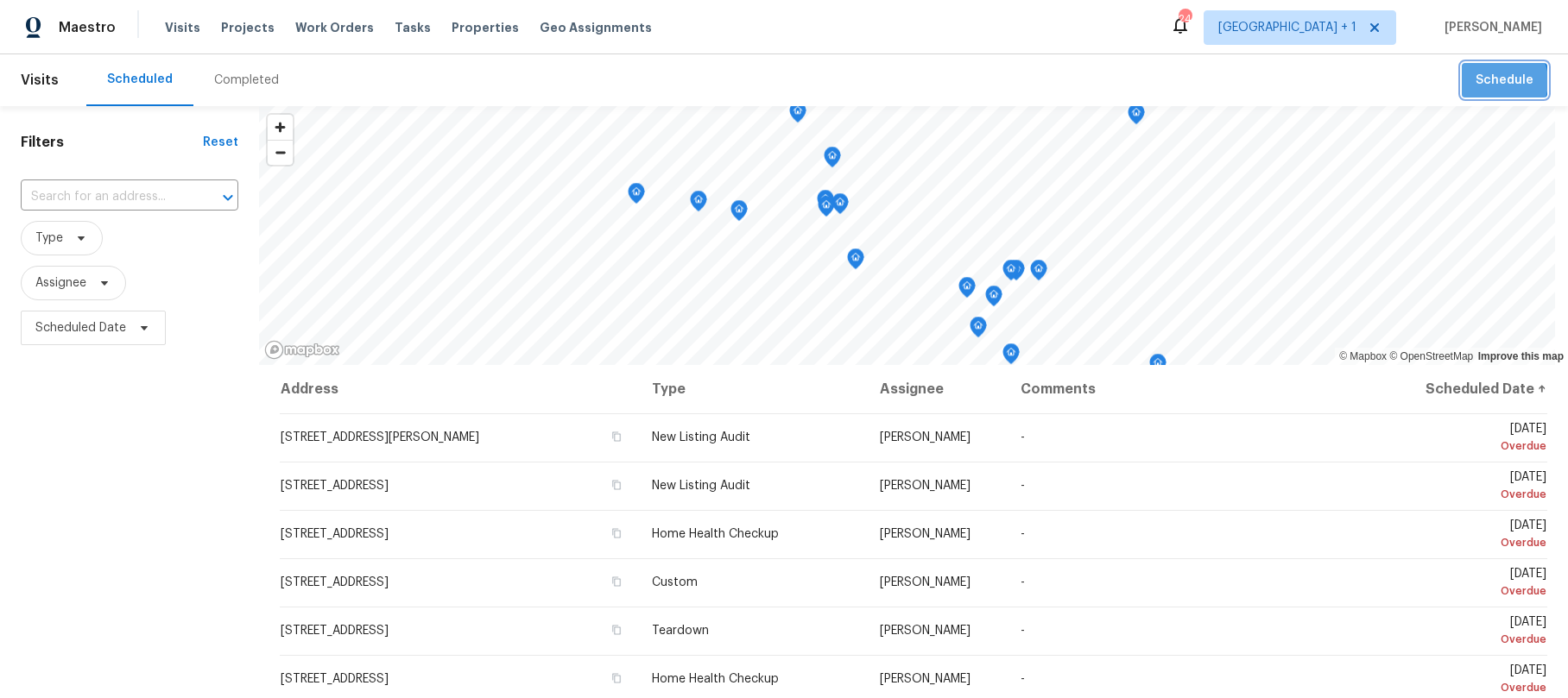
click at [1484, 82] on span "Schedule" at bounding box center [1504, 81] width 58 height 22
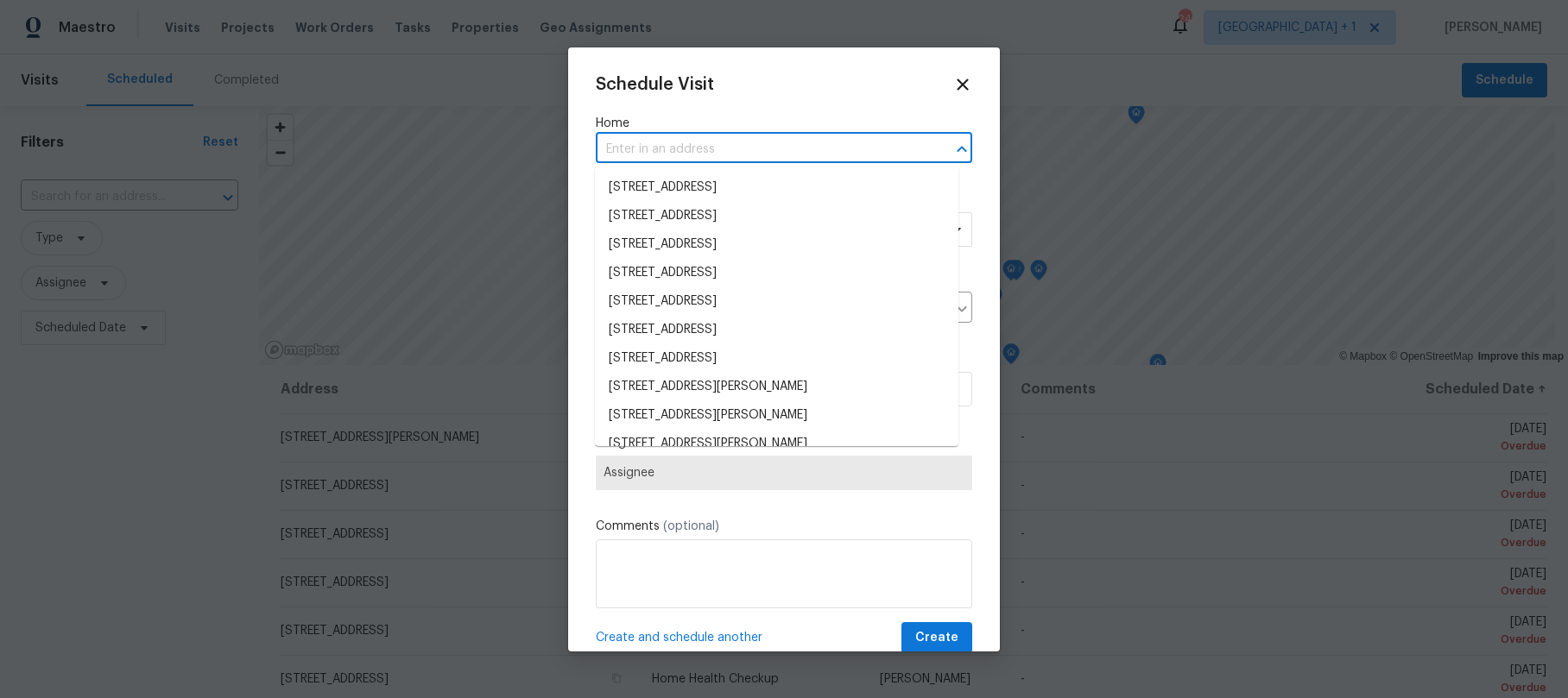
click at [685, 139] on input "text" at bounding box center [760, 149] width 328 height 27
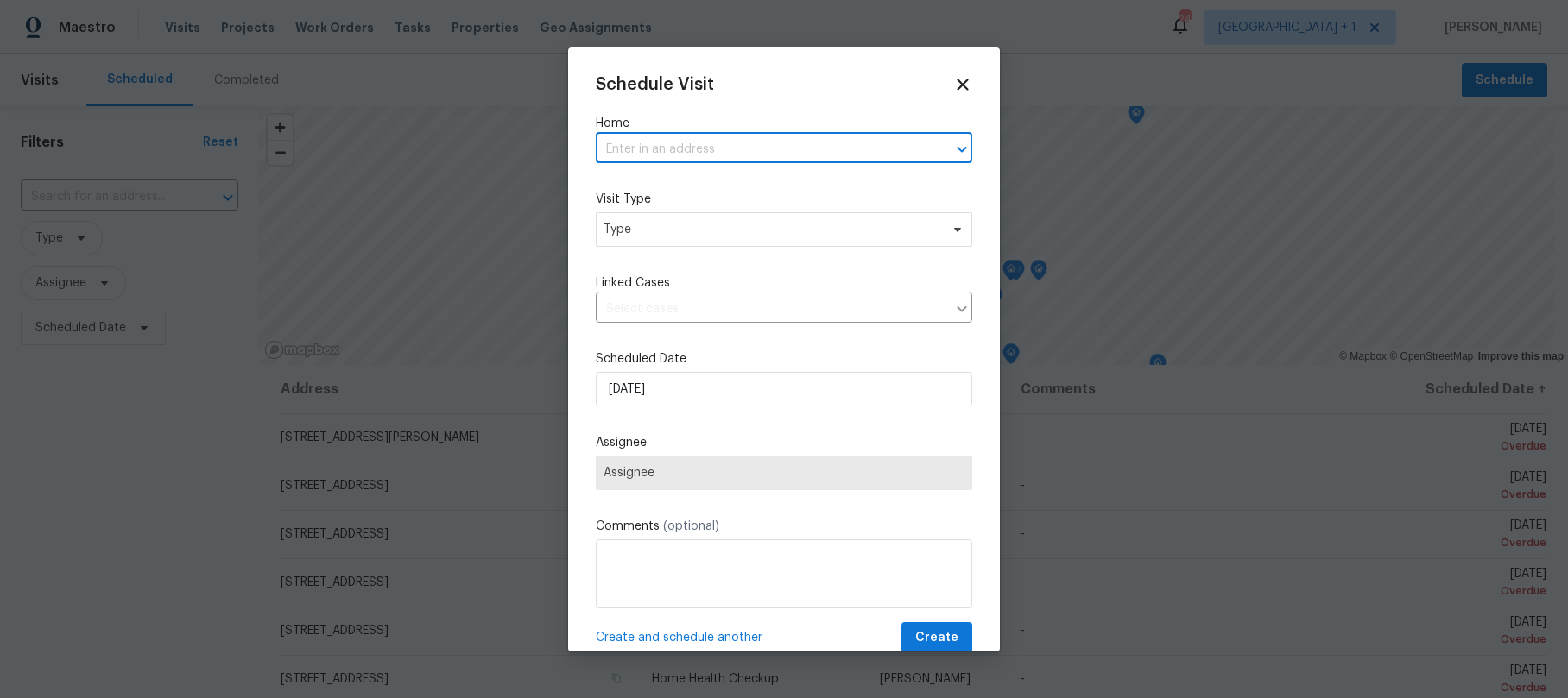
paste input "5012 8th Ave Los Angeles CA 90043"
type input "5012 8th Ave Los Angeles CA 90043"
click at [677, 192] on li "5012 8th Ave, Los Angeles, CA 90043" at bounding box center [776, 187] width 363 height 29
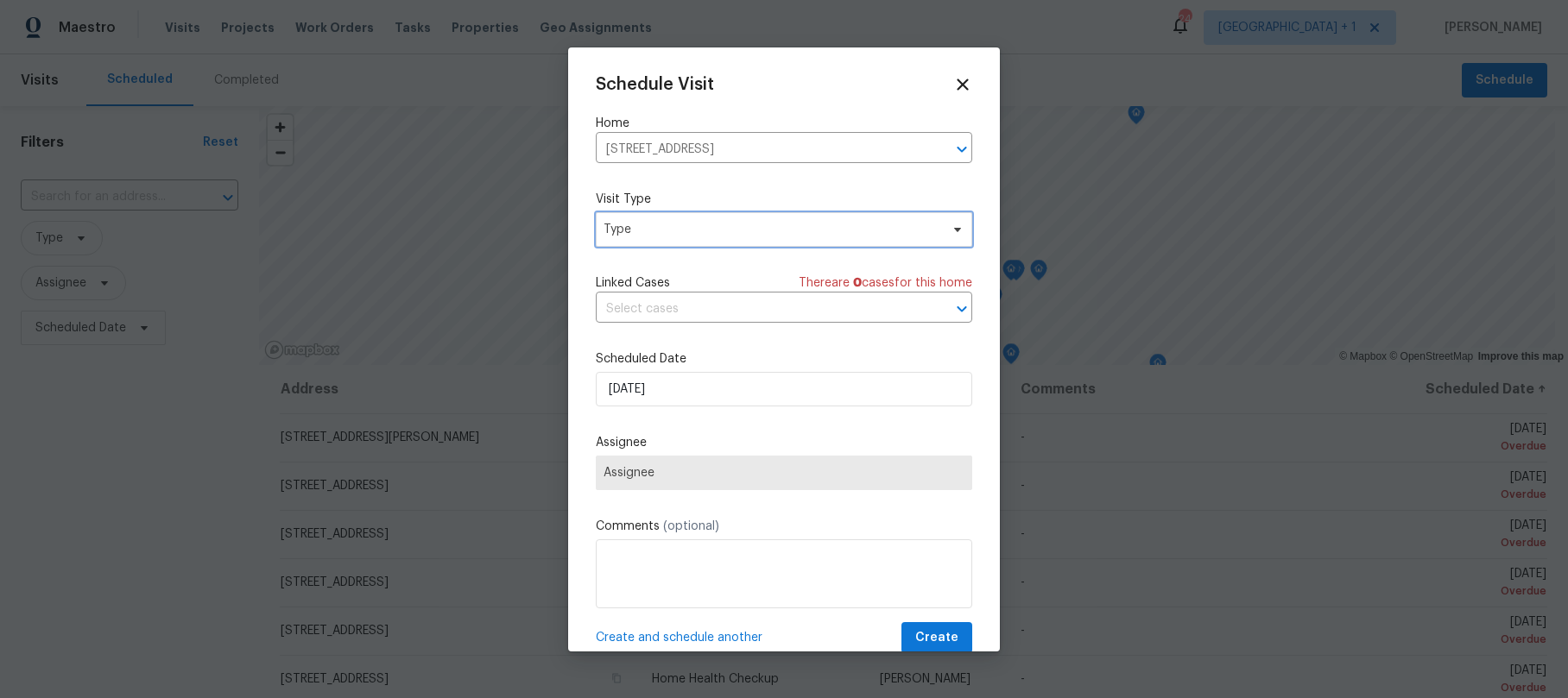
click at [661, 236] on span "Type" at bounding box center [771, 230] width 336 height 17
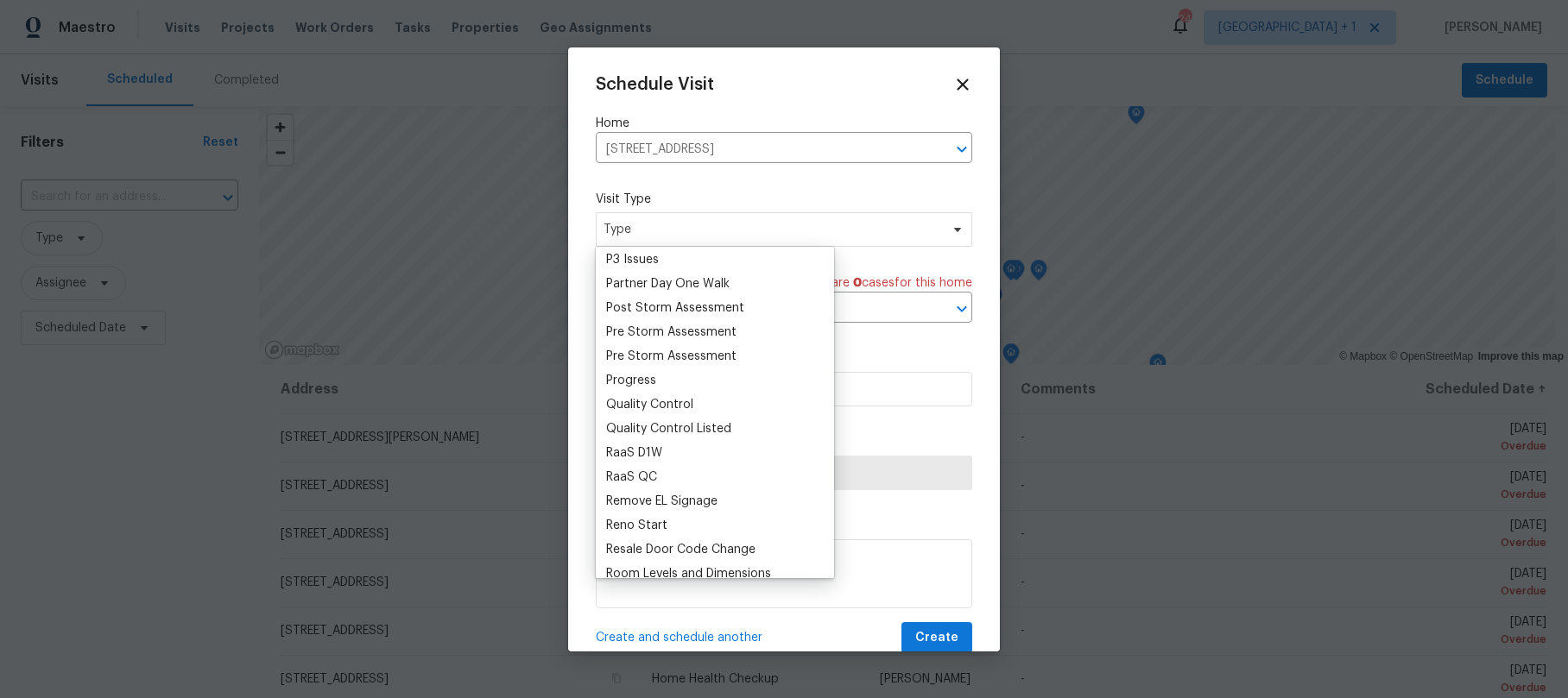
scroll to position [1043, 0]
click at [651, 471] on div "RaaS QC" at bounding box center [631, 477] width 51 height 17
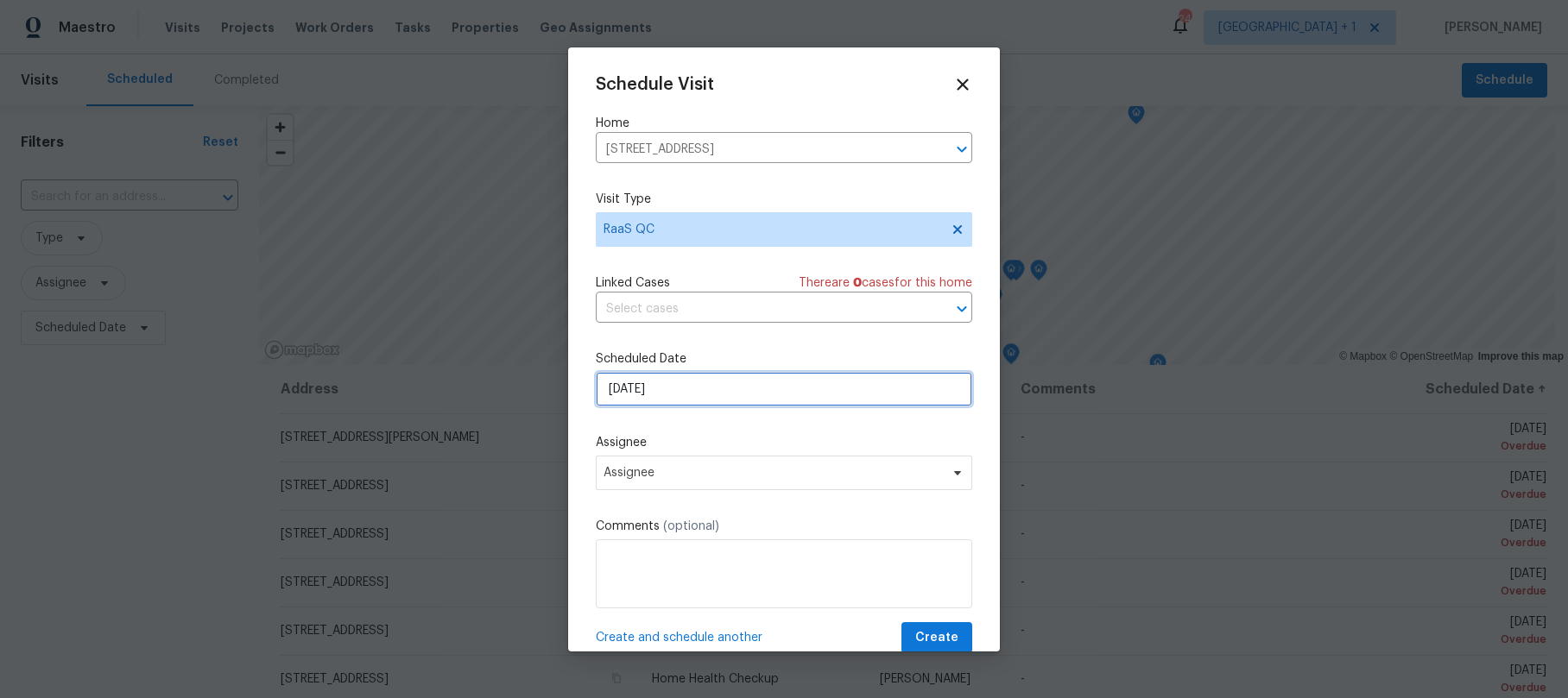
click at [699, 387] on input "9/27/2025" at bounding box center [784, 389] width 376 height 35
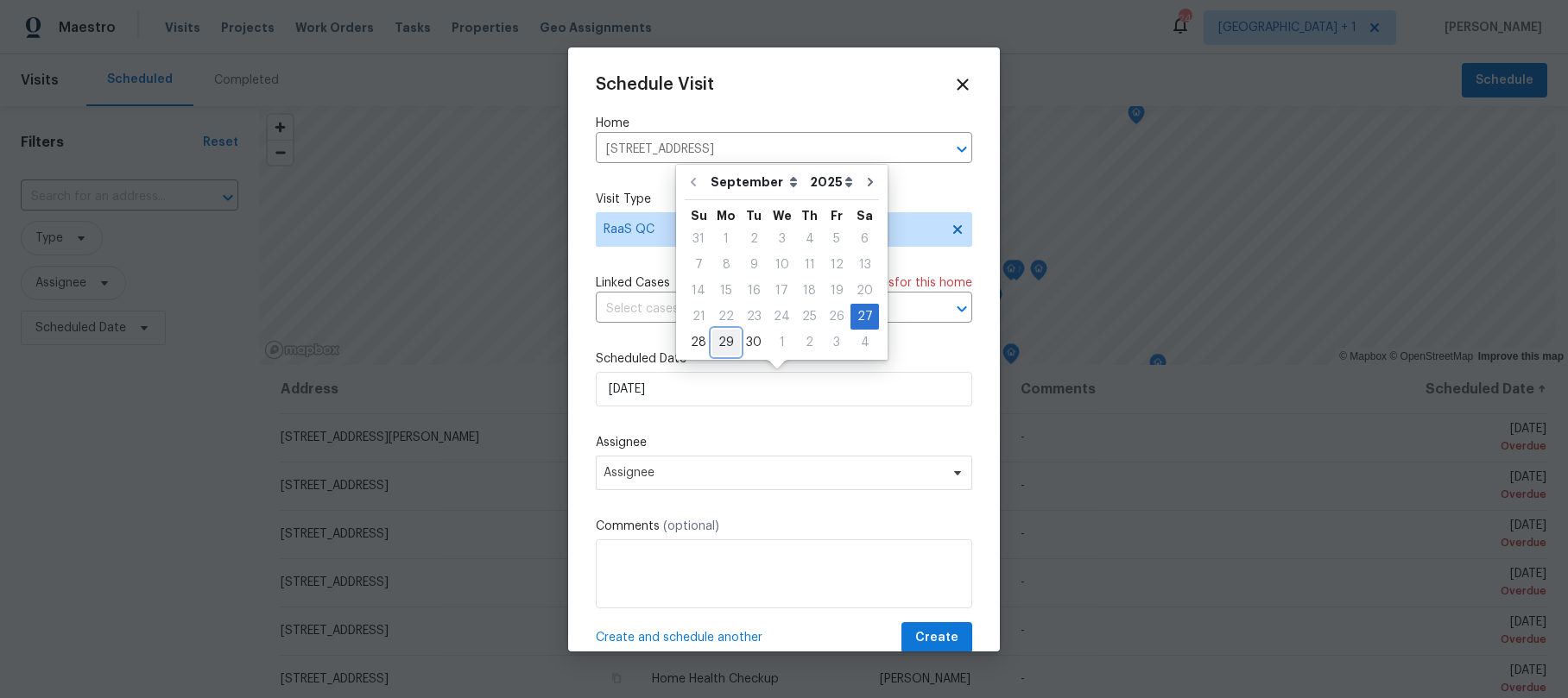
click at [725, 336] on div "29" at bounding box center [726, 342] width 28 height 24
type input "9/29/2025"
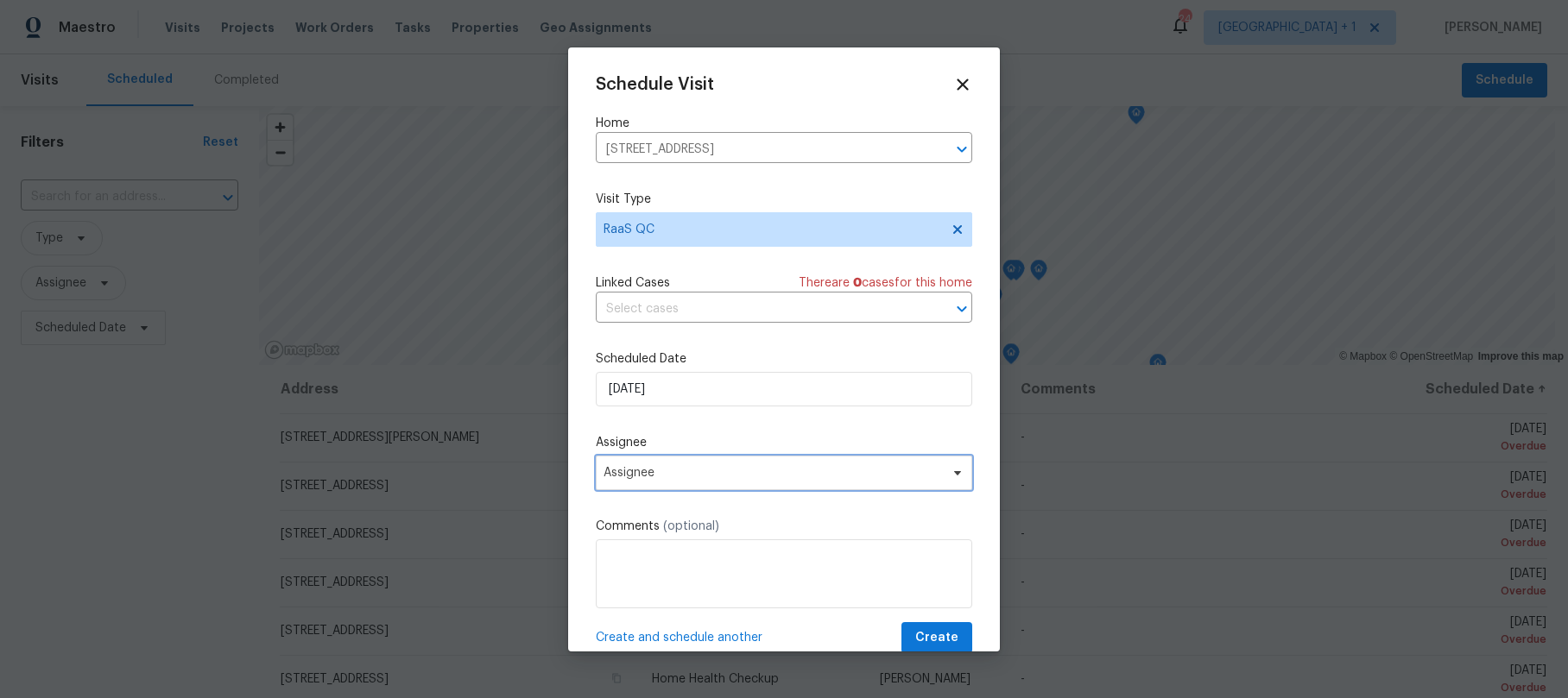
click at [706, 465] on span "Assignee" at bounding box center [784, 473] width 376 height 35
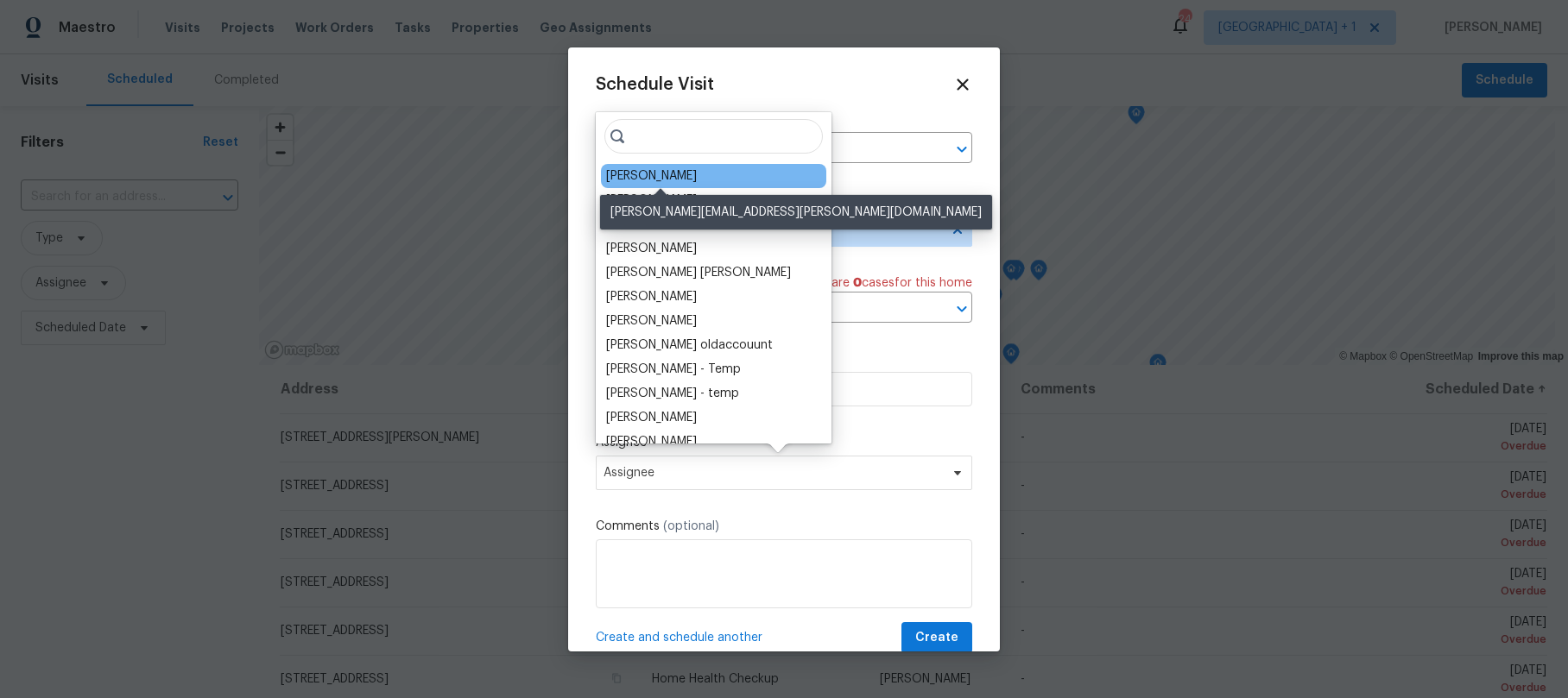
click at [677, 169] on div "[PERSON_NAME]" at bounding box center [651, 176] width 91 height 17
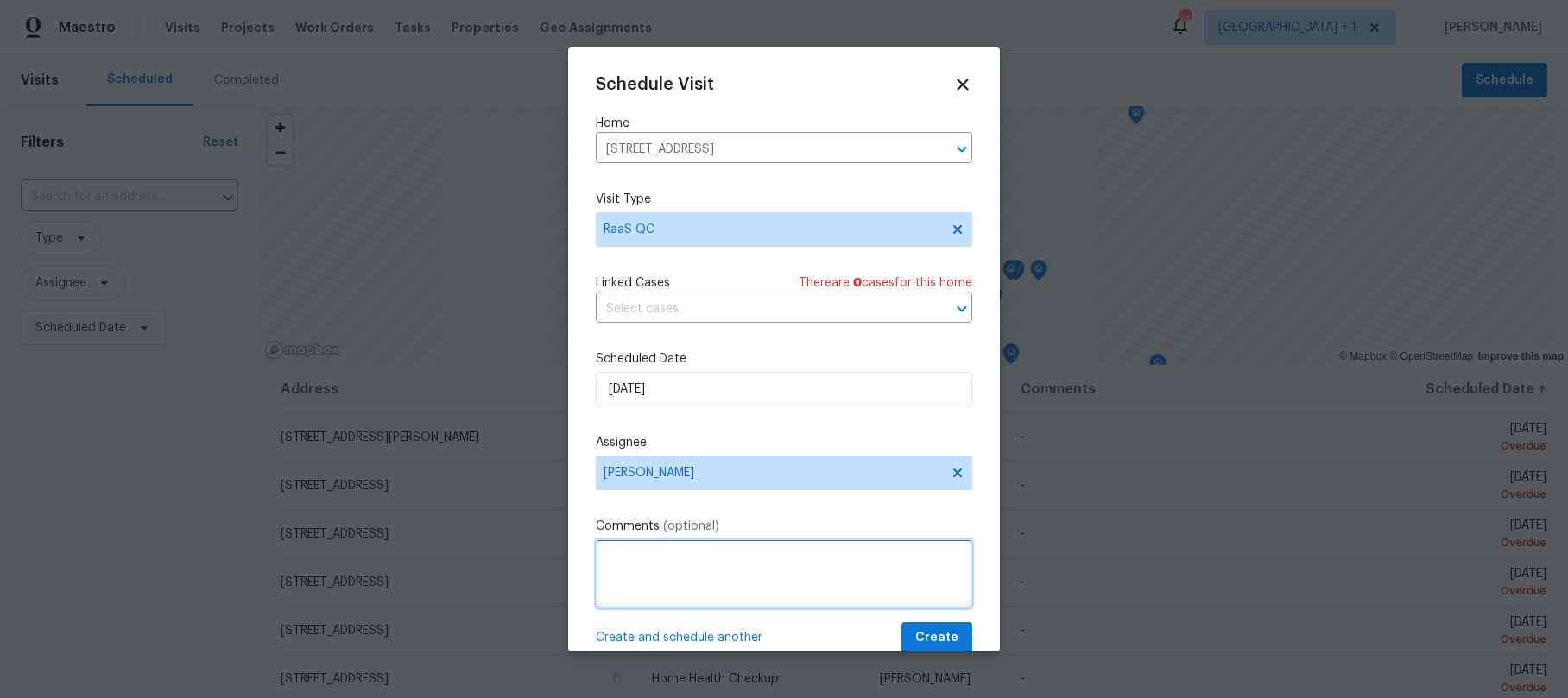
click at [718, 550] on textarea at bounding box center [784, 574] width 376 height 69
type textarea "Q"
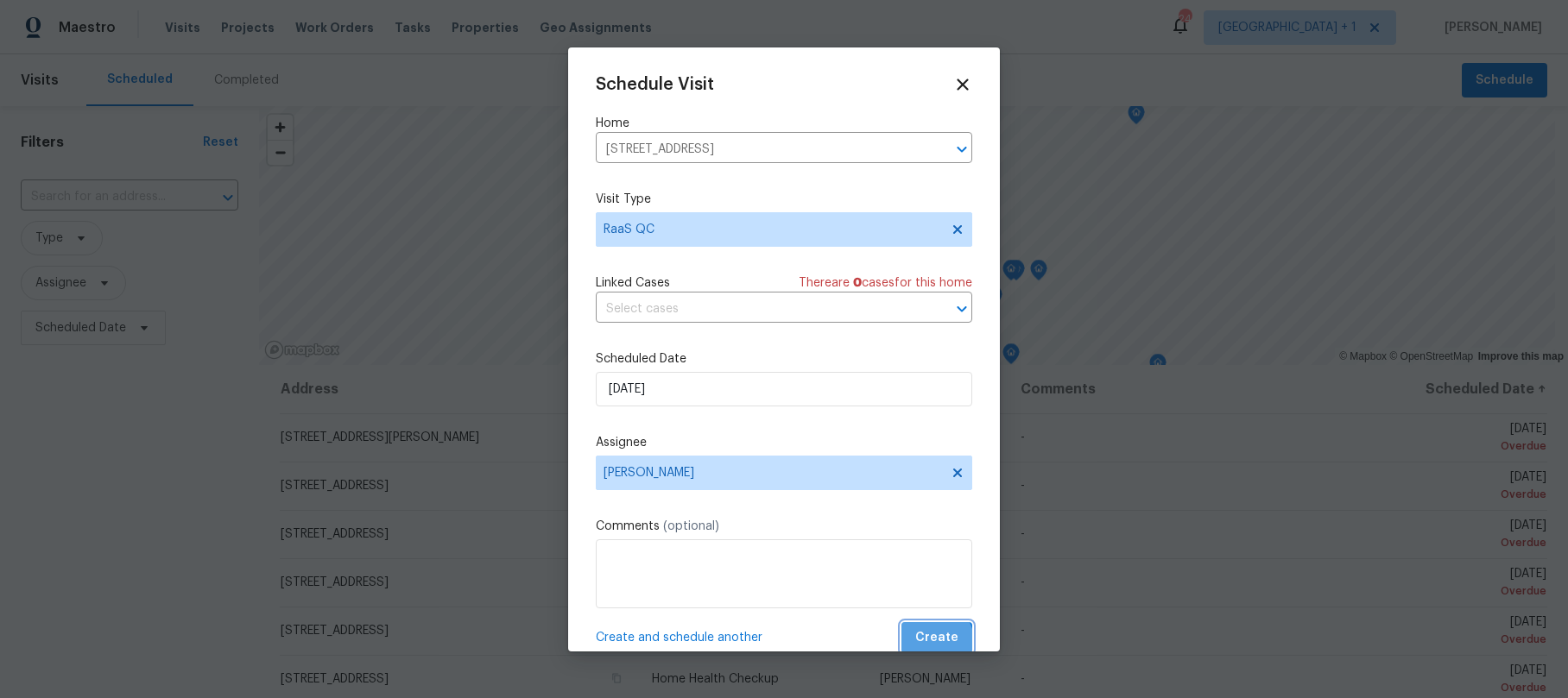
click at [923, 643] on span "Create" at bounding box center [937, 638] width 43 height 22
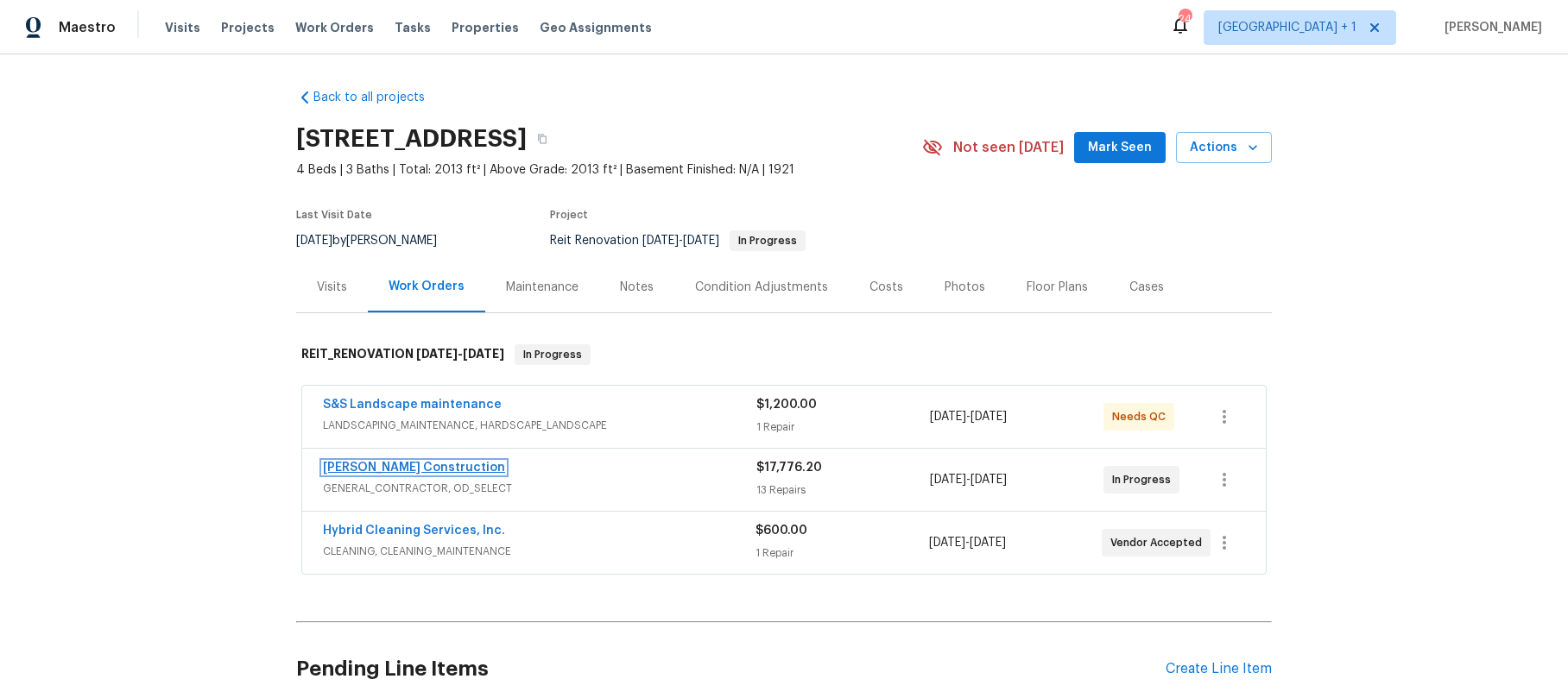
click at [409, 470] on link "[PERSON_NAME] Construction" at bounding box center [414, 468] width 182 height 12
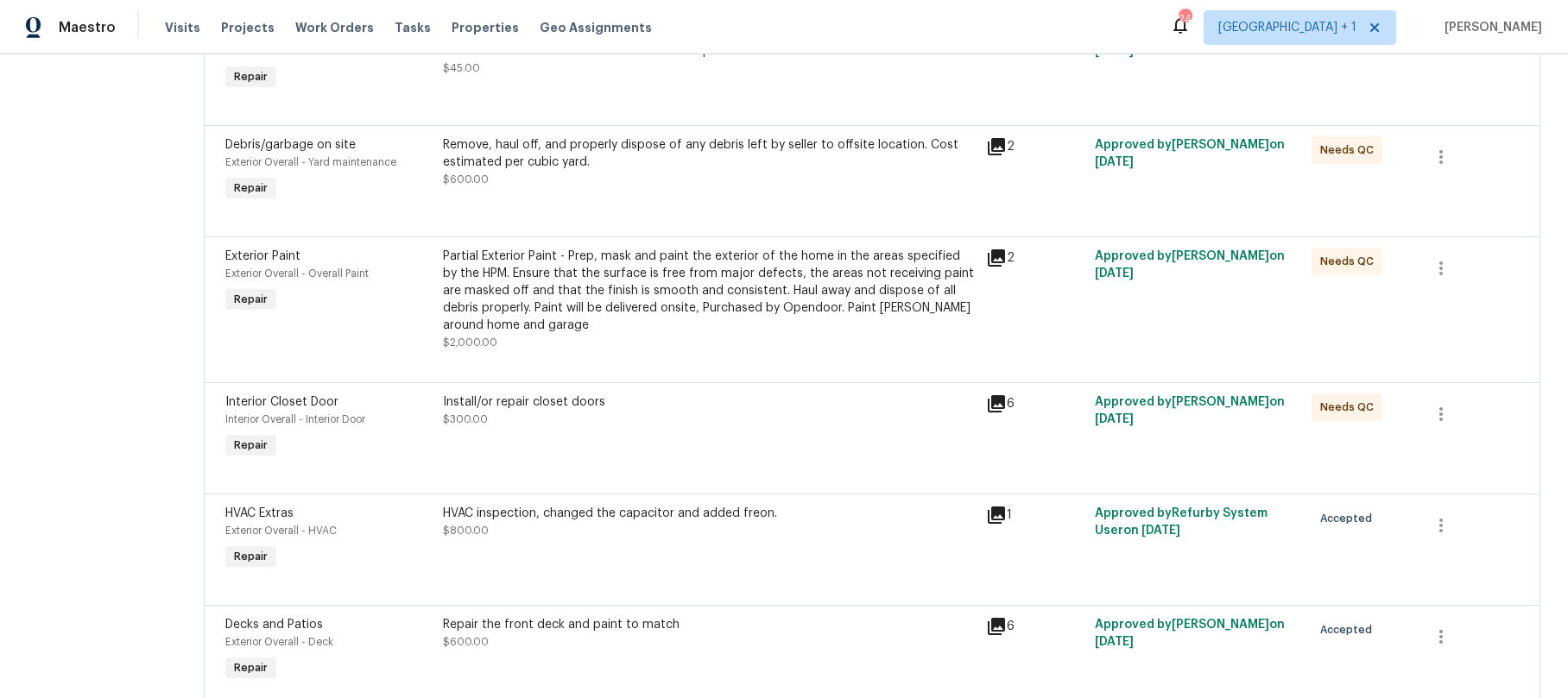
scroll to position [1343, 0]
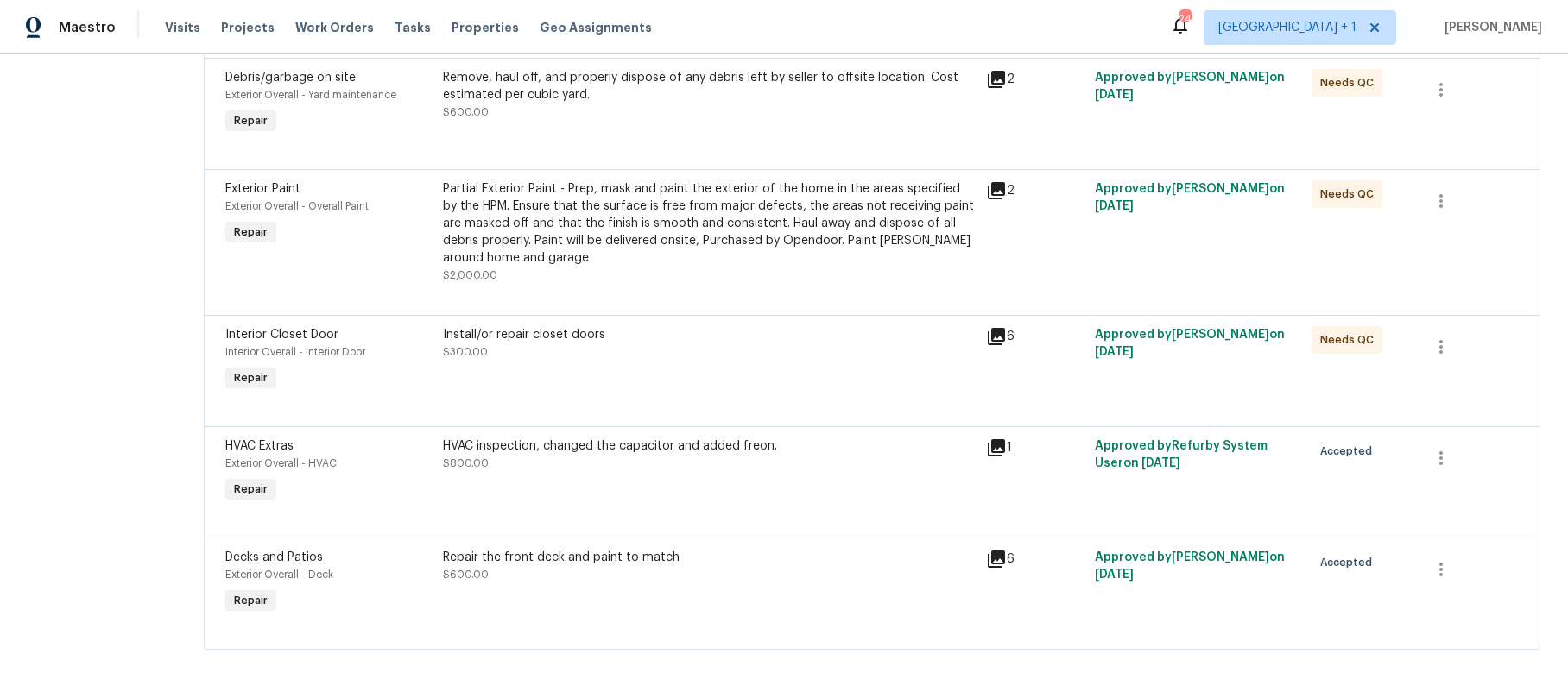
click at [1005, 551] on icon at bounding box center [996, 559] width 17 height 17
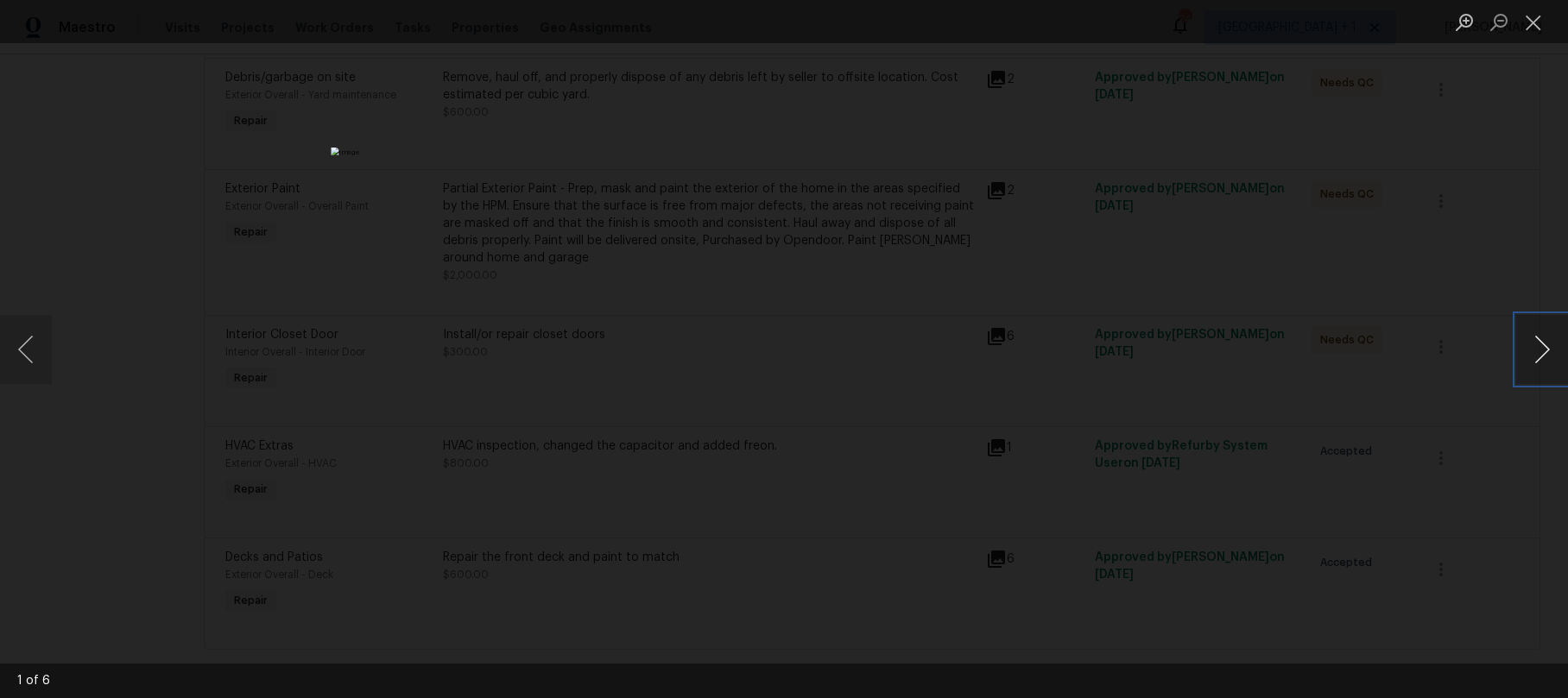
click at [1536, 349] on button "Next image" at bounding box center [1542, 349] width 52 height 69
click at [1532, 32] on button "Close lightbox" at bounding box center [1533, 22] width 35 height 30
